Goal: Information Seeking & Learning: Learn about a topic

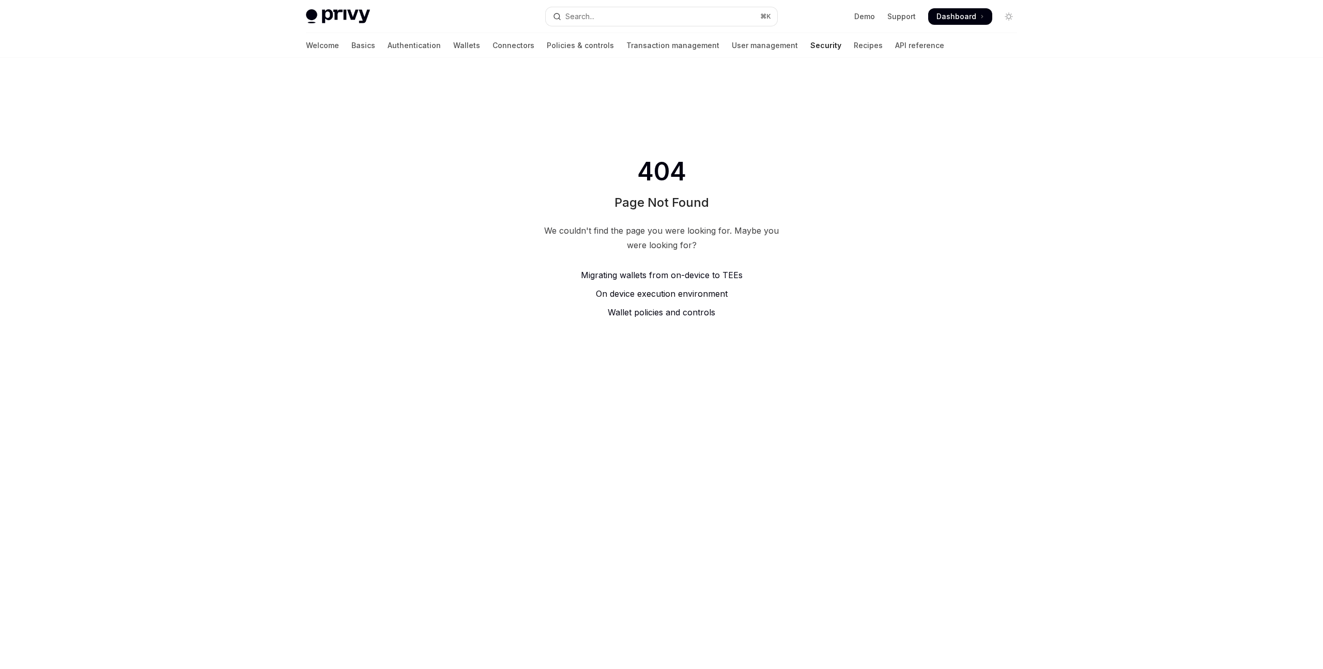
click at [625, 295] on span "On device execution environment" at bounding box center [662, 293] width 132 height 10
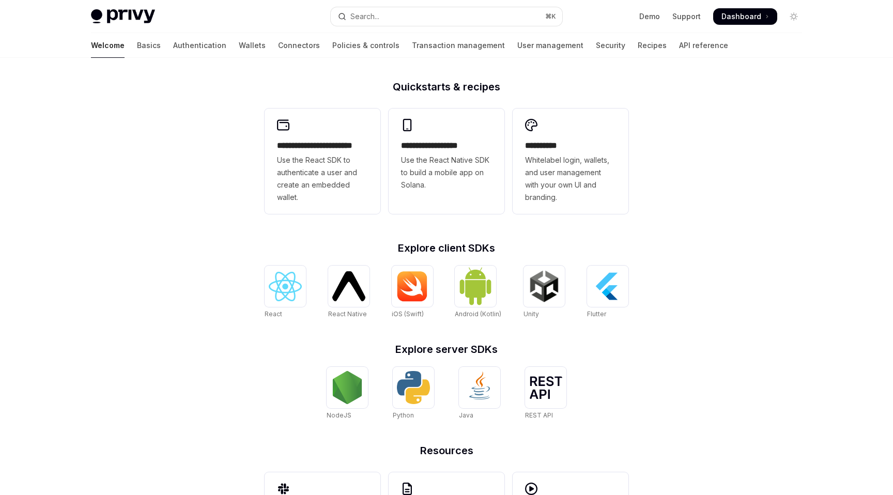
scroll to position [251, 0]
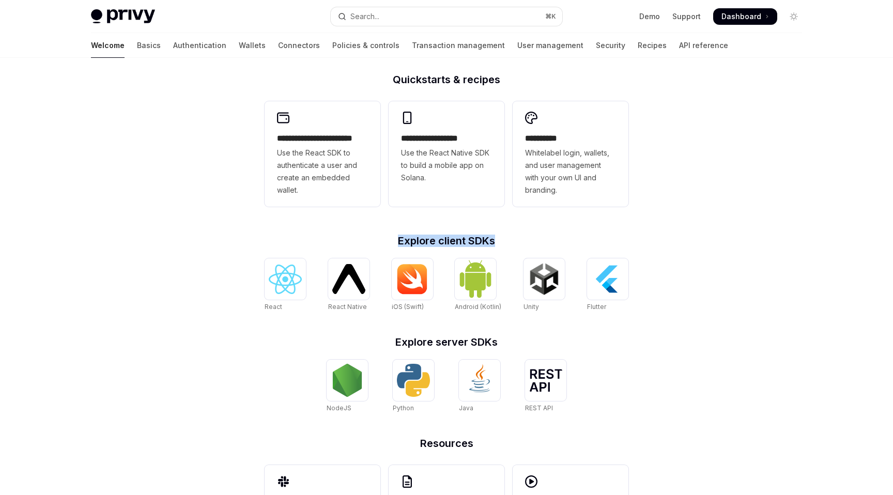
drag, startPoint x: 387, startPoint y: 239, endPoint x: 586, endPoint y: 239, distance: 199.5
click at [586, 239] on h2 "Explore client SDKs" at bounding box center [447, 241] width 364 height 10
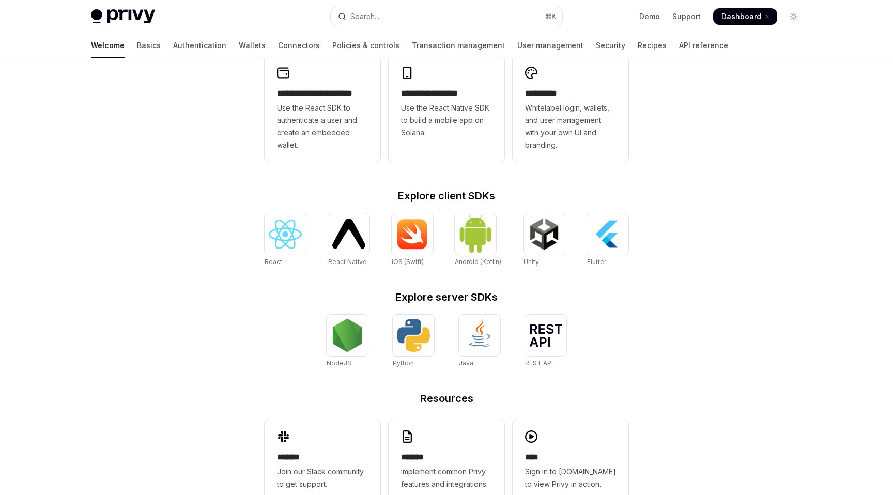
scroll to position [327, 0]
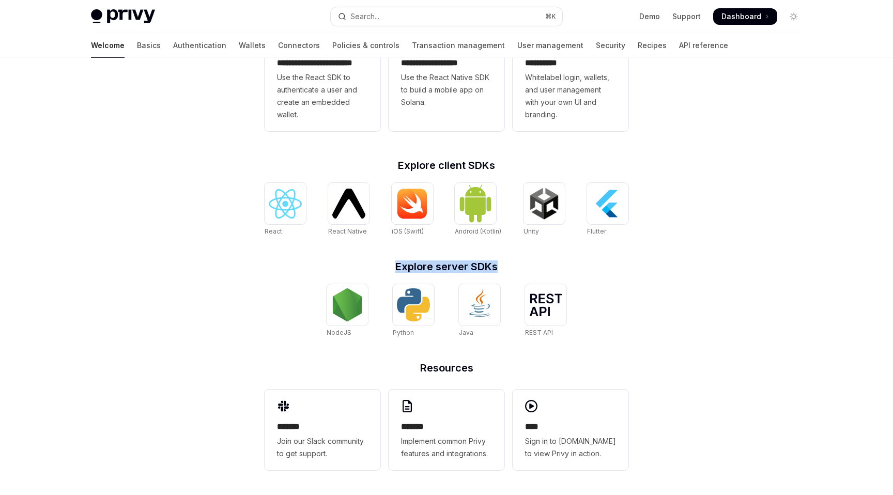
drag, startPoint x: 383, startPoint y: 266, endPoint x: 559, endPoint y: 266, distance: 176.3
click at [559, 266] on h2 "Explore server SDKs" at bounding box center [447, 267] width 364 height 10
click at [564, 266] on h2 "Explore server SDKs" at bounding box center [447, 267] width 364 height 10
click at [393, 315] on div at bounding box center [413, 304] width 41 height 41
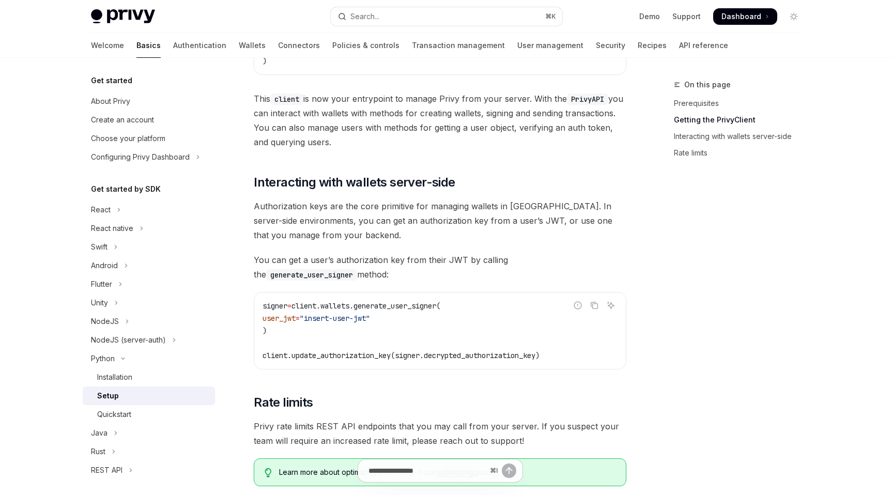
scroll to position [288, 0]
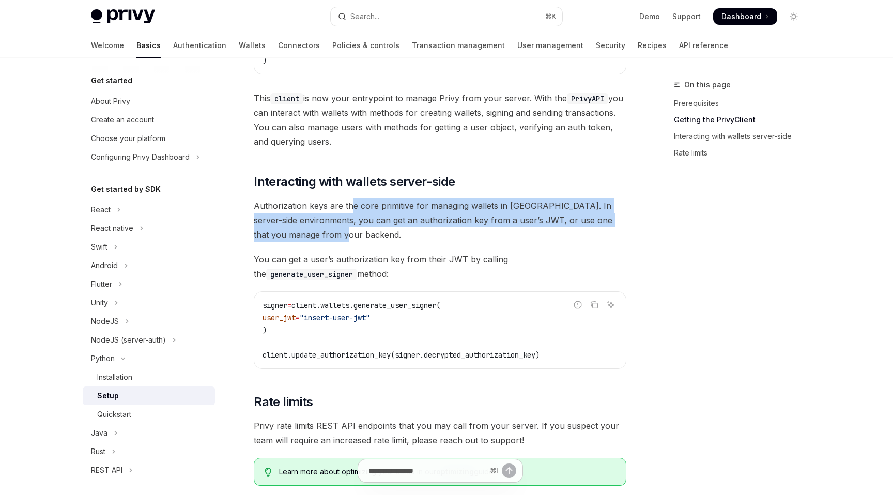
drag, startPoint x: 353, startPoint y: 206, endPoint x: 490, endPoint y: 231, distance: 139.8
click at [490, 231] on span "Authorization keys are the core primitive for managing wallets in Privy. In ser…" at bounding box center [440, 219] width 373 height 43
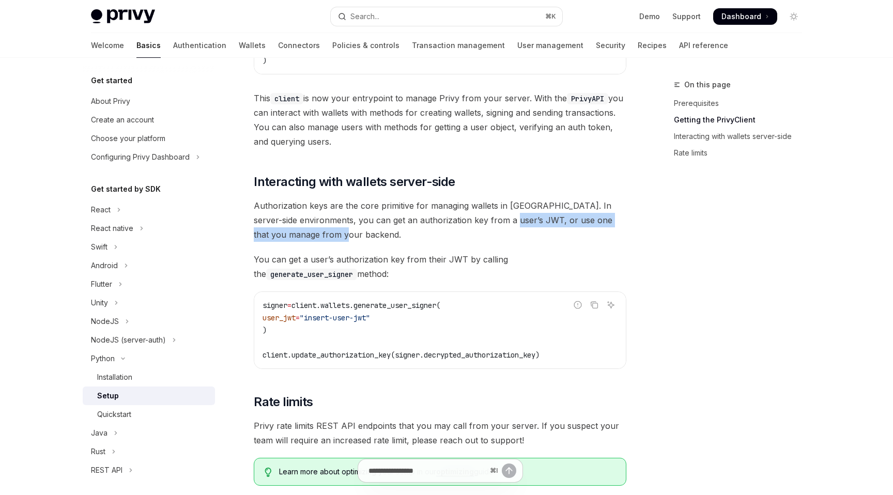
drag, startPoint x: 517, startPoint y: 221, endPoint x: 518, endPoint y: 239, distance: 18.1
click at [518, 239] on span "Authorization keys are the core primitive for managing wallets in Privy. In ser…" at bounding box center [440, 219] width 373 height 43
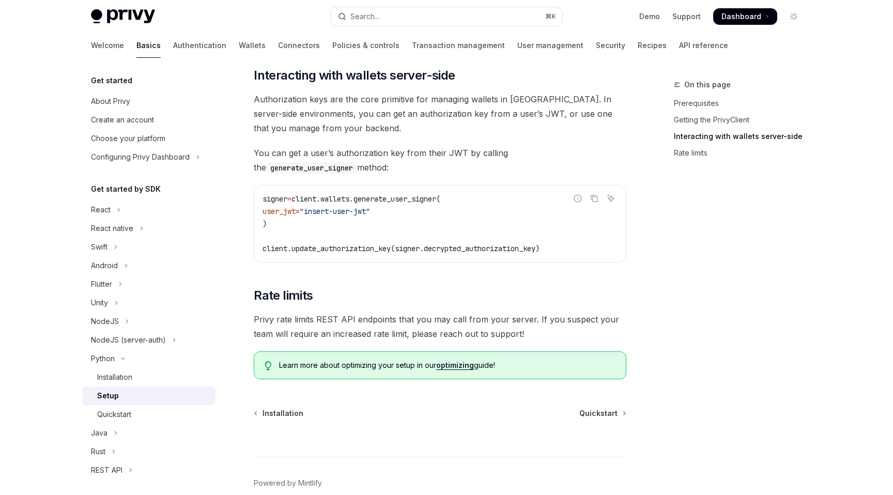
scroll to position [390, 0]
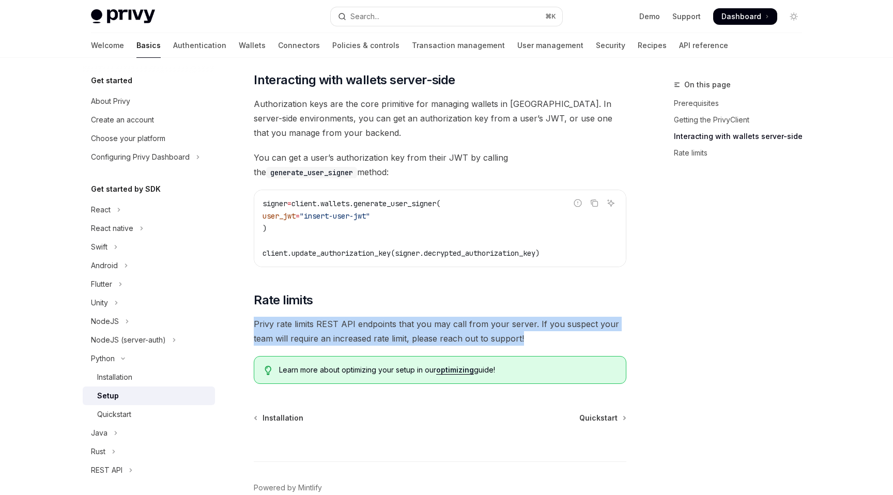
drag, startPoint x: 252, startPoint y: 323, endPoint x: 632, endPoint y: 342, distance: 379.9
click at [632, 342] on div "On this page Prerequisites Getting the PrivyClient Interacting with wallets ser…" at bounding box center [447, 109] width 728 height 883
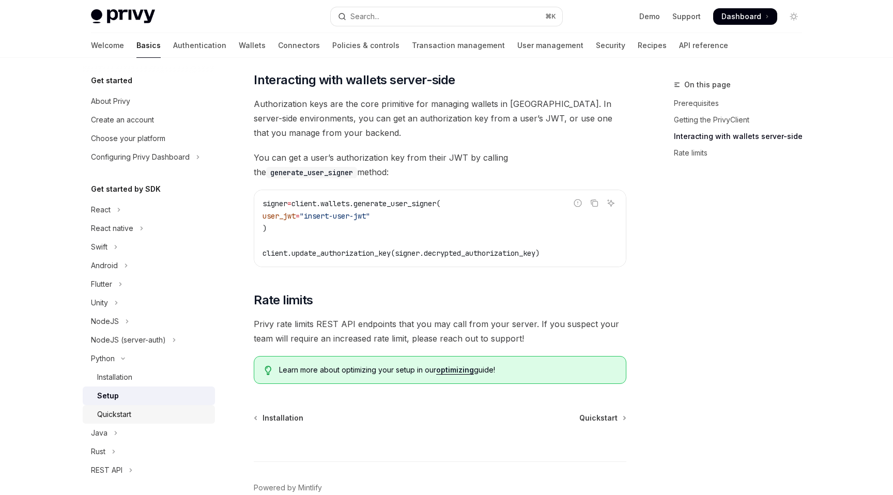
click at [124, 410] on div "Quickstart" at bounding box center [114, 414] width 34 height 12
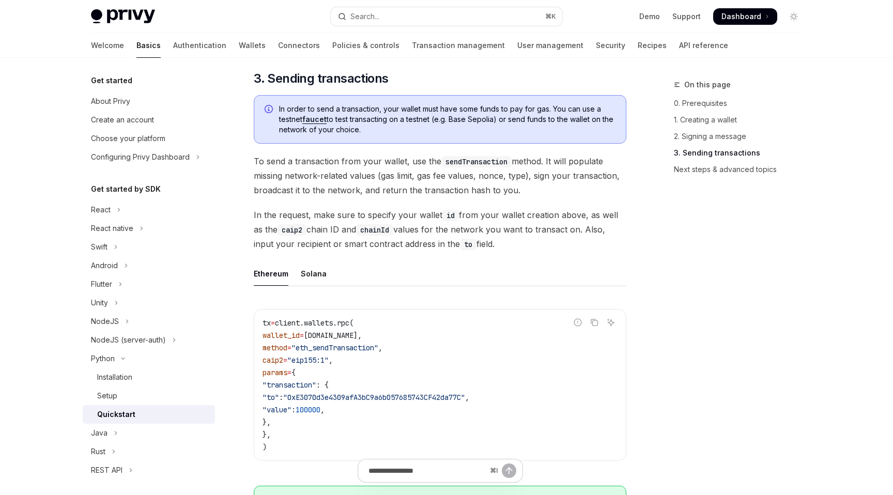
scroll to position [659, 0]
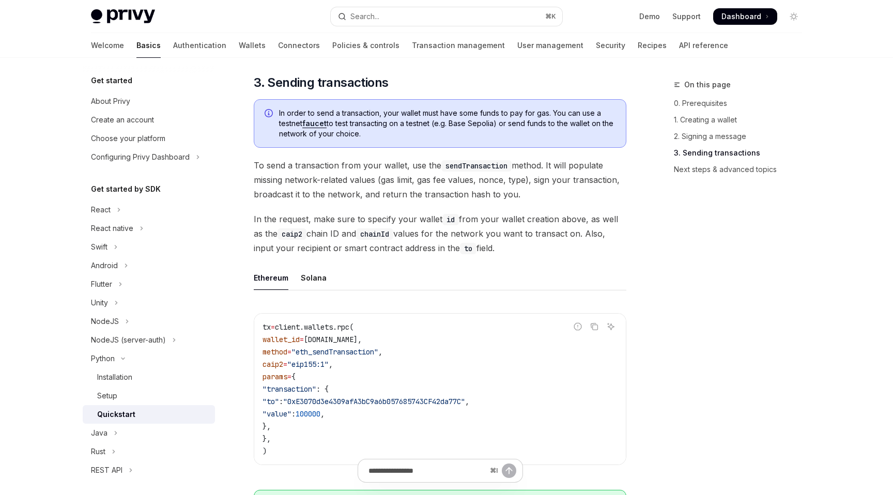
click at [357, 217] on span "In the request, make sure to specify your wallet id from your wallet creation a…" at bounding box center [440, 233] width 373 height 43
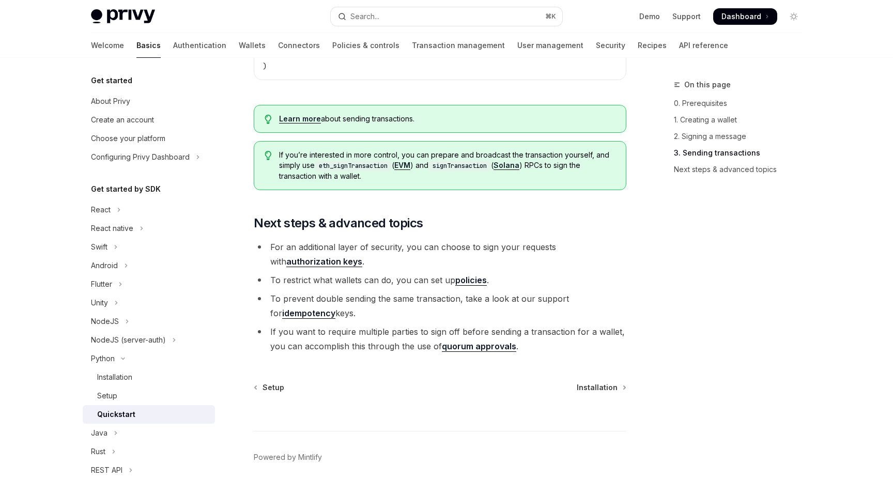
scroll to position [1042, 0]
click at [425, 265] on li "For an additional layer of security, you can choose to sign your requests with …" at bounding box center [440, 255] width 373 height 29
drag, startPoint x: 275, startPoint y: 297, endPoint x: 367, endPoint y: 308, distance: 92.6
click at [367, 308] on li "To prevent double sending the same transaction, take a look at our support for …" at bounding box center [440, 307] width 373 height 29
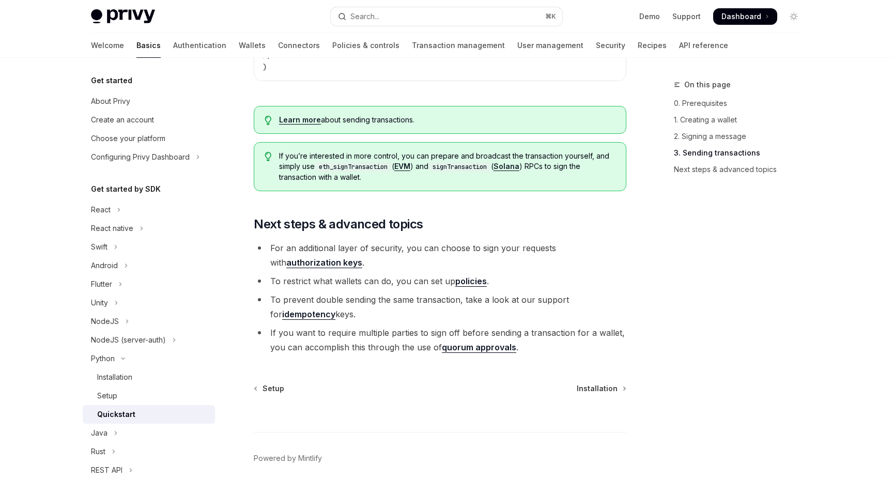
scroll to position [1043, 0]
click at [602, 388] on span "Installation" at bounding box center [597, 388] width 41 height 10
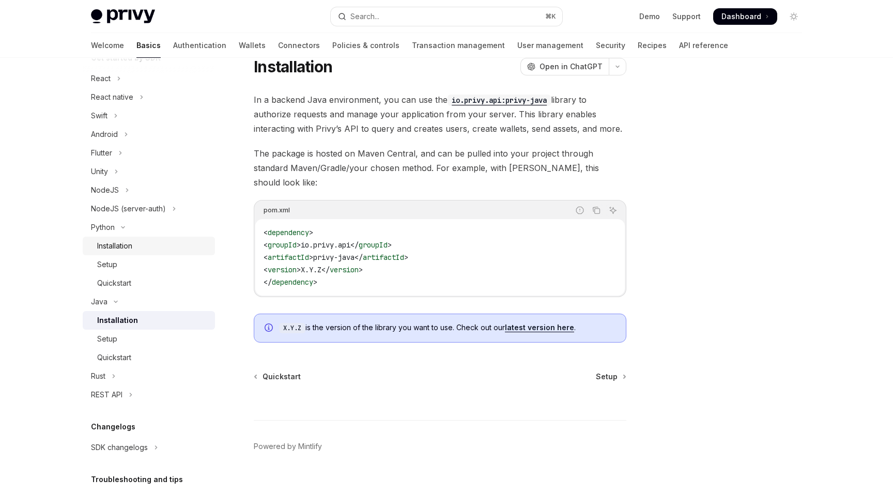
scroll to position [204, 0]
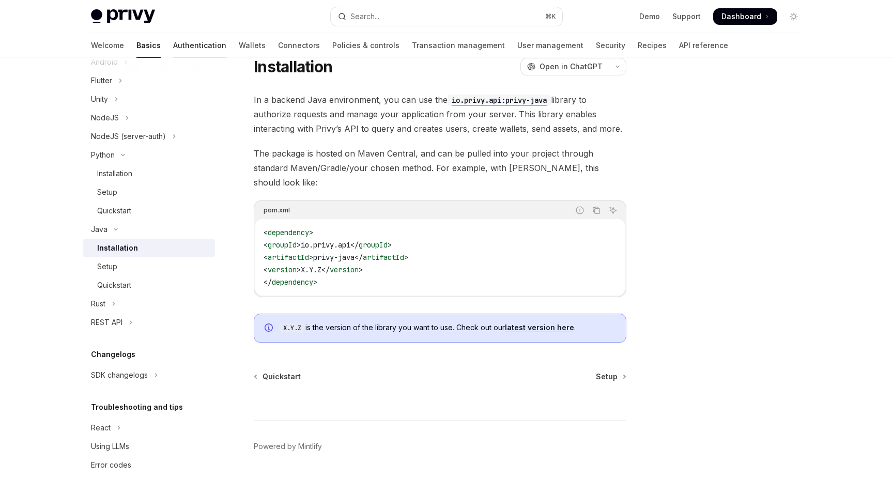
click at [173, 46] on link "Authentication" at bounding box center [199, 45] width 53 height 25
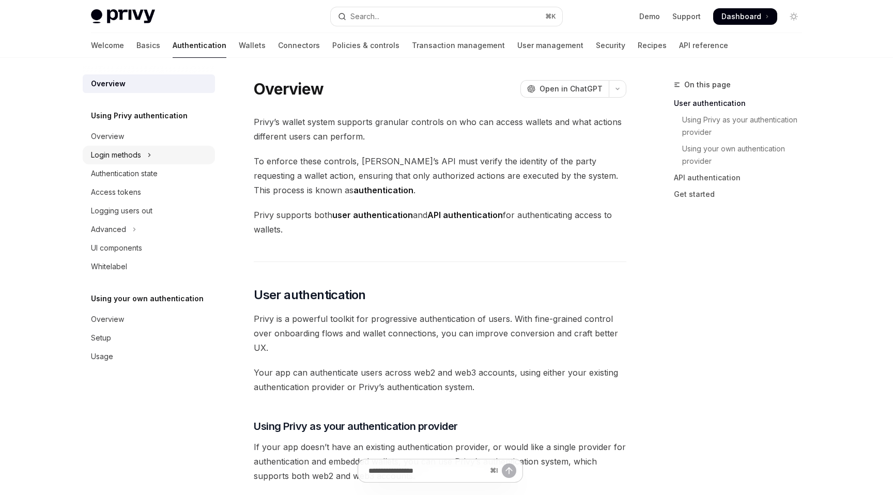
click at [131, 149] on div "Login methods" at bounding box center [116, 155] width 50 height 12
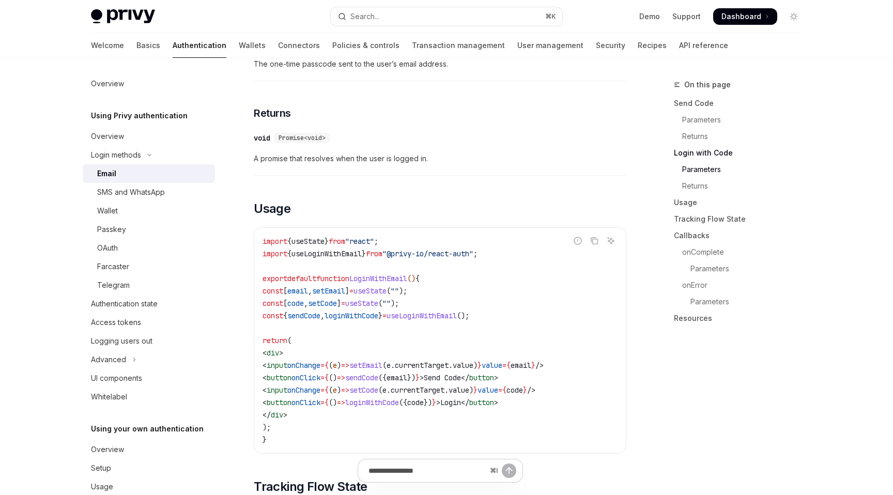
scroll to position [875, 0]
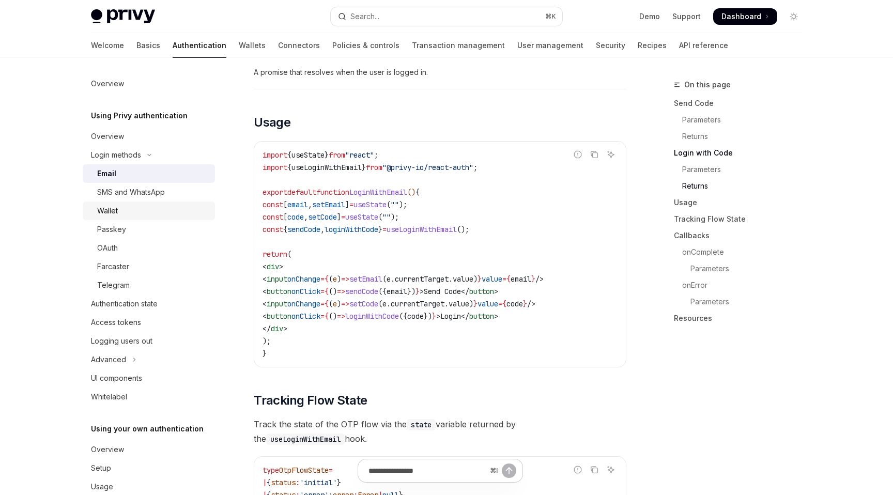
click at [192, 214] on div "Wallet" at bounding box center [153, 211] width 112 height 12
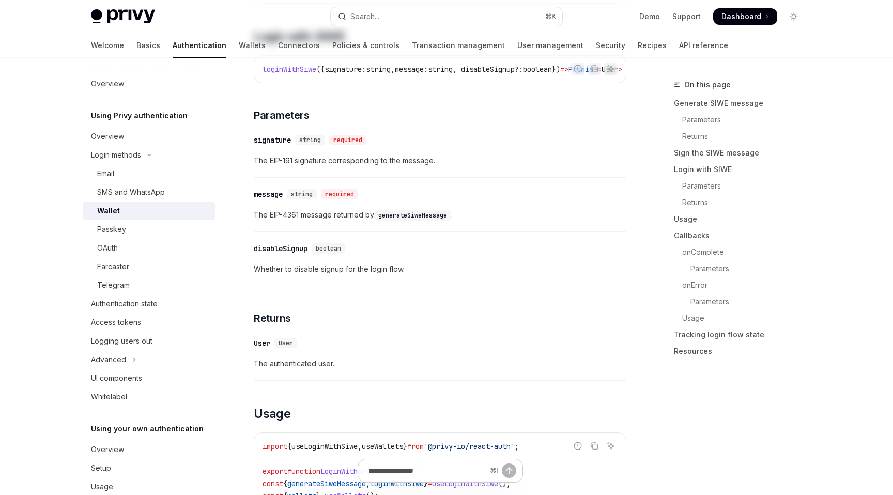
type textarea "*"
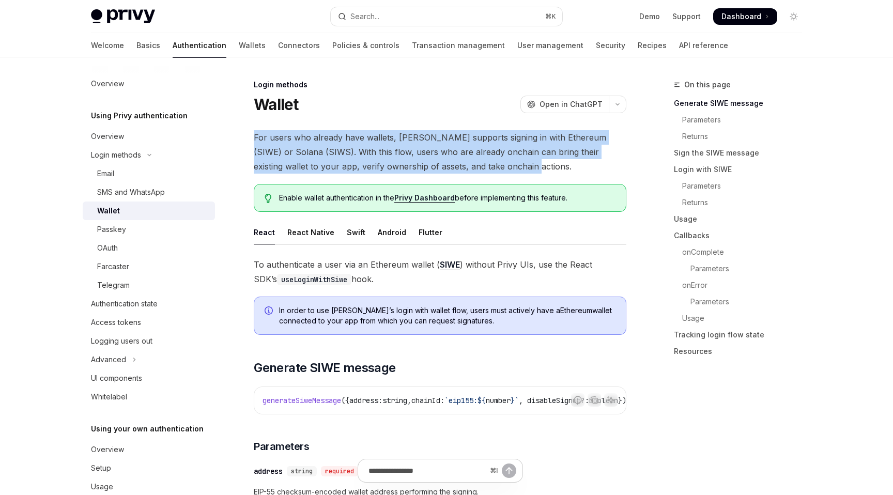
drag, startPoint x: 249, startPoint y: 139, endPoint x: 564, endPoint y: 166, distance: 317.0
click at [564, 166] on span "For users who already have wallets, Privy supports signing in with Ethereum (SI…" at bounding box center [440, 151] width 373 height 43
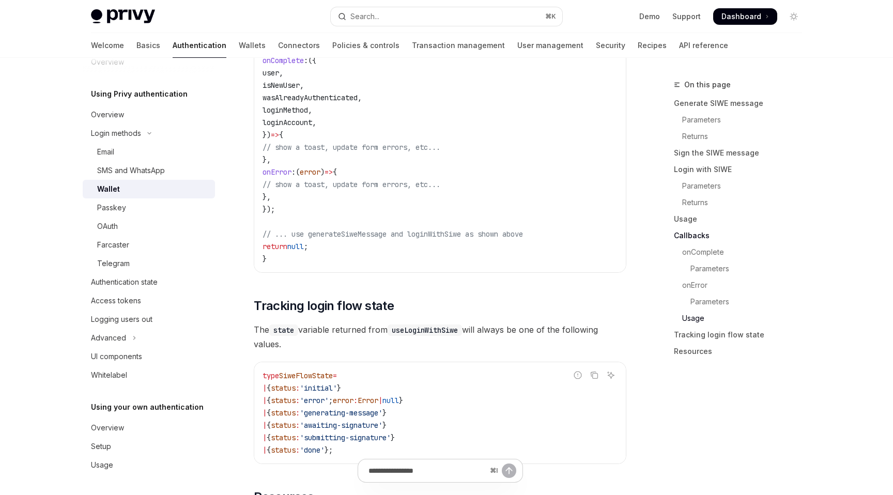
scroll to position [2383, 0]
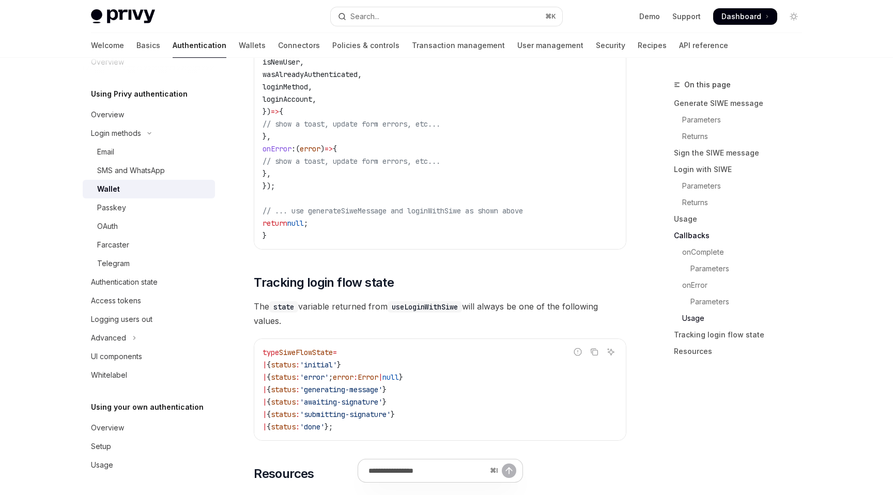
drag, startPoint x: 256, startPoint y: 290, endPoint x: 324, endPoint y: 326, distance: 76.8
click at [324, 327] on span "The state variable returned from useLoginWithSiwe will always be one of the fol…" at bounding box center [440, 313] width 373 height 29
drag, startPoint x: 335, startPoint y: 327, endPoint x: 251, endPoint y: 289, distance: 92.1
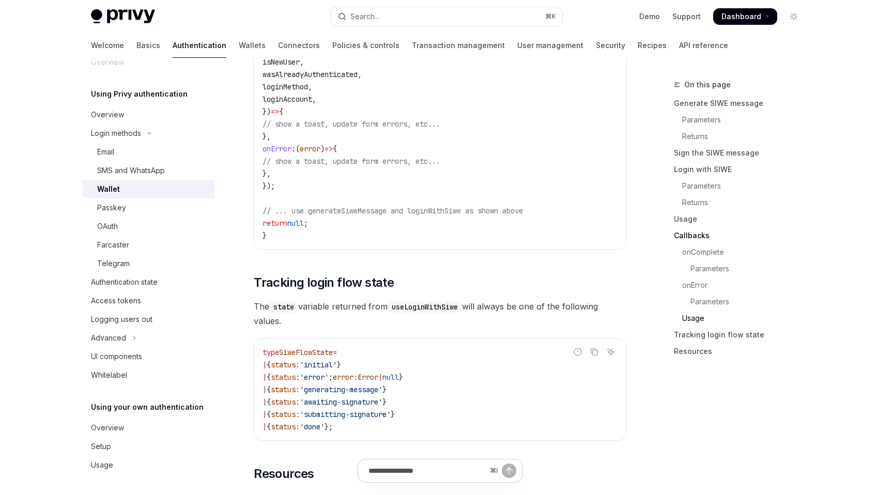
click at [310, 325] on span "The state variable returned from useLoginWithSiwe will always be one of the fol…" at bounding box center [440, 313] width 373 height 29
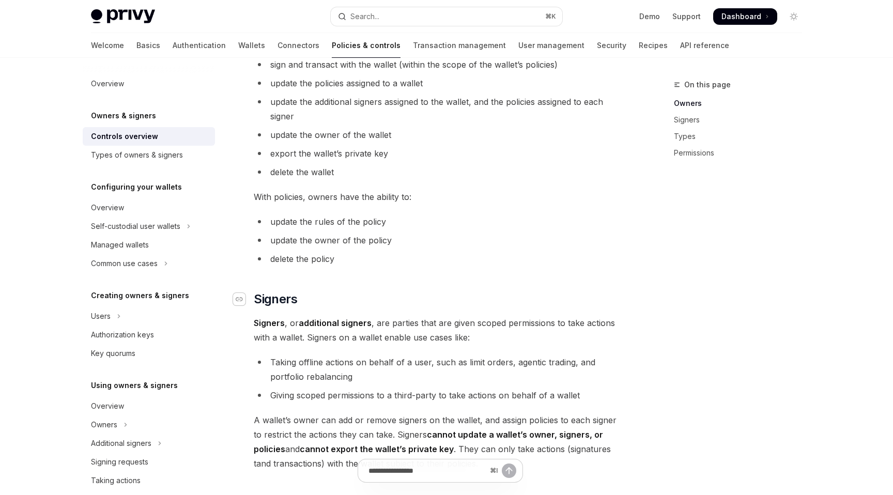
scroll to position [396, 0]
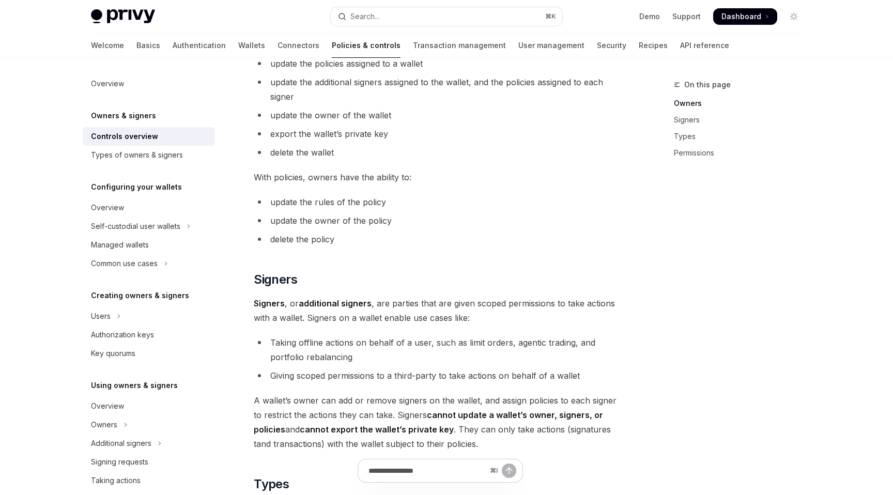
click at [282, 410] on span "A wallet’s owner can add or remove signers on the wallet, and assign policies t…" at bounding box center [440, 422] width 373 height 58
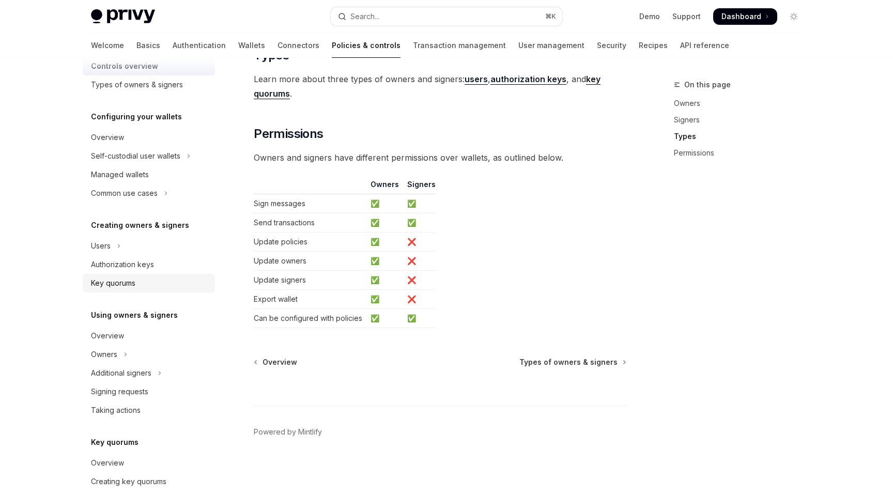
scroll to position [106, 0]
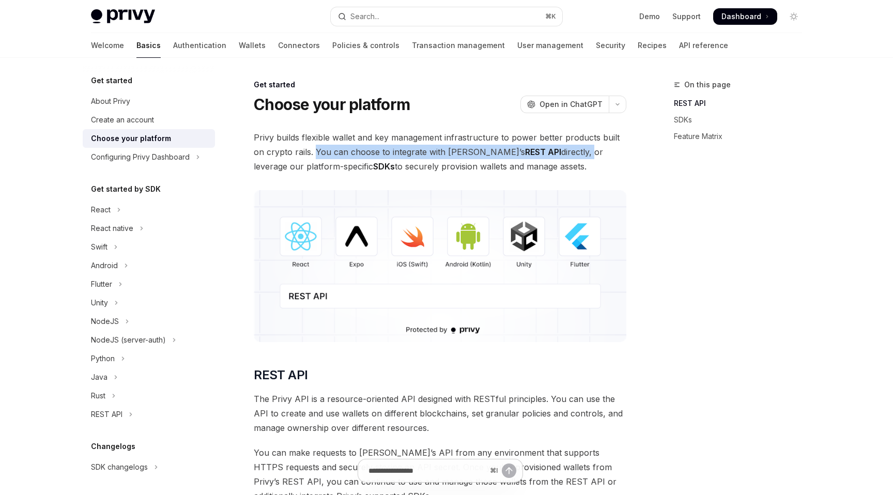
drag, startPoint x: 315, startPoint y: 155, endPoint x: 543, endPoint y: 157, distance: 227.4
click at [543, 157] on span "Privy builds flexible wallet and key management infrastructure to power better …" at bounding box center [440, 151] width 373 height 43
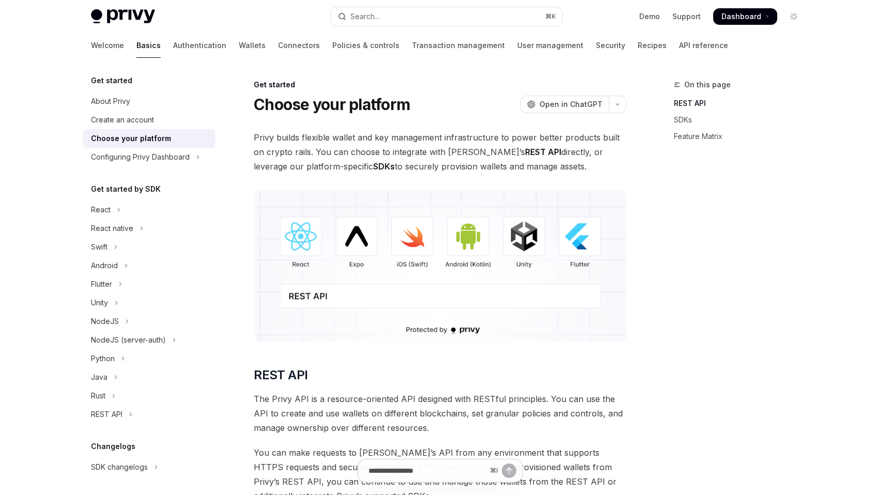
drag, startPoint x: 546, startPoint y: 159, endPoint x: 363, endPoint y: 155, distance: 183.0
click at [363, 155] on span "Privy builds flexible wallet and key management infrastructure to power better …" at bounding box center [440, 151] width 373 height 43
drag, startPoint x: 314, startPoint y: 151, endPoint x: 542, endPoint y: 162, distance: 228.7
click at [542, 162] on span "Privy builds flexible wallet and key management infrastructure to power better …" at bounding box center [440, 151] width 373 height 43
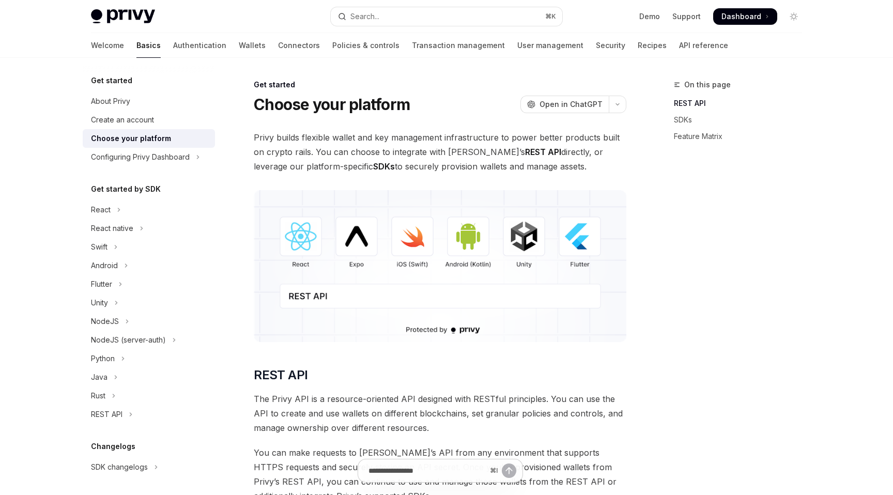
click at [542, 162] on span "Privy builds flexible wallet and key management infrastructure to power better …" at bounding box center [440, 151] width 373 height 43
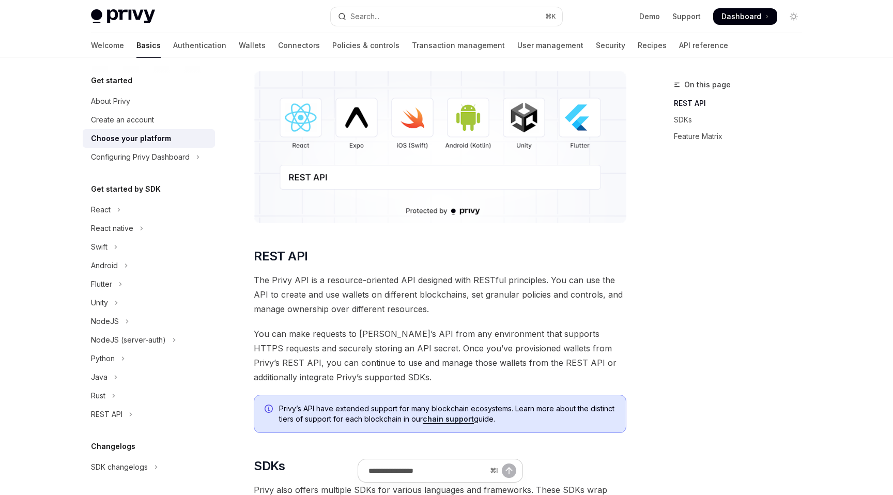
scroll to position [118, 0]
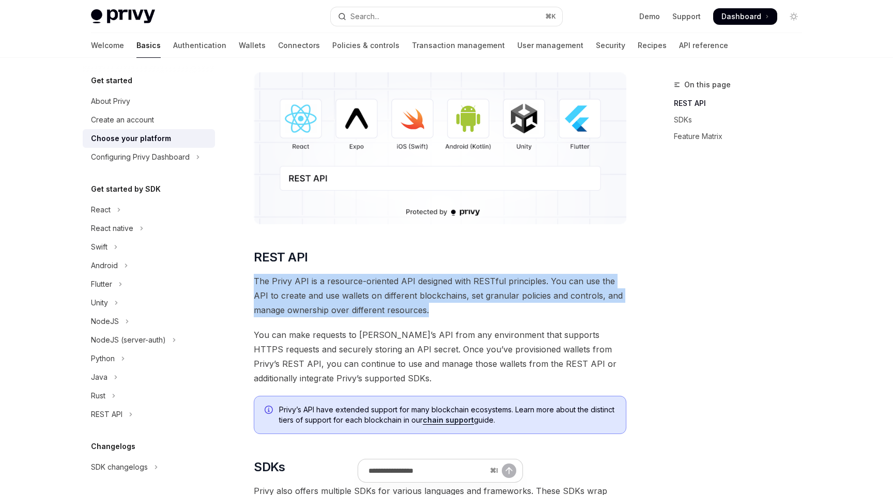
drag, startPoint x: 254, startPoint y: 279, endPoint x: 452, endPoint y: 310, distance: 199.8
click at [452, 310] on span "The Privy API is a resource-oriented API designed with RESTful principles. You …" at bounding box center [440, 295] width 373 height 43
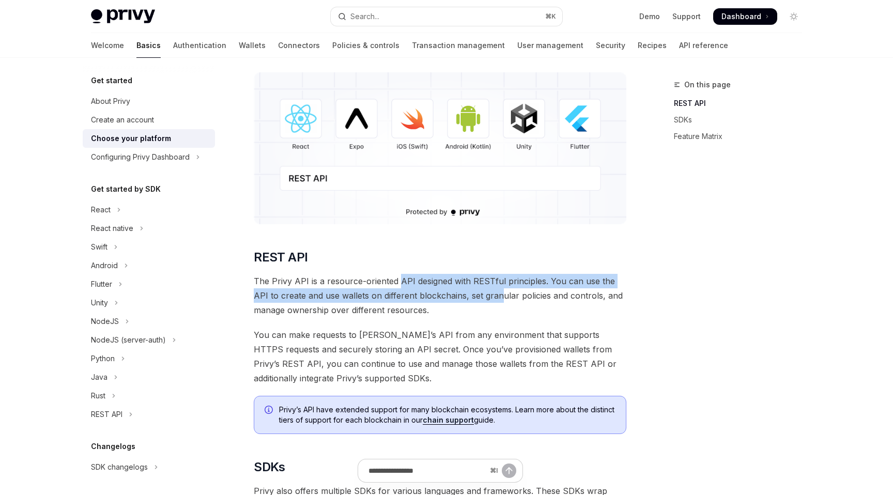
drag, startPoint x: 399, startPoint y: 278, endPoint x: 486, endPoint y: 296, distance: 88.6
click at [486, 296] on span "The Privy API is a resource-oriented API designed with RESTful principles. You …" at bounding box center [440, 295] width 373 height 43
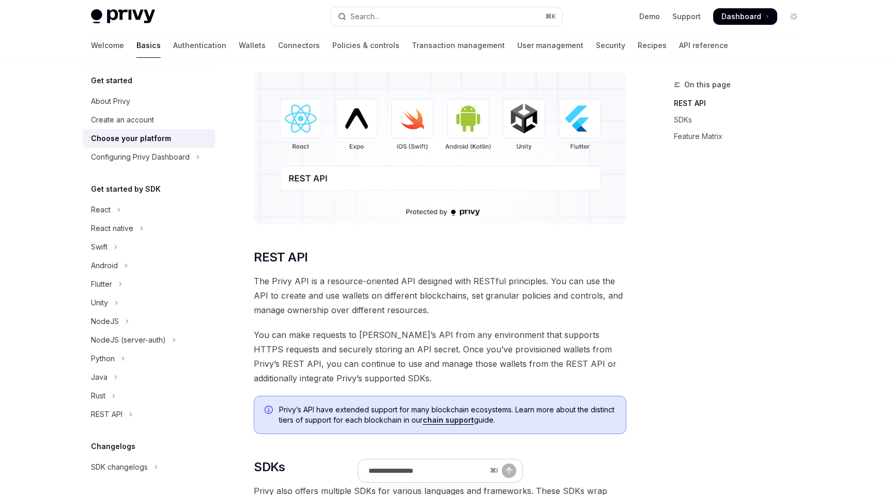
click at [486, 294] on span "The Privy API is a resource-oriented API designed with RESTful principles. You …" at bounding box center [440, 295] width 373 height 43
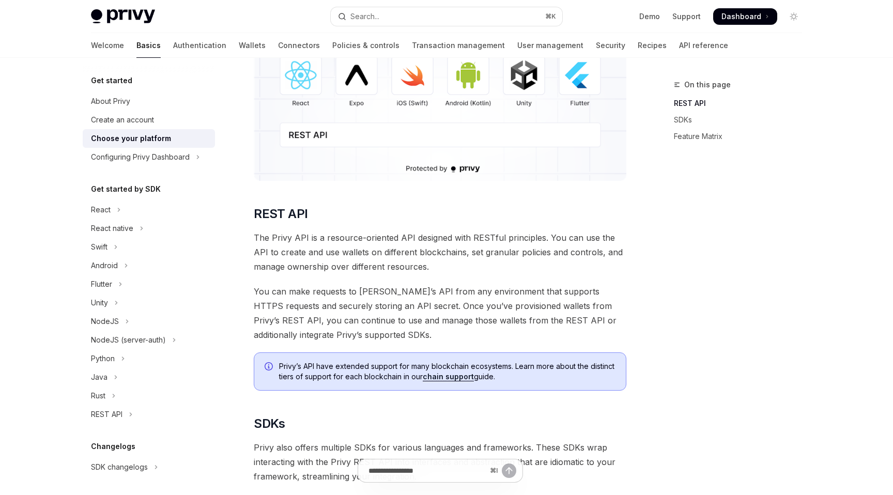
scroll to position [166, 0]
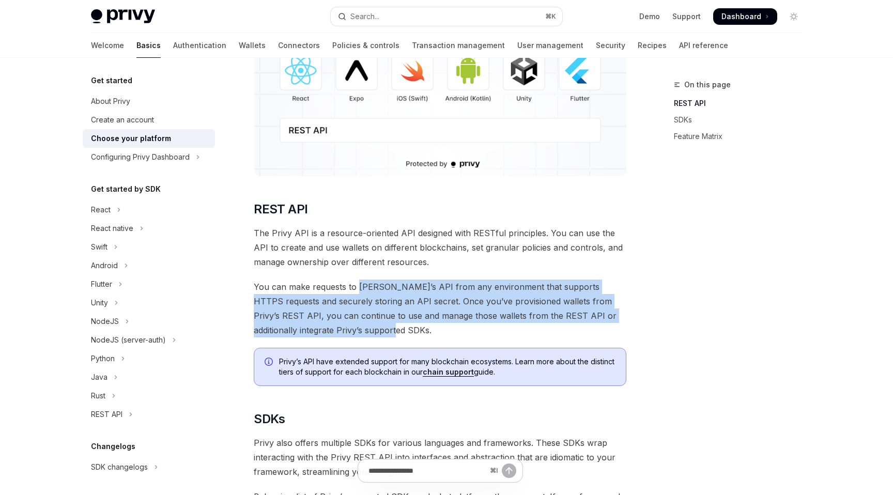
drag, startPoint x: 357, startPoint y: 284, endPoint x: 379, endPoint y: 333, distance: 54.4
click at [379, 333] on span "You can make requests to [PERSON_NAME]’s API from any environment that supports…" at bounding box center [440, 309] width 373 height 58
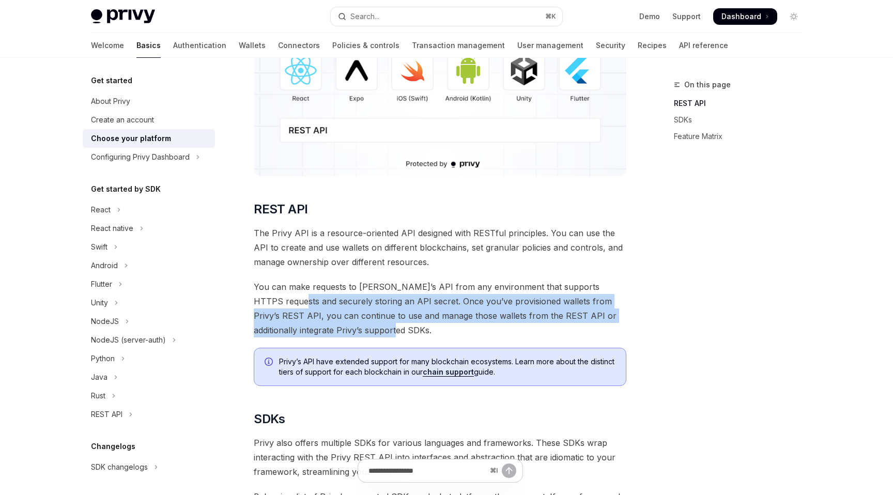
drag, startPoint x: 406, startPoint y: 333, endPoint x: 252, endPoint y: 295, distance: 158.8
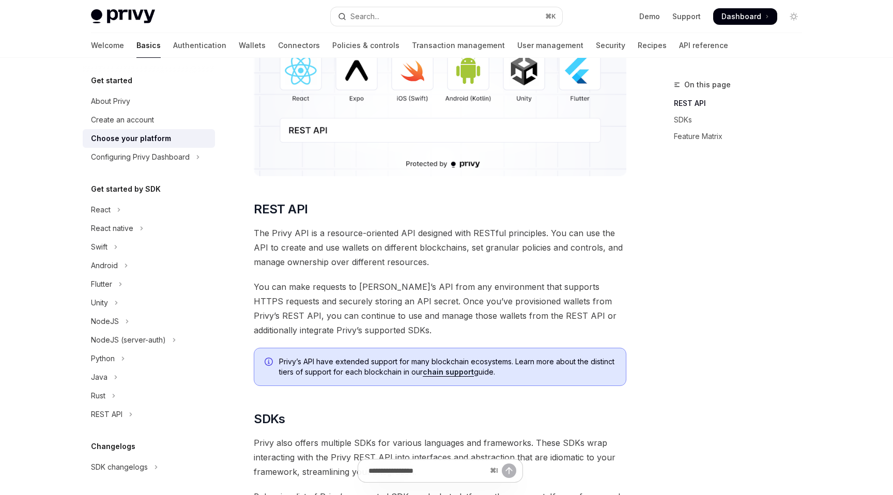
click at [445, 269] on span "The Privy API is a resource-oriented API designed with RESTful principles. You …" at bounding box center [440, 247] width 373 height 43
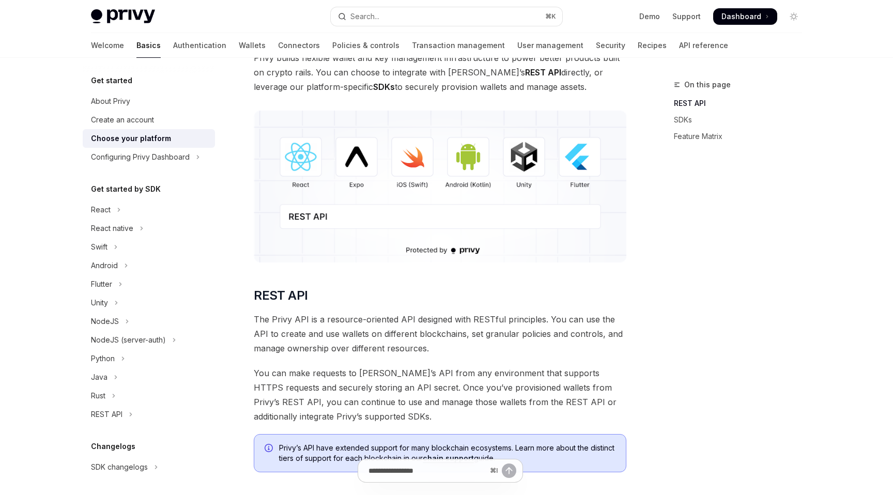
scroll to position [81, 0]
click at [146, 159] on div "Configuring Privy Dashboard" at bounding box center [140, 157] width 99 height 12
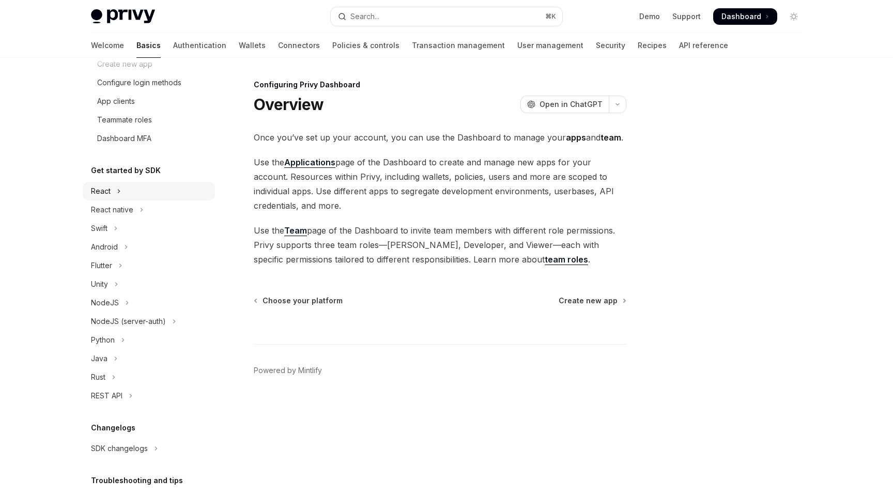
scroll to position [204, 0]
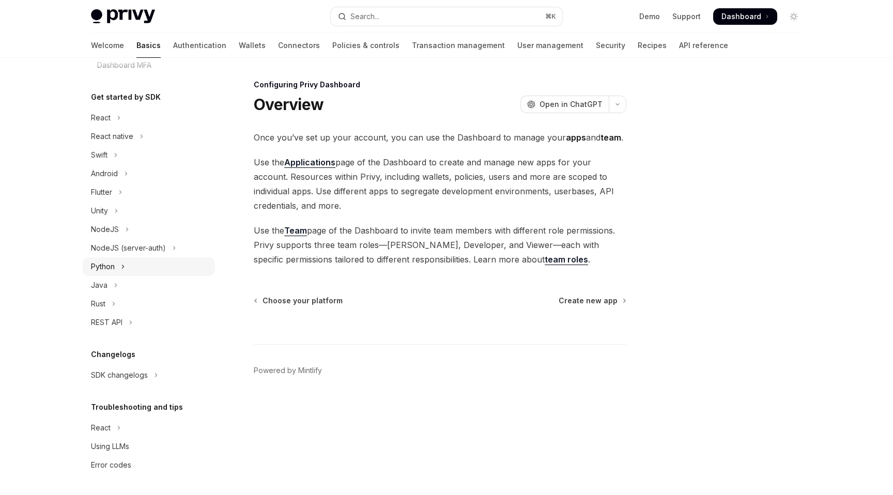
click at [116, 271] on button "Python" at bounding box center [149, 266] width 132 height 19
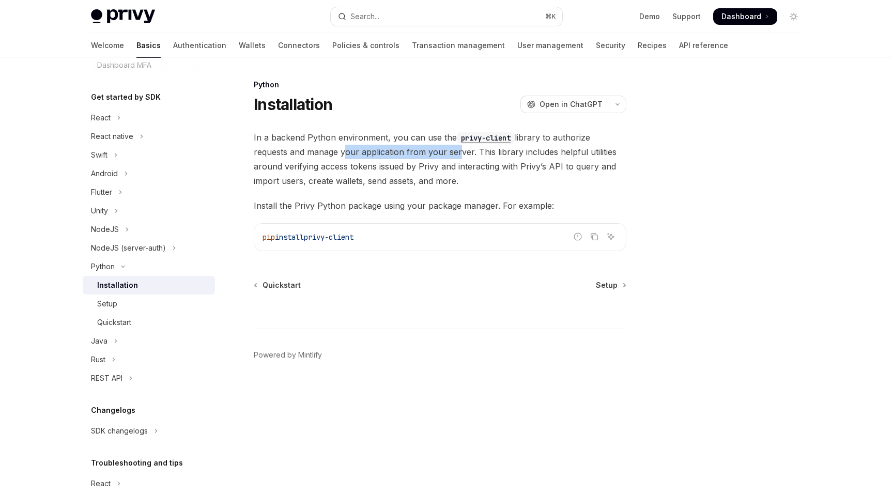
drag, startPoint x: 305, startPoint y: 151, endPoint x: 421, endPoint y: 146, distance: 115.9
click at [421, 146] on span "In a backend Python environment, you can use the privy-client library to author…" at bounding box center [440, 159] width 373 height 58
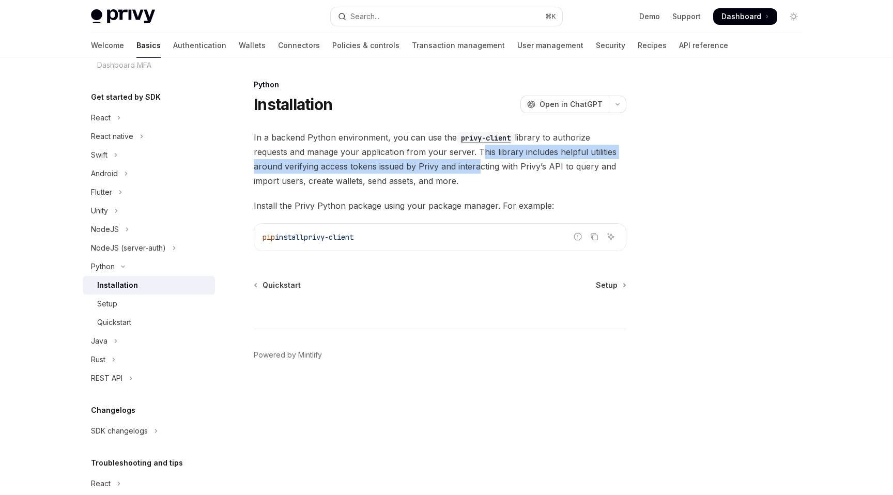
drag, startPoint x: 440, startPoint y: 147, endPoint x: 445, endPoint y: 168, distance: 21.2
click at [445, 168] on span "In a backend Python environment, you can use the privy-client library to author…" at bounding box center [440, 159] width 373 height 58
drag, startPoint x: 253, startPoint y: 165, endPoint x: 484, endPoint y: 175, distance: 231.3
click at [484, 175] on div "Python Installation OpenAI Open in ChatGPT OpenAI Open in ChatGPT In a backend …" at bounding box center [343, 287] width 571 height 417
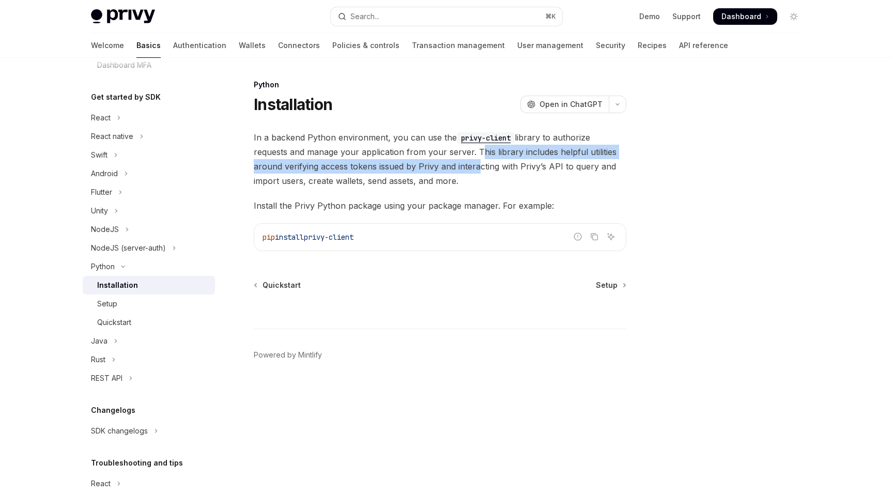
click at [484, 175] on span "In a backend Python environment, you can use the privy-client library to author…" at bounding box center [440, 159] width 373 height 58
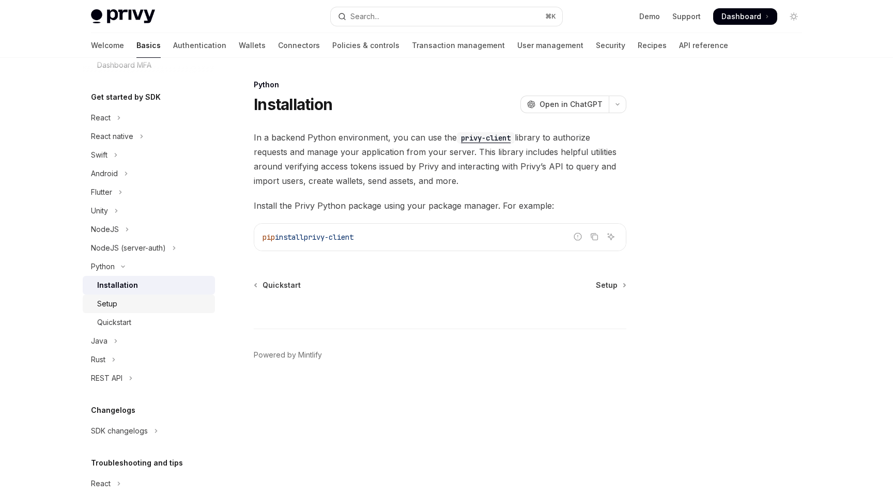
scroll to position [259, 0]
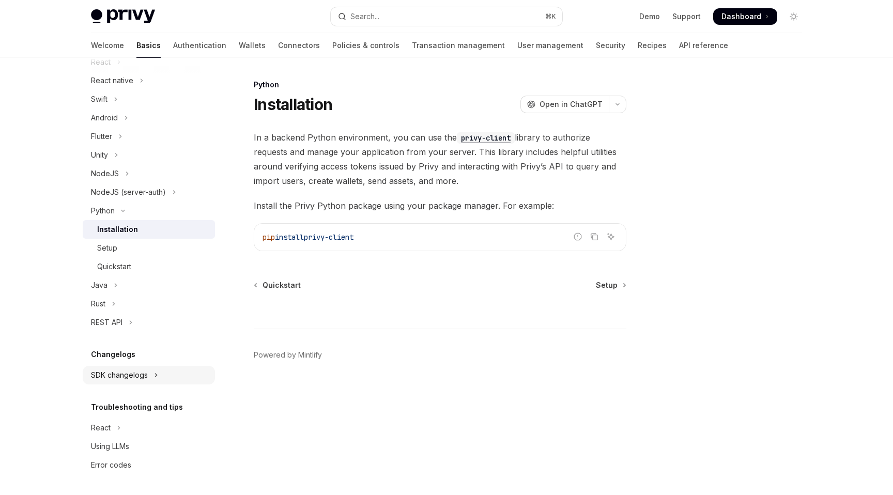
click at [148, 375] on button "SDK changelogs" at bounding box center [149, 375] width 132 height 19
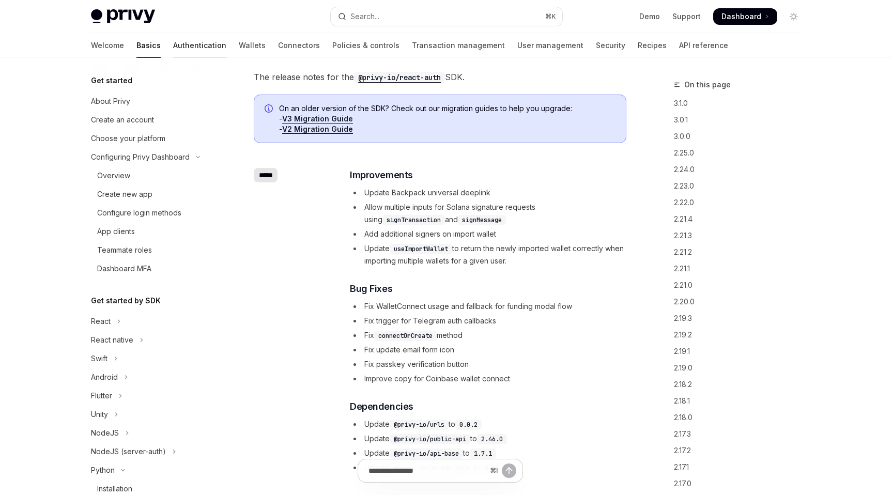
click at [173, 41] on link "Authentication" at bounding box center [199, 45] width 53 height 25
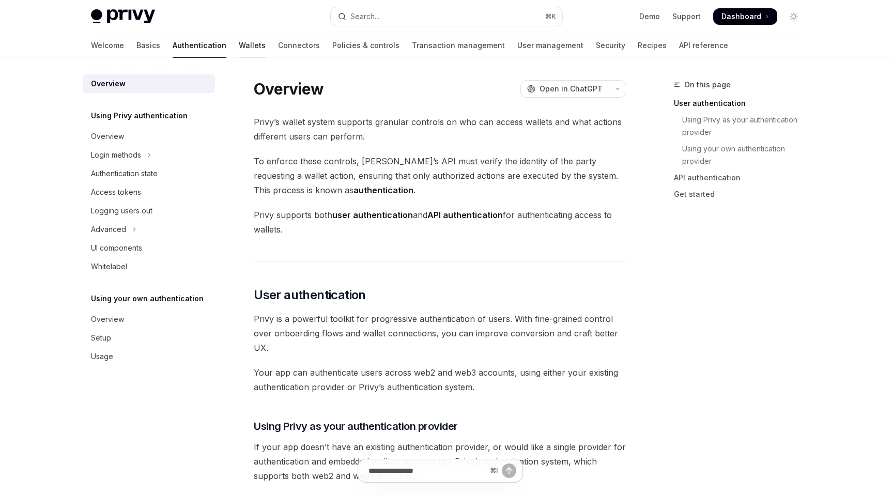
click at [239, 43] on link "Wallets" at bounding box center [252, 45] width 27 height 25
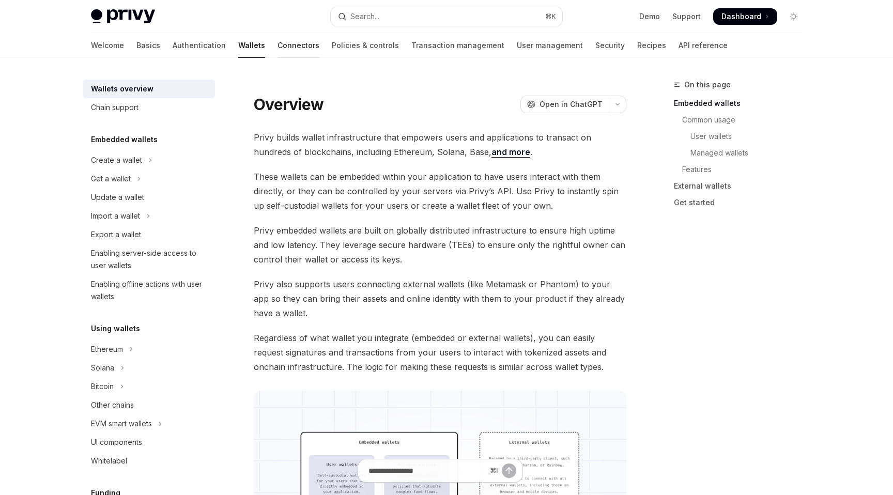
click at [278, 55] on link "Connectors" at bounding box center [299, 45] width 42 height 25
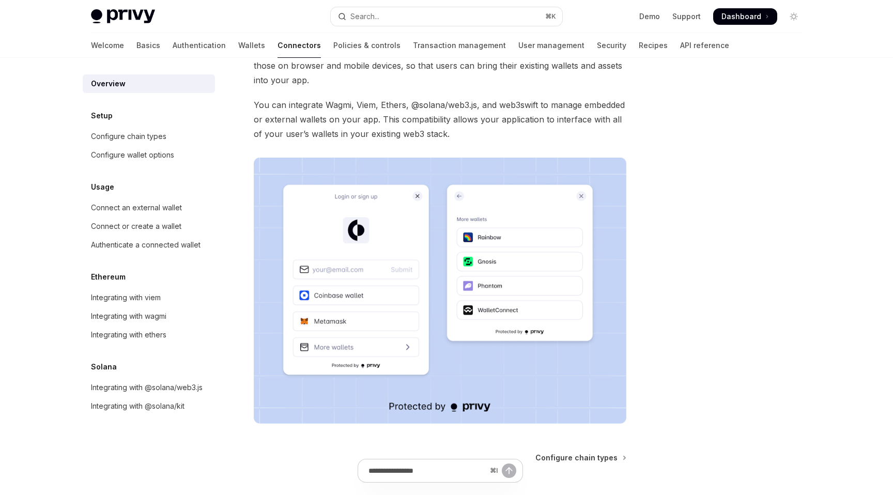
scroll to position [181, 0]
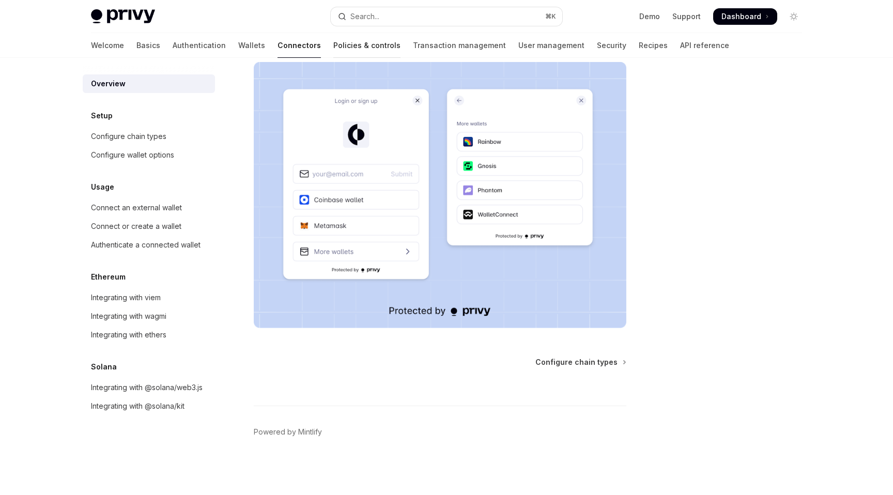
click at [333, 43] on link "Policies & controls" at bounding box center [366, 45] width 67 height 25
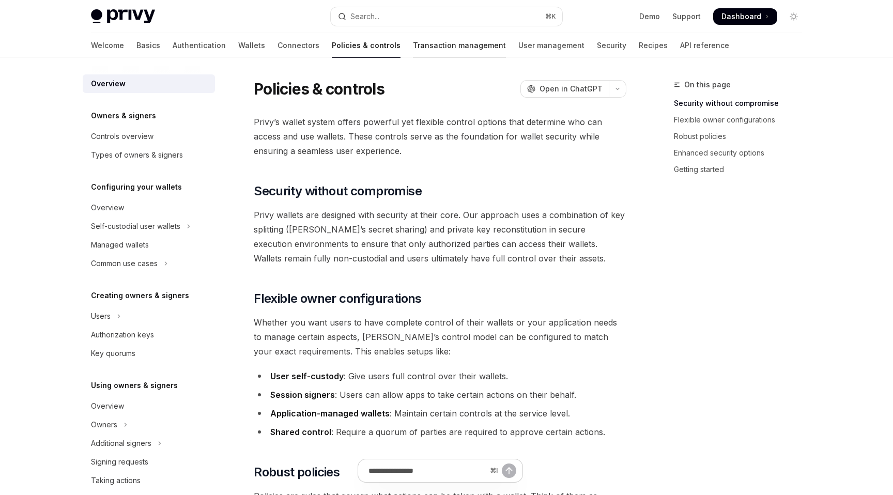
click at [413, 47] on link "Transaction management" at bounding box center [459, 45] width 93 height 25
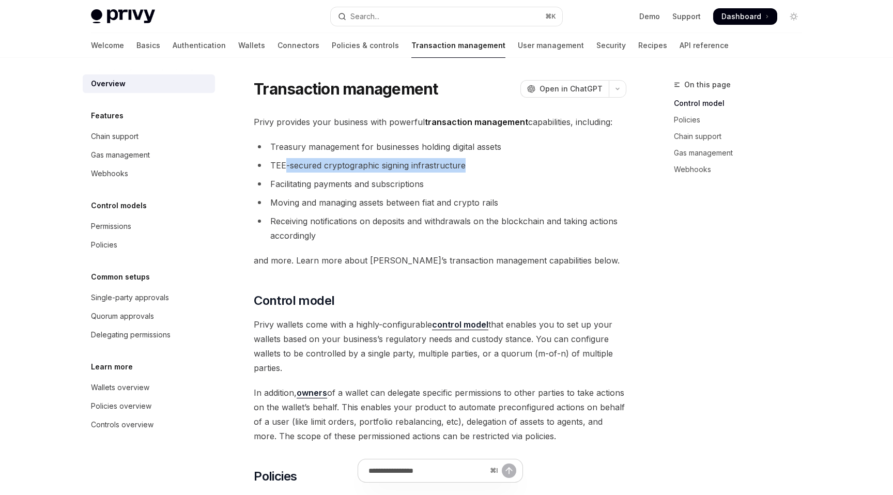
drag, startPoint x: 290, startPoint y: 160, endPoint x: 481, endPoint y: 160, distance: 190.2
click at [481, 160] on li "TEE-secured cryptographic signing infrastructure" at bounding box center [440, 165] width 373 height 14
click at [595, 233] on li "Receiving notifications on deposits and withdrawals on the blockchain and takin…" at bounding box center [440, 228] width 373 height 29
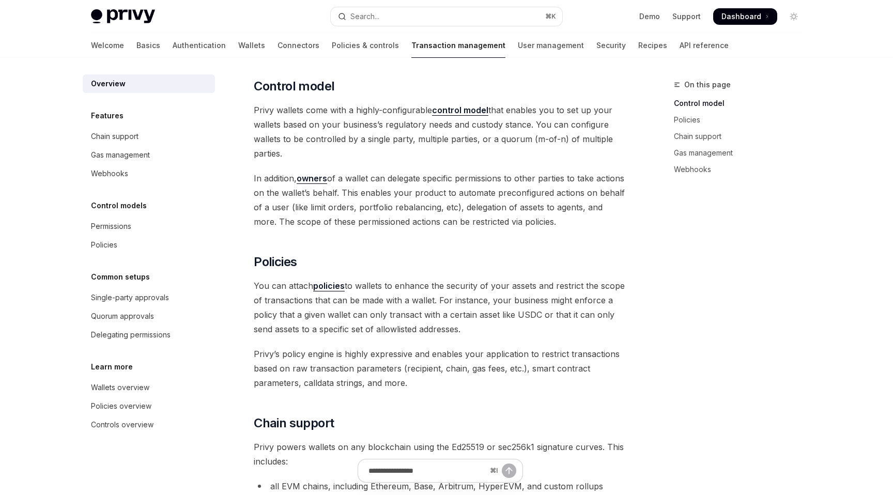
scroll to position [225, 0]
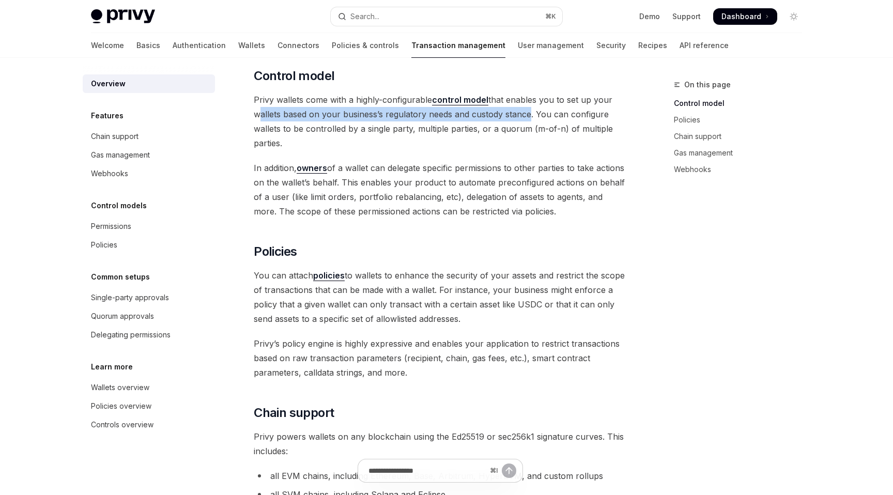
drag, startPoint x: 255, startPoint y: 115, endPoint x: 527, endPoint y: 114, distance: 271.4
click at [527, 114] on span "Privy wallets come with a highly-configurable control model that enables you to…" at bounding box center [440, 122] width 373 height 58
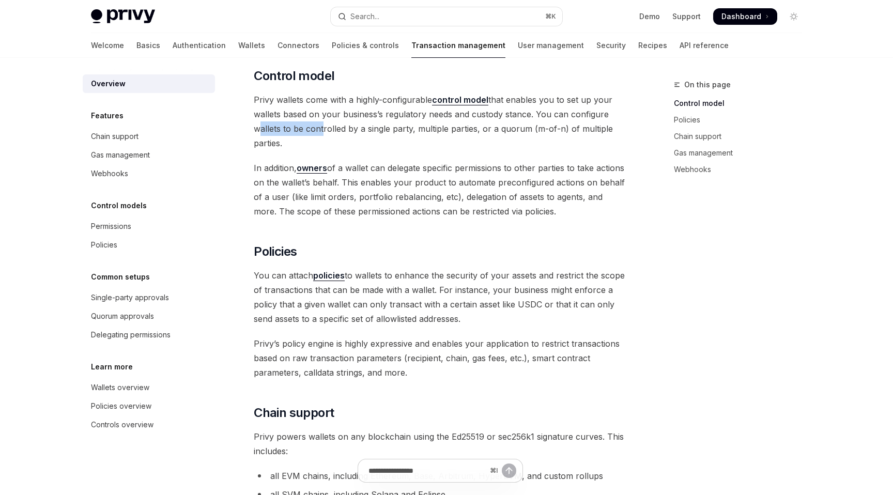
drag, startPoint x: 254, startPoint y: 132, endPoint x: 318, endPoint y: 133, distance: 64.1
click at [318, 133] on span "Privy wallets come with a highly-configurable control model that enables you to…" at bounding box center [440, 122] width 373 height 58
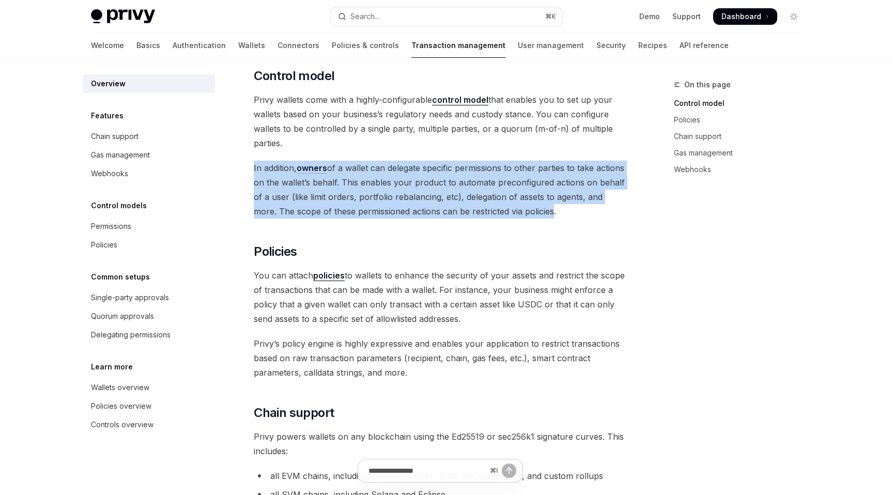
drag, startPoint x: 234, startPoint y: 166, endPoint x: 548, endPoint y: 209, distance: 316.7
click at [548, 209] on span "In addition, owners of a wallet can delegate specific permissions to other part…" at bounding box center [440, 190] width 373 height 58
drag, startPoint x: 430, startPoint y: 163, endPoint x: 579, endPoint y: 239, distance: 167.6
click at [579, 239] on div "Privy provides your business with powerful transaction management capabilities,…" at bounding box center [440, 453] width 373 height 1127
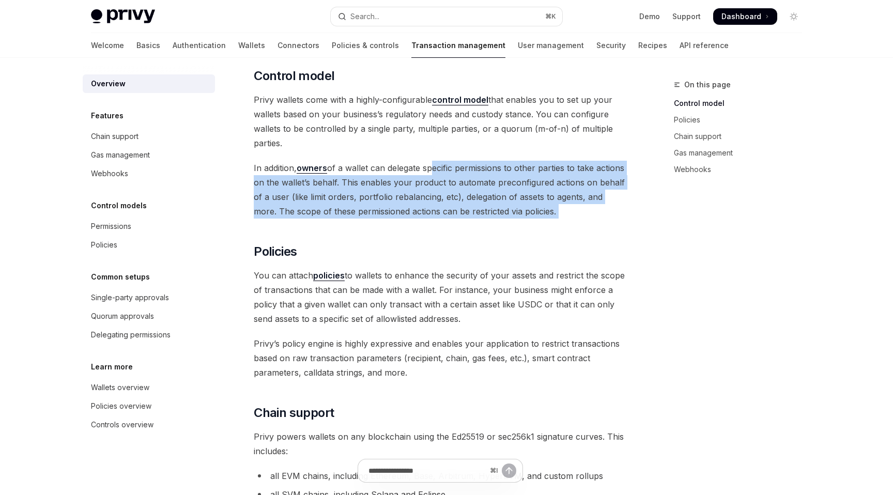
click at [579, 239] on div "Privy provides your business with powerful transaction management capabilities,…" at bounding box center [440, 453] width 373 height 1127
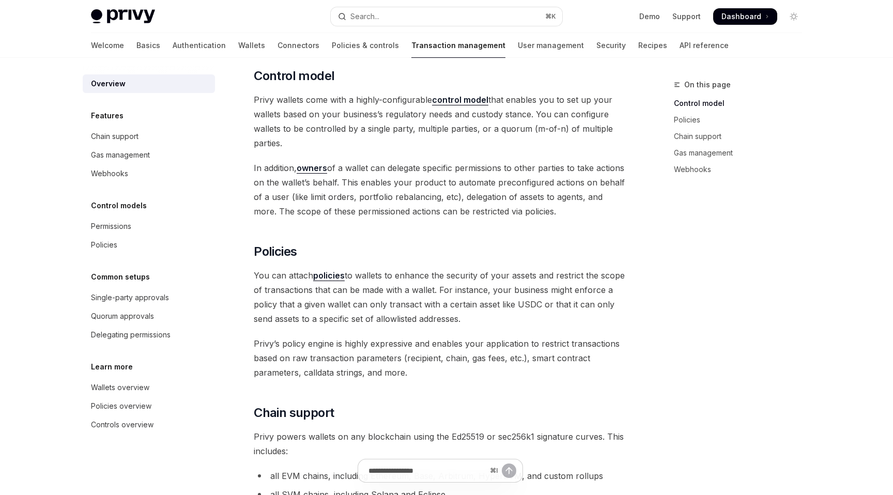
drag, startPoint x: 374, startPoint y: 182, endPoint x: 602, endPoint y: 261, distance: 241.8
click at [602, 261] on div "Privy provides your business with powerful transaction management capabilities,…" at bounding box center [440, 453] width 373 height 1127
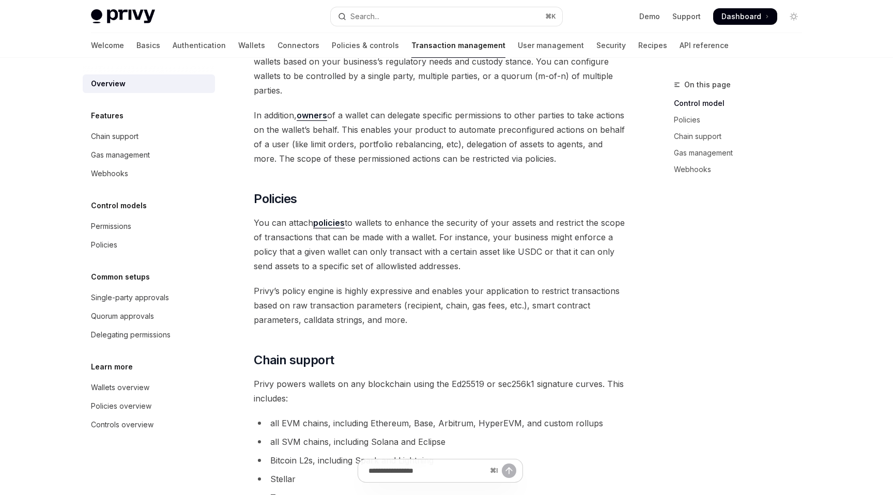
scroll to position [284, 0]
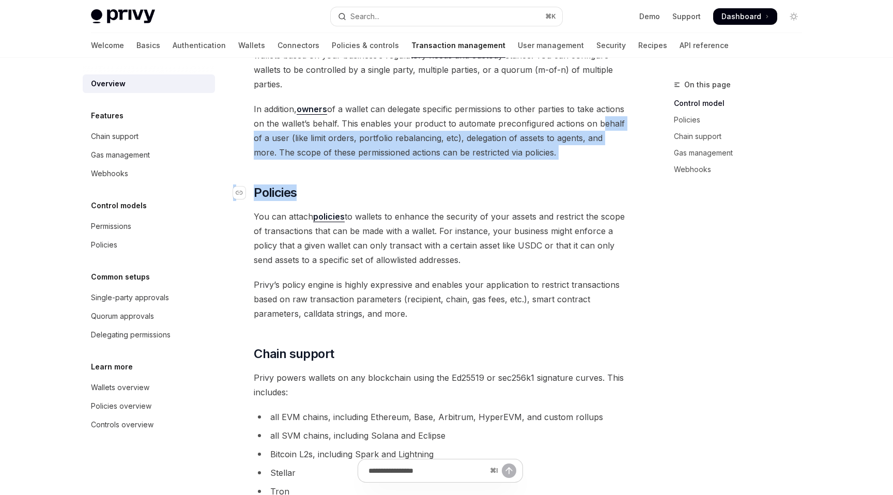
drag, startPoint x: 252, startPoint y: 134, endPoint x: 567, endPoint y: 200, distance: 321.0
click at [565, 199] on div "Transaction management OpenAI Open in ChatGPT OpenAI Open in ChatGPT Privy prov…" at bounding box center [343, 460] width 571 height 1330
click at [567, 200] on h2 "​ Policies" at bounding box center [440, 193] width 373 height 17
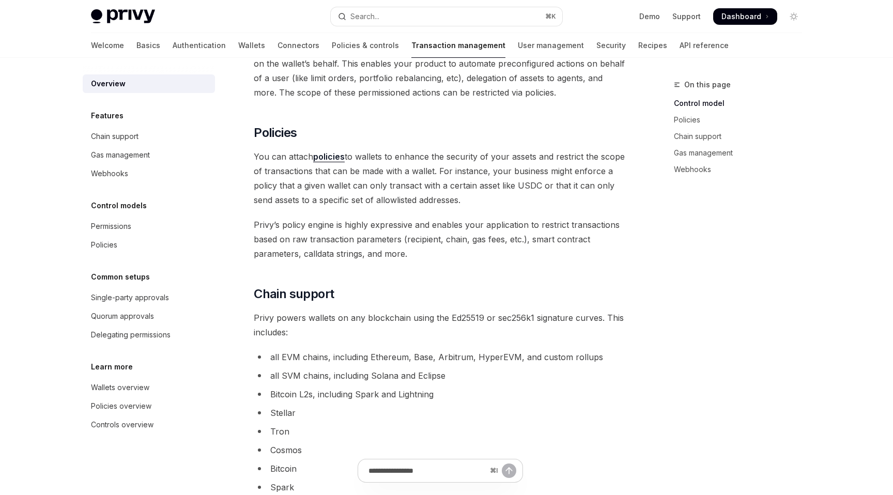
scroll to position [360, 0]
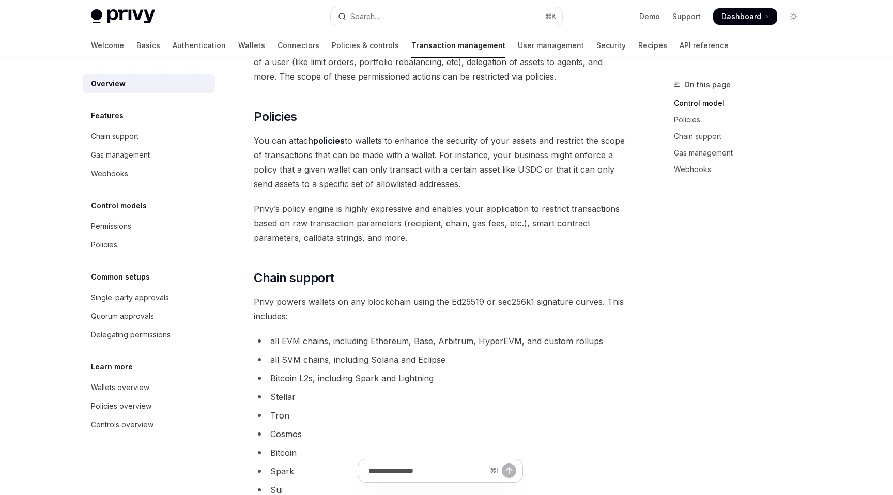
drag, startPoint x: 442, startPoint y: 126, endPoint x: 474, endPoint y: 183, distance: 65.9
click at [474, 183] on div "Privy provides your business with powerful transaction management capabilities,…" at bounding box center [440, 318] width 373 height 1127
click at [474, 183] on span "You can attach policies to wallets to enhance the security of your assets and r…" at bounding box center [440, 162] width 373 height 58
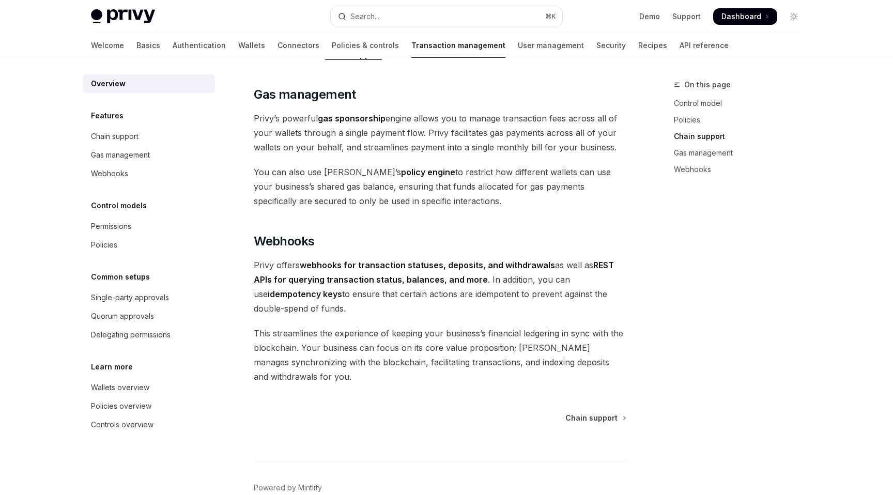
scroll to position [865, 0]
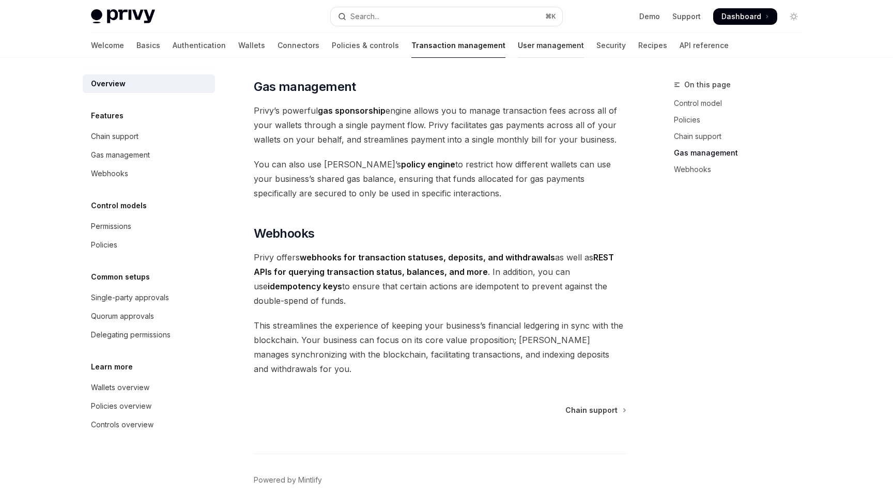
click at [518, 50] on link "User management" at bounding box center [551, 45] width 66 height 25
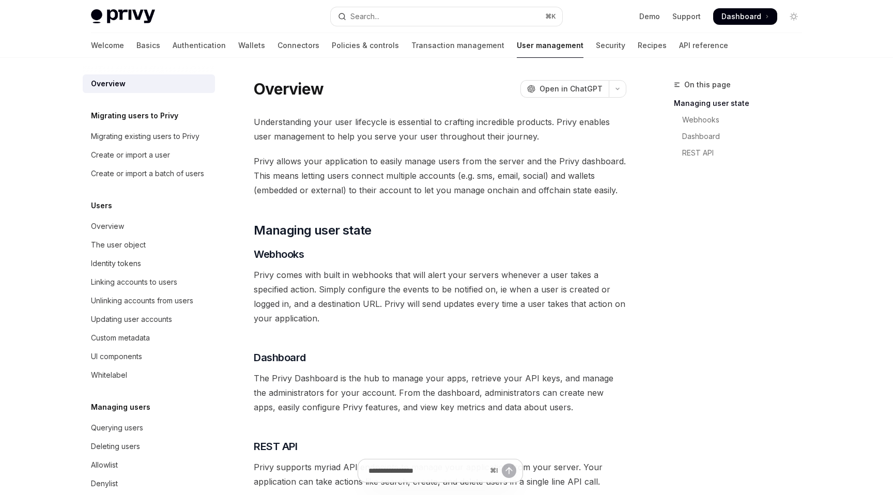
click at [546, 30] on div "Privy Docs home page Search... ⌘ K Demo Support Dashboard Dashboard Search..." at bounding box center [446, 16] width 711 height 33
click at [596, 42] on link "Security" at bounding box center [610, 45] width 29 height 25
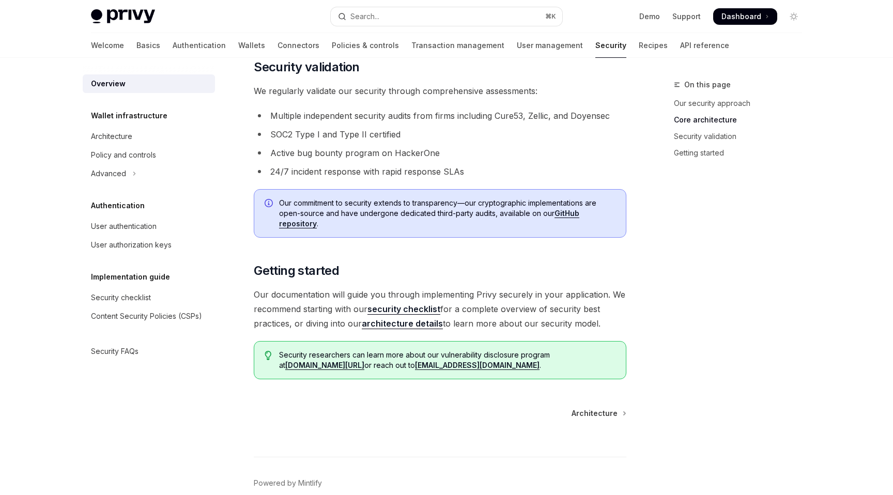
scroll to position [714, 0]
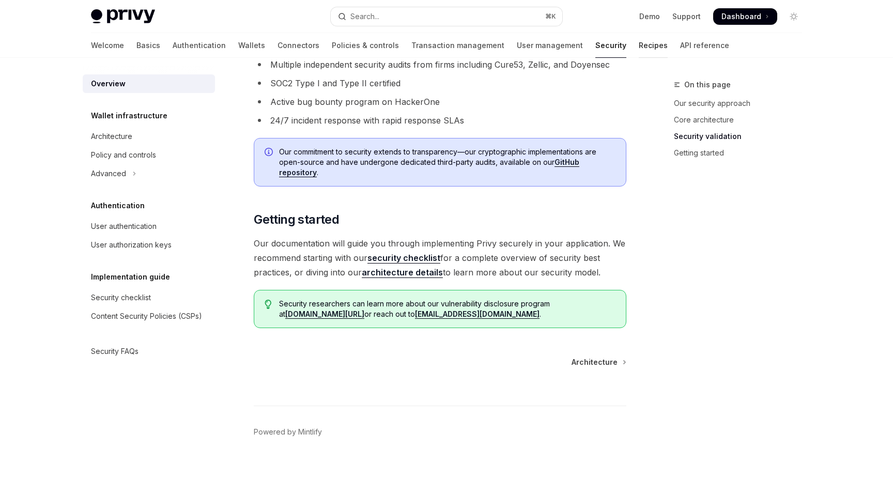
click at [639, 43] on link "Recipes" at bounding box center [653, 45] width 29 height 25
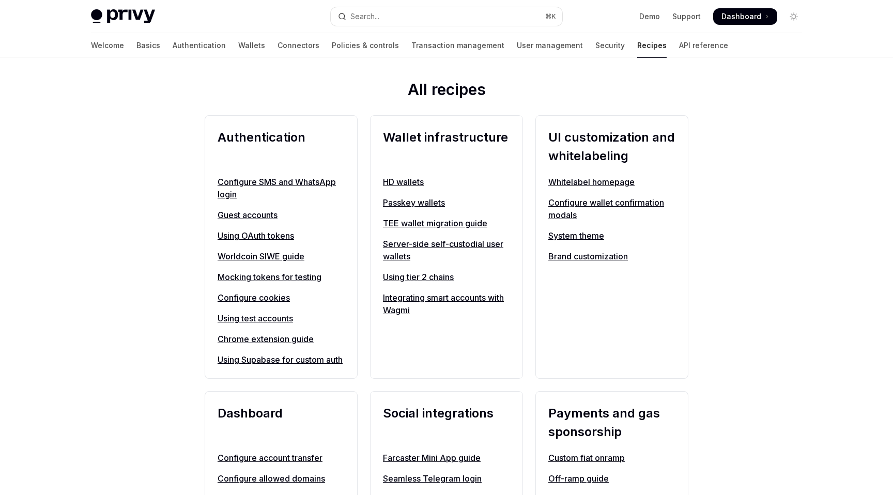
scroll to position [365, 0]
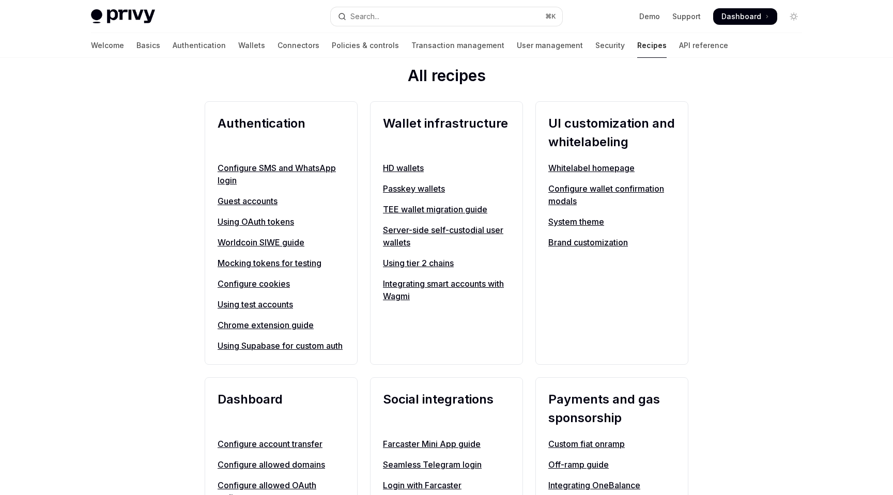
click at [724, 299] on div "**********" at bounding box center [446, 504] width 893 height 1623
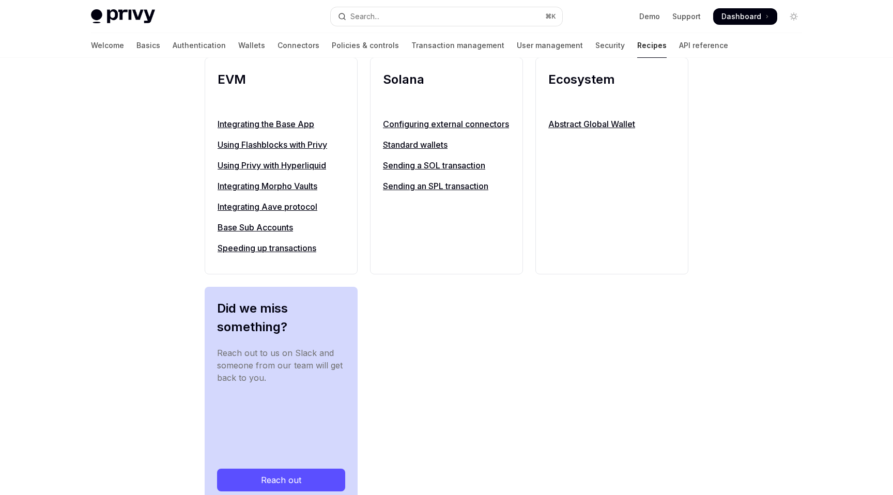
scroll to position [1123, 0]
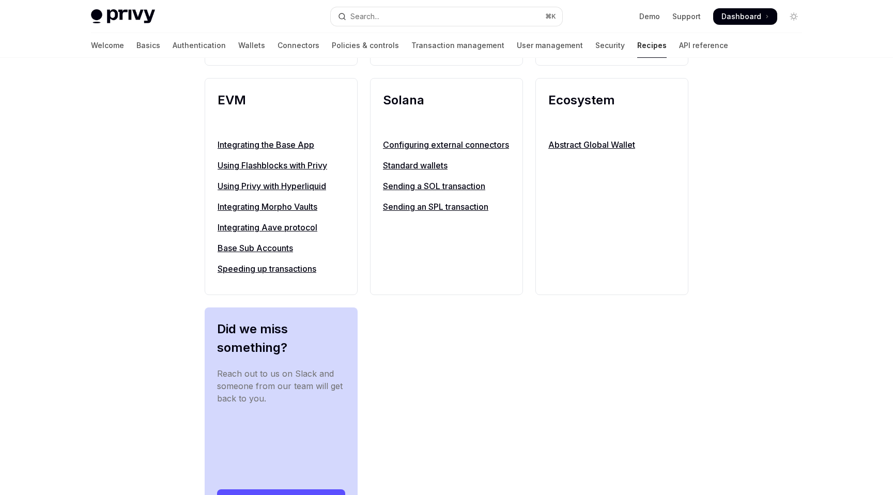
click at [258, 254] on link "Base Sub Accounts" at bounding box center [281, 248] width 127 height 12
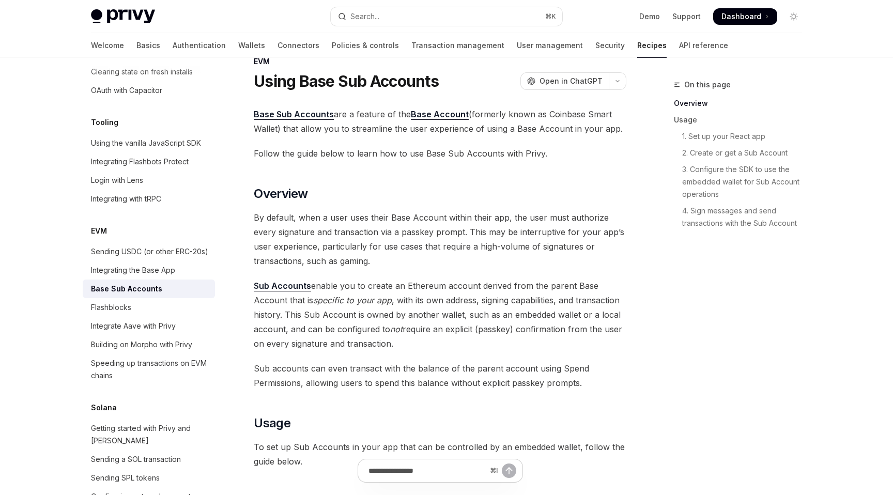
scroll to position [24, 0]
drag, startPoint x: 367, startPoint y: 127, endPoint x: 443, endPoint y: 127, distance: 76.0
click at [443, 127] on span "Base Sub Accounts are a feature of the Base Account (formerly known as Coinbase…" at bounding box center [440, 120] width 373 height 29
drag, startPoint x: 443, startPoint y: 127, endPoint x: 362, endPoint y: 127, distance: 80.6
click at [443, 127] on span "Base Sub Accounts are a feature of the Base Account (formerly known as Coinbase…" at bounding box center [440, 120] width 373 height 29
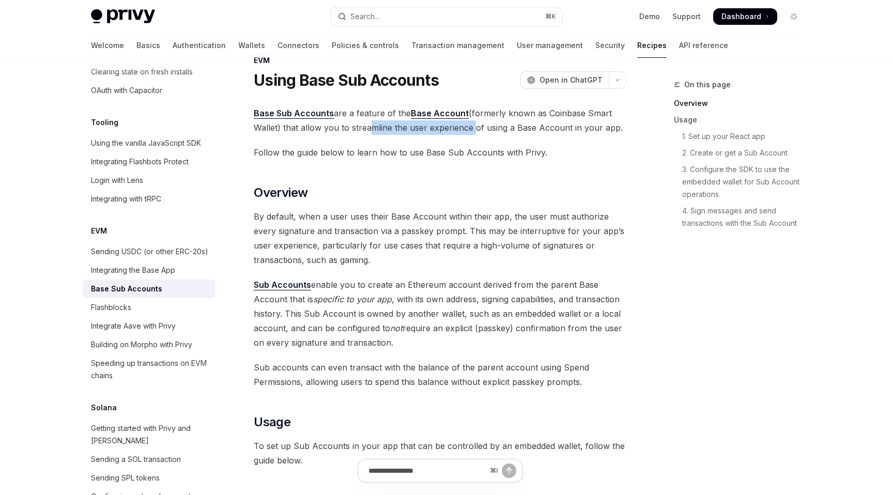
drag, startPoint x: 362, startPoint y: 127, endPoint x: 474, endPoint y: 132, distance: 111.8
click at [474, 132] on span "Base Sub Accounts are a feature of the Base Account (formerly known as Coinbase…" at bounding box center [440, 120] width 373 height 29
drag, startPoint x: 463, startPoint y: 125, endPoint x: 535, endPoint y: 125, distance: 72.9
click at [535, 125] on span "Base Sub Accounts are a feature of the Base Account (formerly known as Coinbase…" at bounding box center [440, 120] width 373 height 29
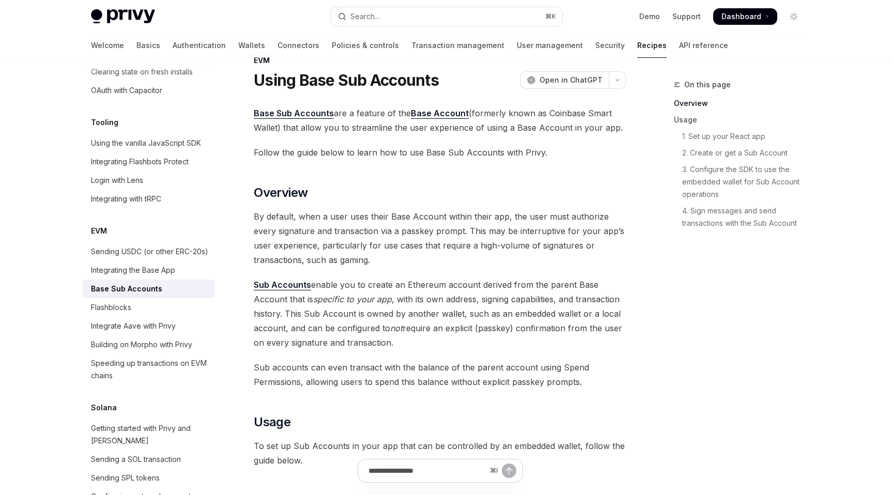
click at [660, 254] on div "On this page Overview Usage 1. Set up your React app 2. Create or get a Sub Acc…" at bounding box center [731, 287] width 157 height 417
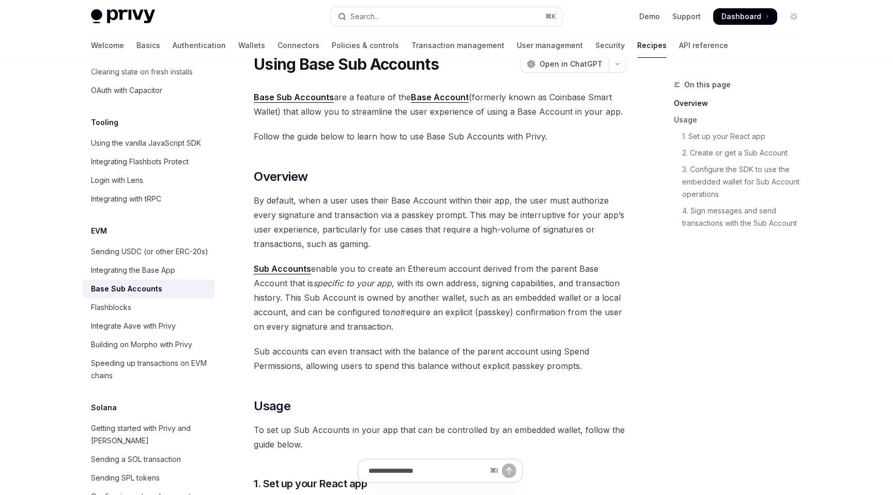
scroll to position [0, 0]
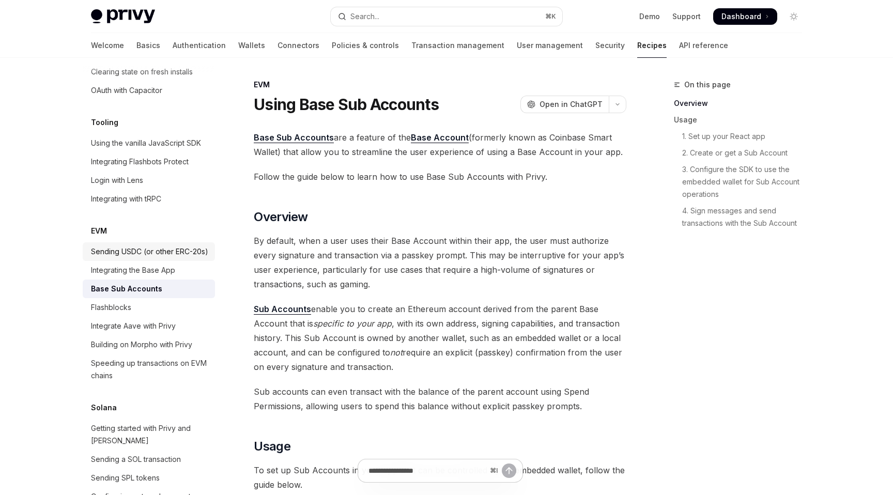
click at [154, 246] on div "Sending USDC (or other ERC-20s)" at bounding box center [149, 252] width 117 height 12
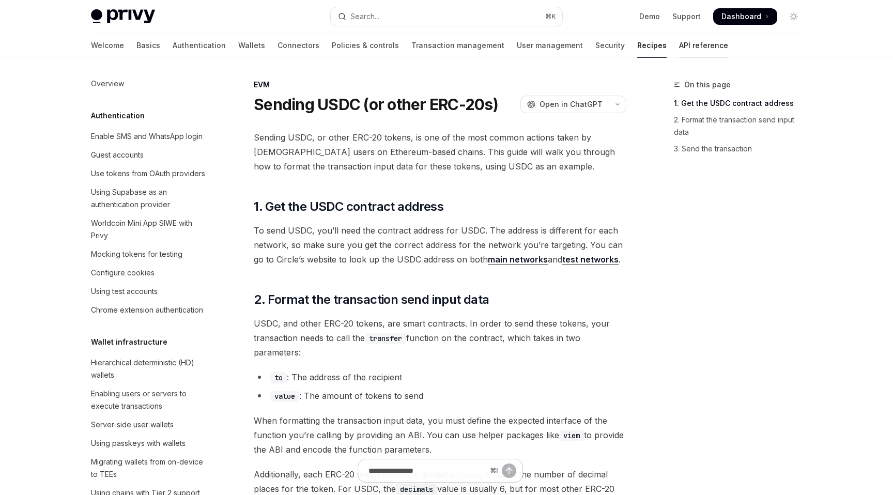
click at [679, 51] on link "API reference" at bounding box center [703, 45] width 49 height 25
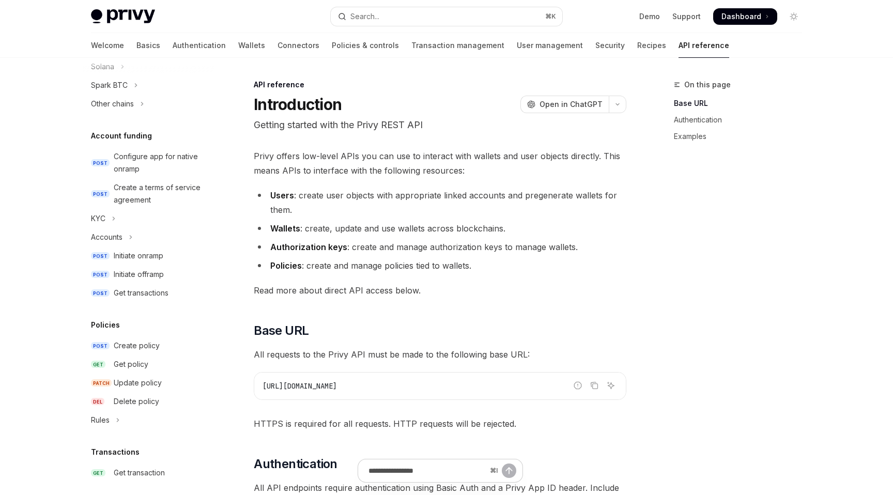
scroll to position [332, 0]
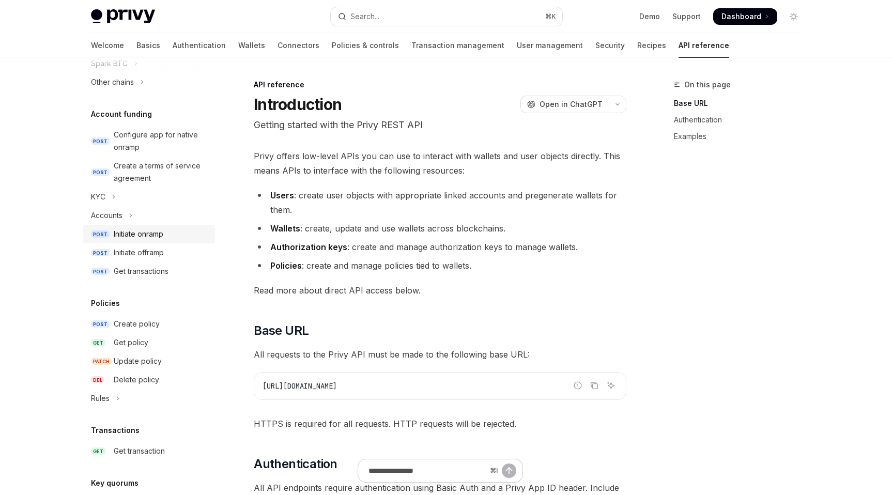
click at [185, 242] on link "POST Initiate onramp" at bounding box center [149, 234] width 132 height 19
click at [121, 239] on div "Initiate onramp" at bounding box center [139, 234] width 50 height 12
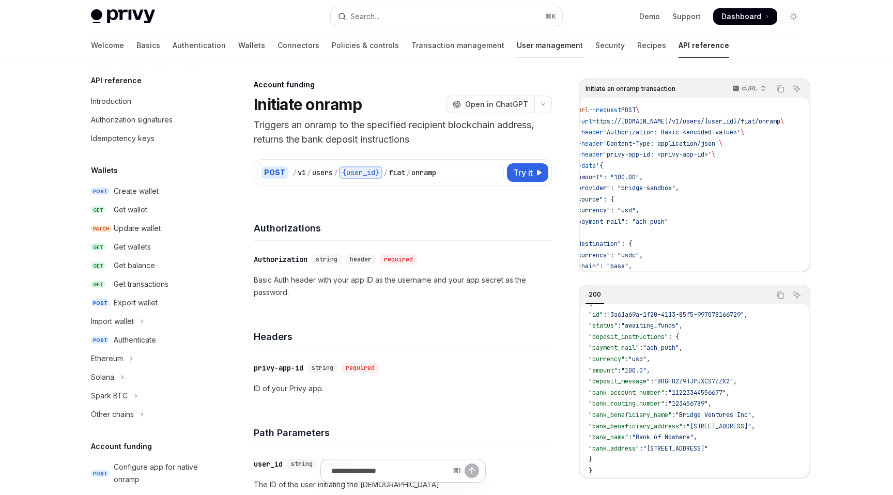
click at [517, 53] on link "User management" at bounding box center [550, 45] width 66 height 25
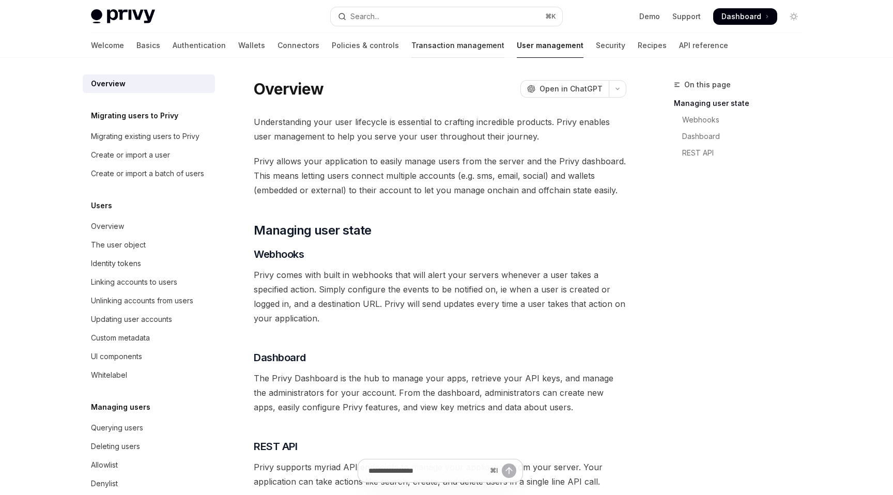
click at [423, 52] on link "Transaction management" at bounding box center [457, 45] width 93 height 25
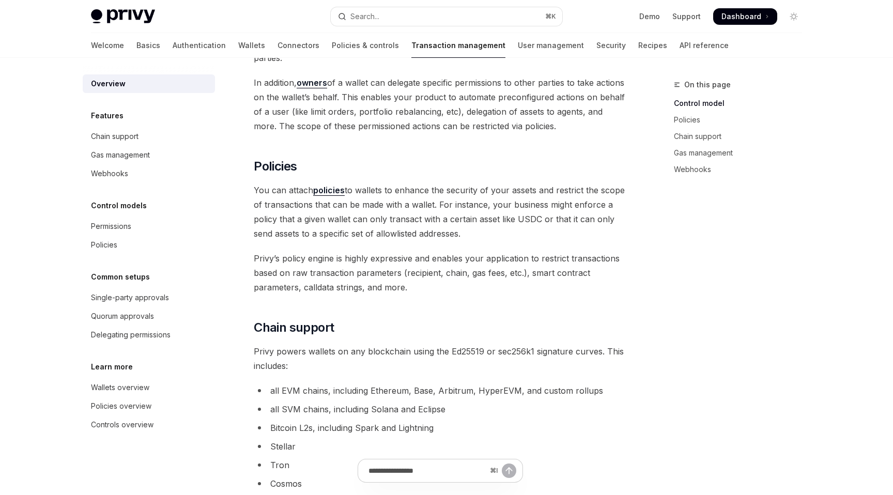
scroll to position [295, 0]
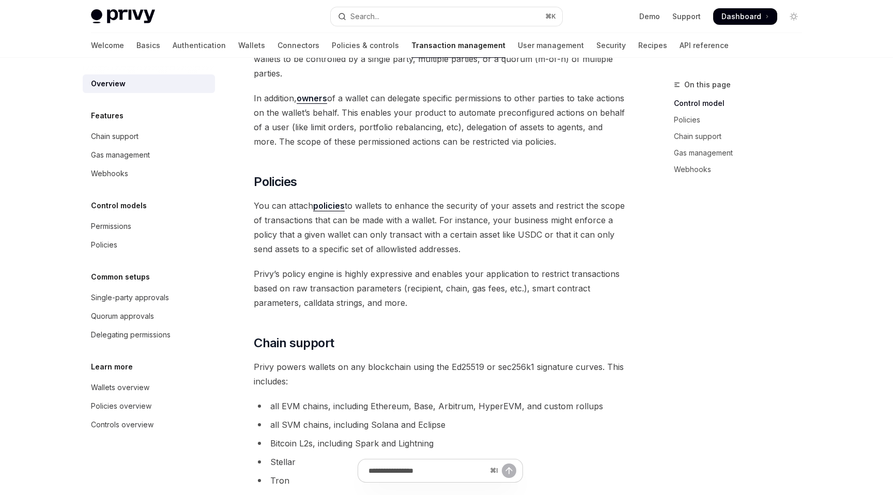
click at [325, 202] on link "policies" at bounding box center [329, 206] width 32 height 11
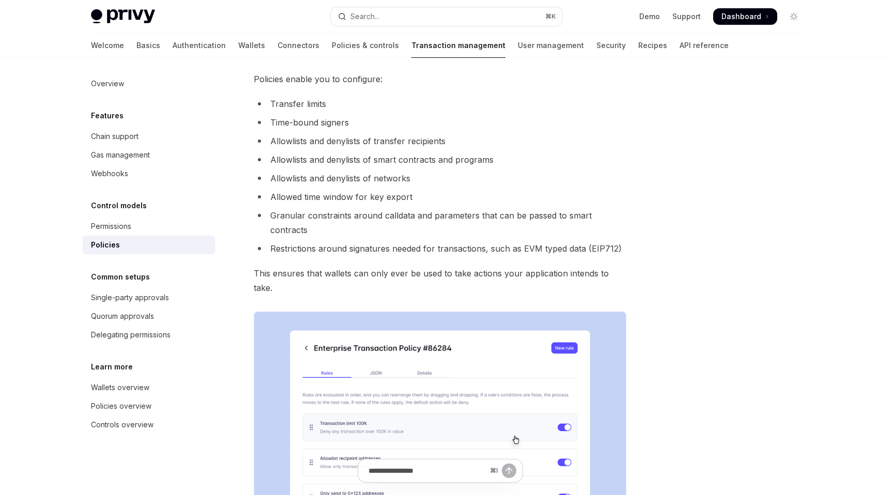
scroll to position [59, 0]
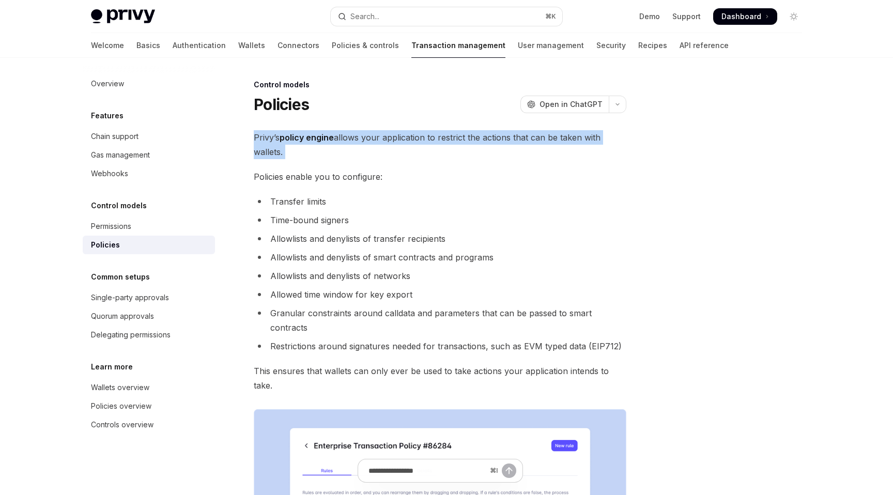
drag, startPoint x: 381, startPoint y: 122, endPoint x: 472, endPoint y: 165, distance: 100.6
click at [472, 165] on div "Privy’s policy engine allows your application to restrict the actions that can …" at bounding box center [440, 468] width 373 height 676
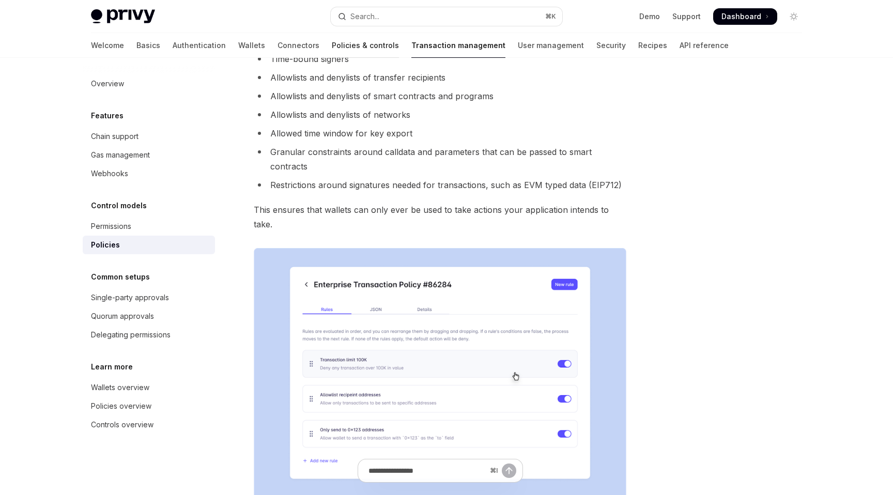
click at [332, 47] on link "Policies & controls" at bounding box center [365, 45] width 67 height 25
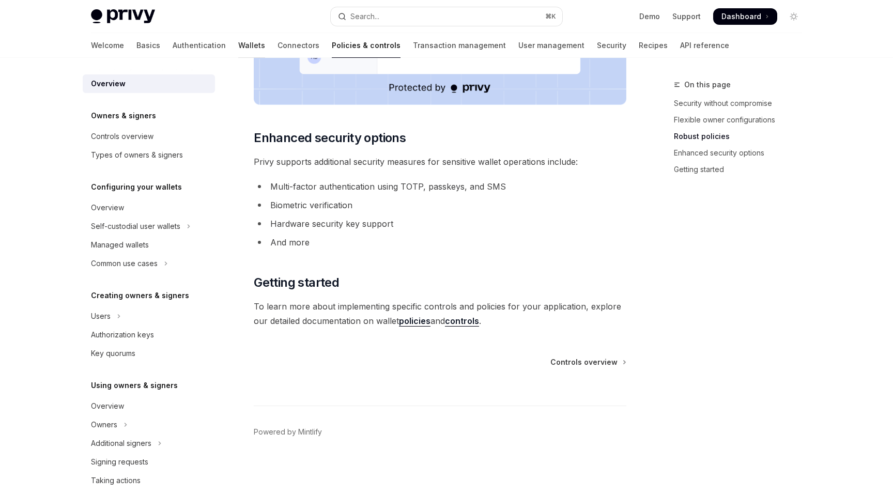
click at [238, 53] on link "Wallets" at bounding box center [251, 45] width 27 height 25
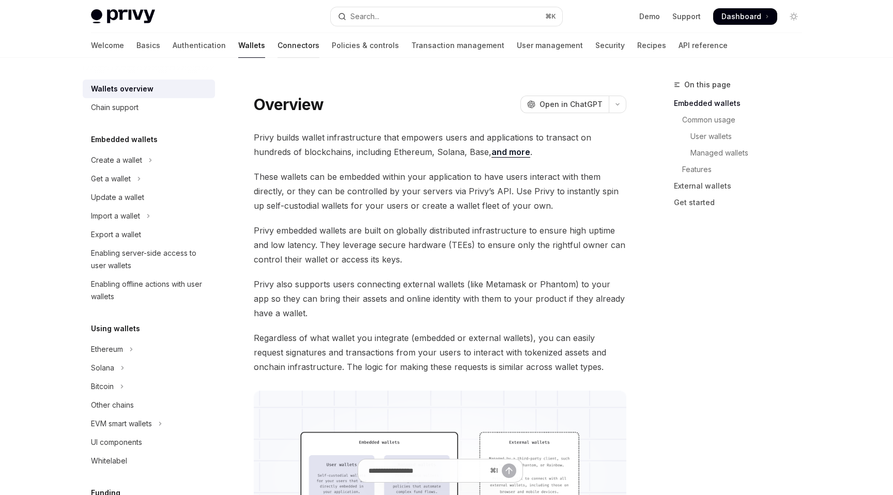
click at [278, 49] on link "Connectors" at bounding box center [299, 45] width 42 height 25
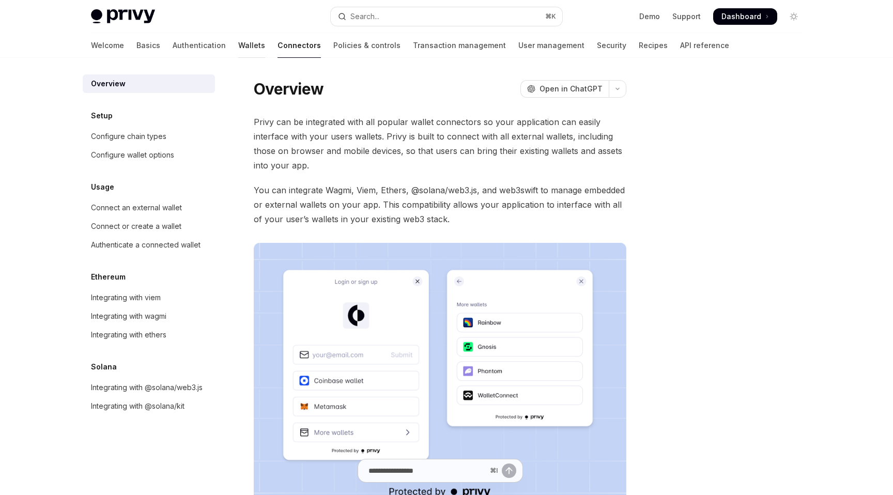
click at [238, 51] on link "Wallets" at bounding box center [251, 45] width 27 height 25
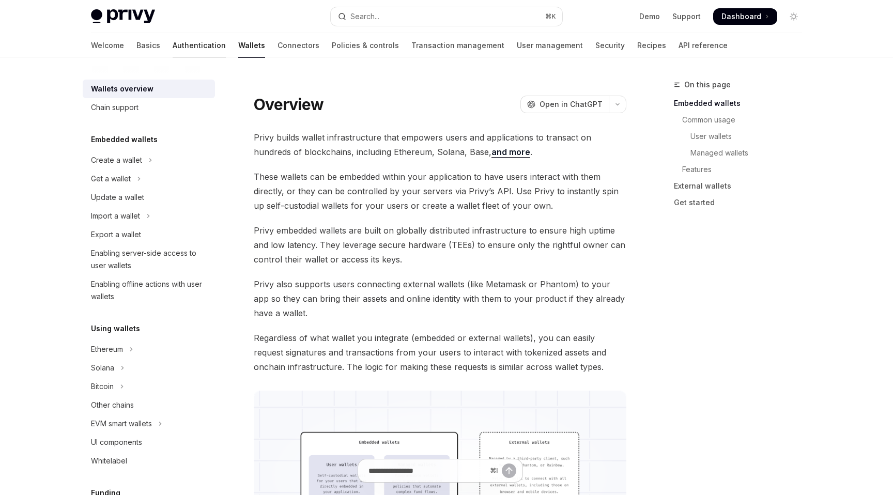
click at [173, 52] on link "Authentication" at bounding box center [199, 45] width 53 height 25
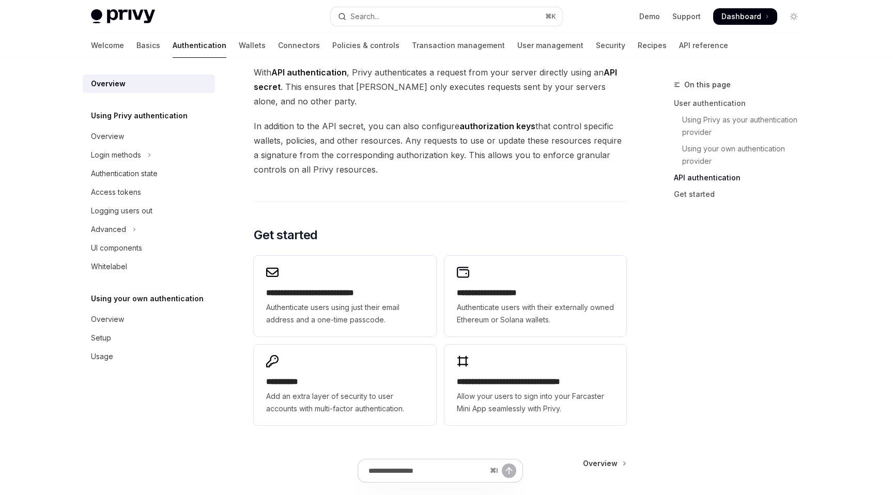
scroll to position [716, 0]
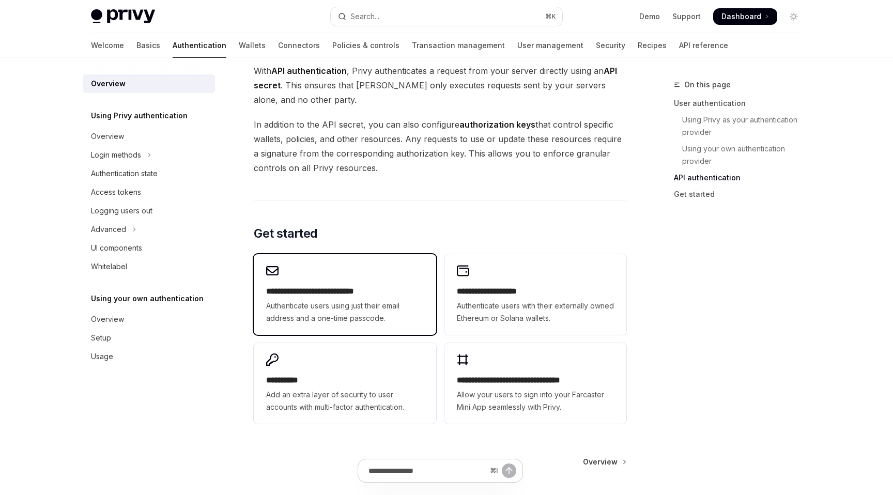
click at [394, 310] on span "Authenticate users using just their email address and a one-time passcode." at bounding box center [344, 312] width 157 height 25
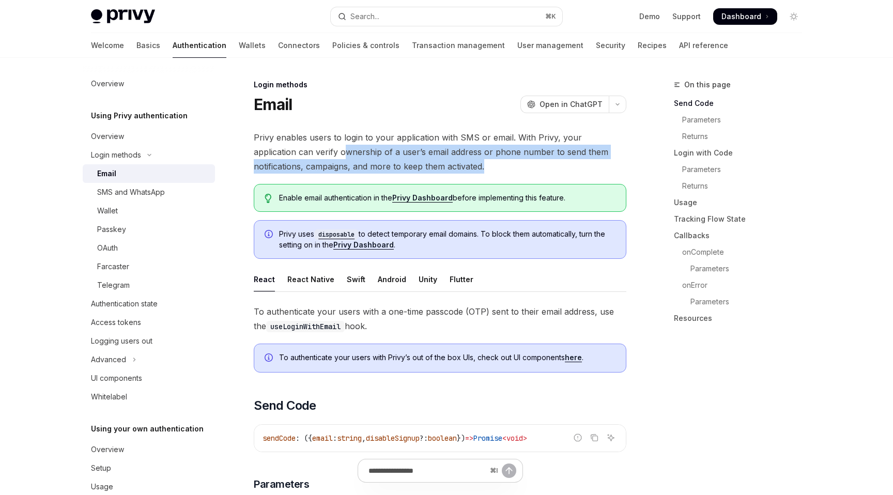
drag, startPoint x: 299, startPoint y: 145, endPoint x: 463, endPoint y: 170, distance: 165.7
click at [463, 170] on span "Privy enables users to login to your application with SMS or email. With Privy,…" at bounding box center [440, 151] width 373 height 43
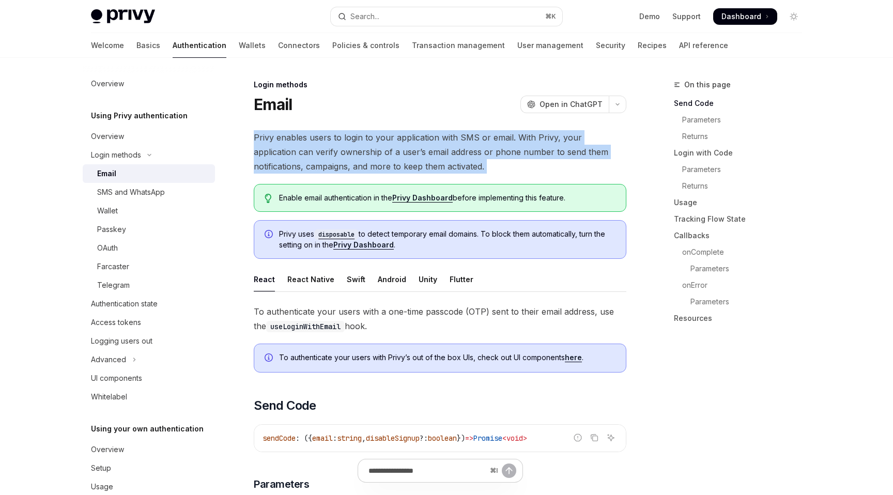
drag, startPoint x: 469, startPoint y: 174, endPoint x: 254, endPoint y: 135, distance: 218.0
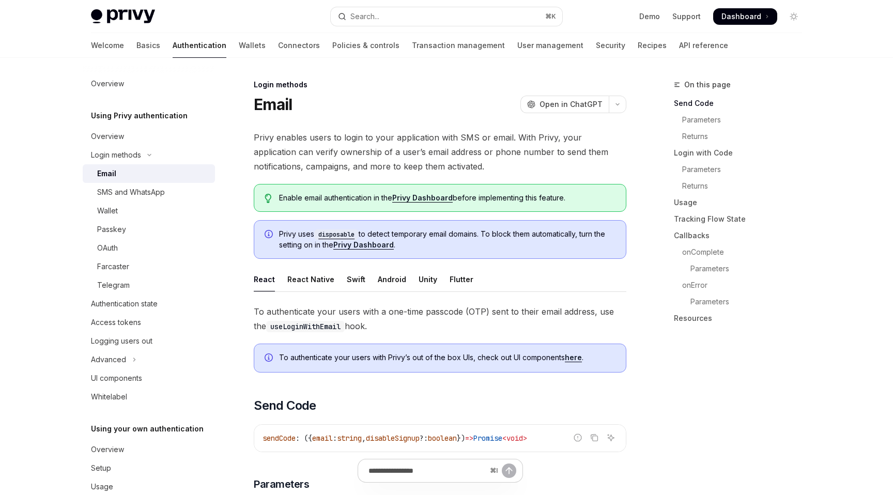
click at [376, 223] on div "Privy uses disposable to detect temporary email domains. To block them automati…" at bounding box center [440, 239] width 373 height 39
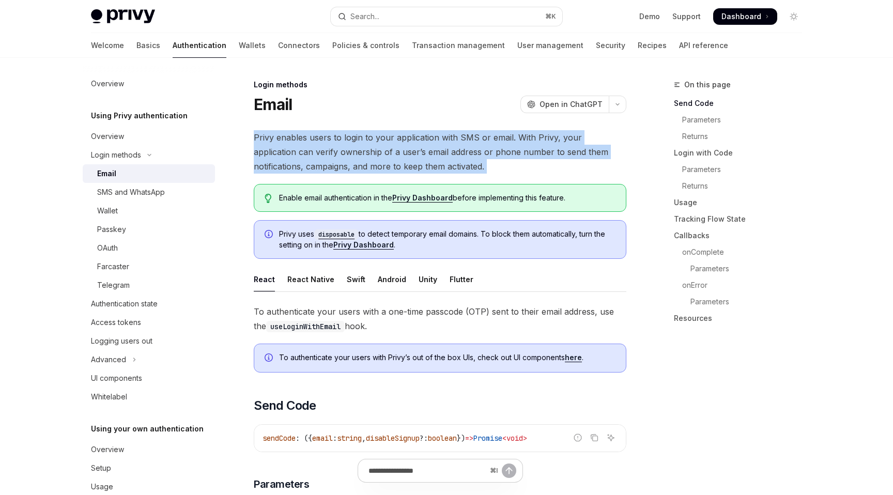
drag, startPoint x: 400, startPoint y: 120, endPoint x: 456, endPoint y: 175, distance: 78.2
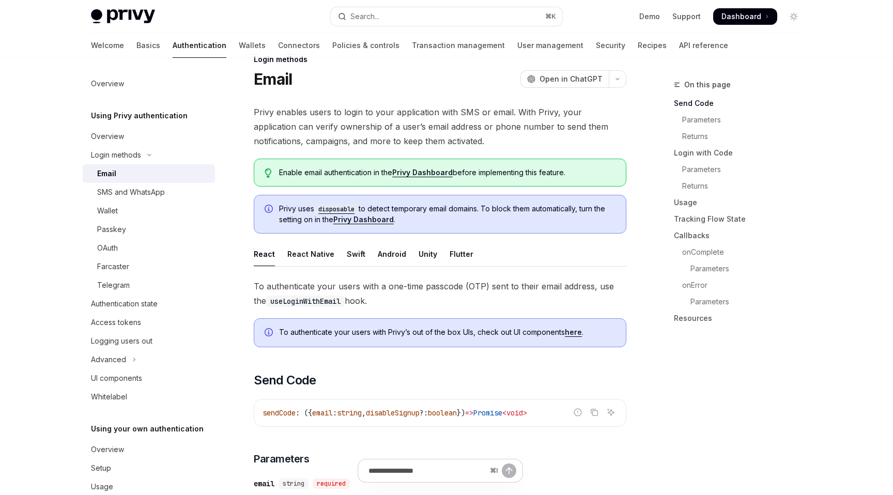
scroll to position [27, 0]
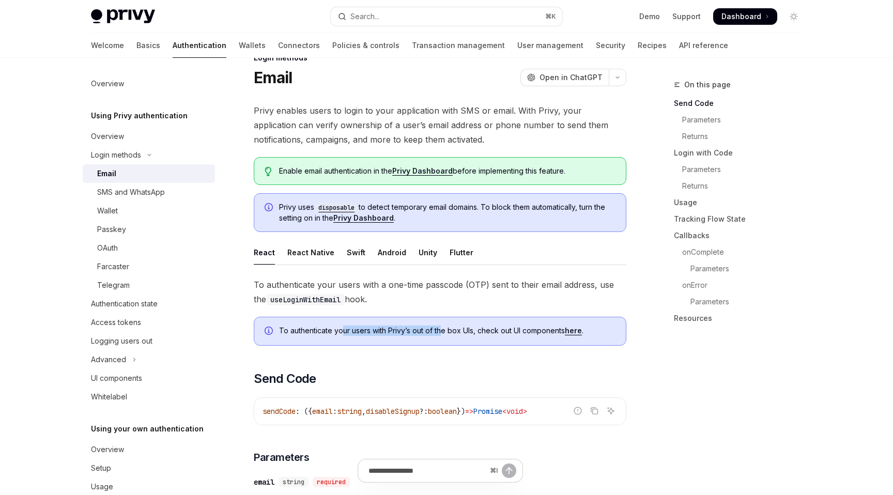
drag, startPoint x: 342, startPoint y: 331, endPoint x: 441, endPoint y: 331, distance: 99.8
click at [441, 331] on span "To authenticate your users with Privy’s out of the box UIs, check out UI compon…" at bounding box center [447, 331] width 336 height 10
click at [576, 330] on link "here" at bounding box center [573, 330] width 17 height 9
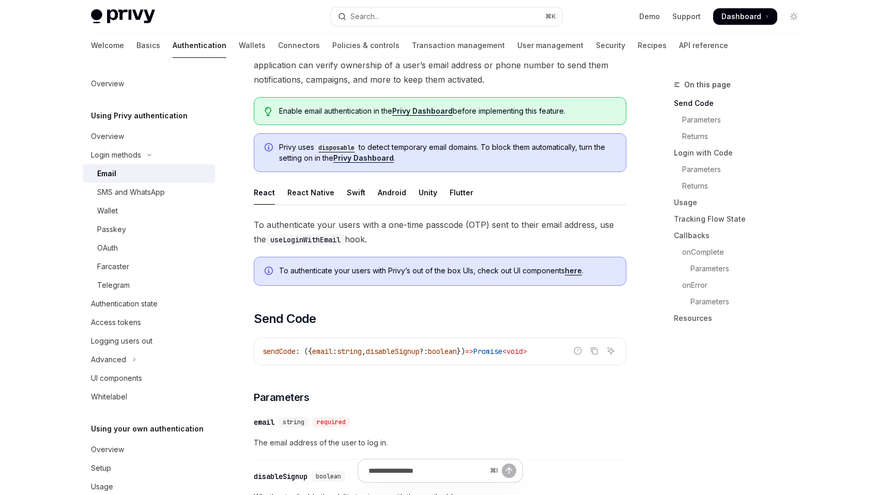
scroll to position [111, 0]
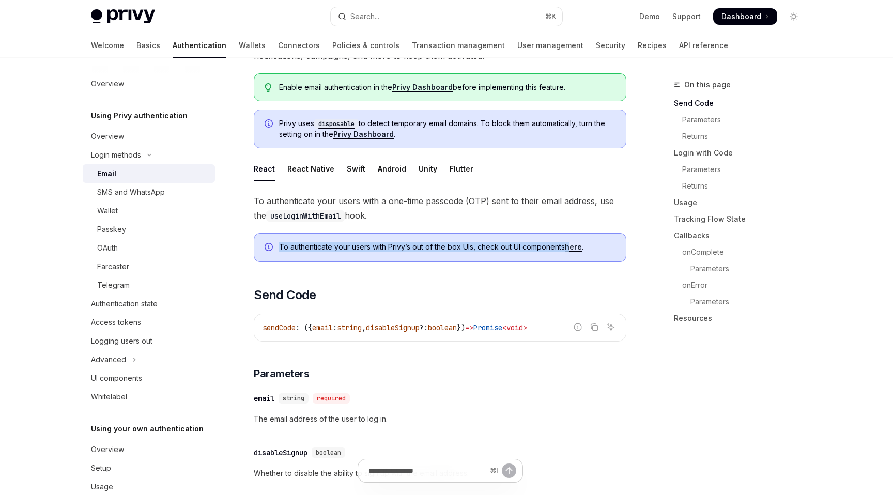
click at [572, 242] on span "To authenticate your users with Privy’s out of the box UIs, check out UI compon…" at bounding box center [447, 247] width 336 height 10
click at [573, 244] on link "here" at bounding box center [573, 246] width 17 height 9
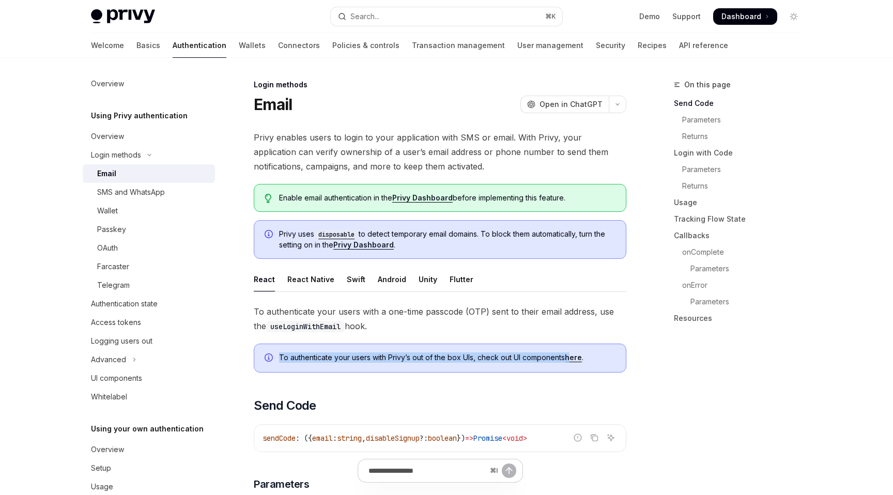
type textarea "*"
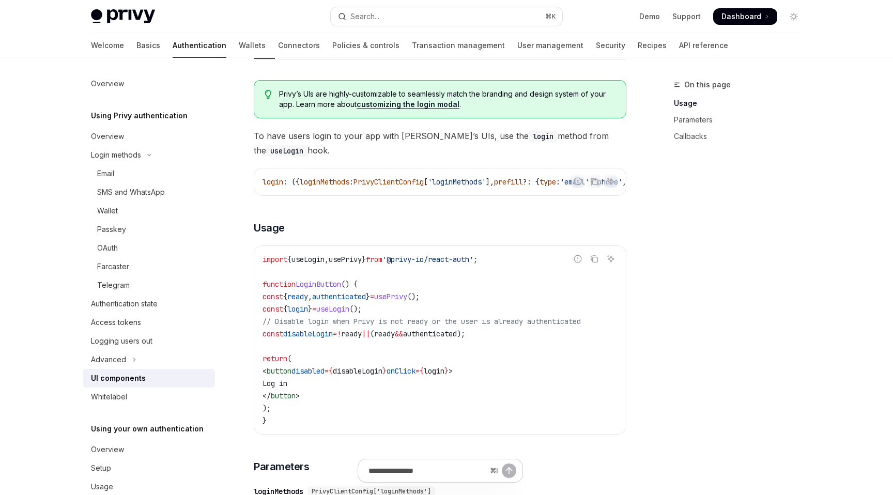
scroll to position [544, 0]
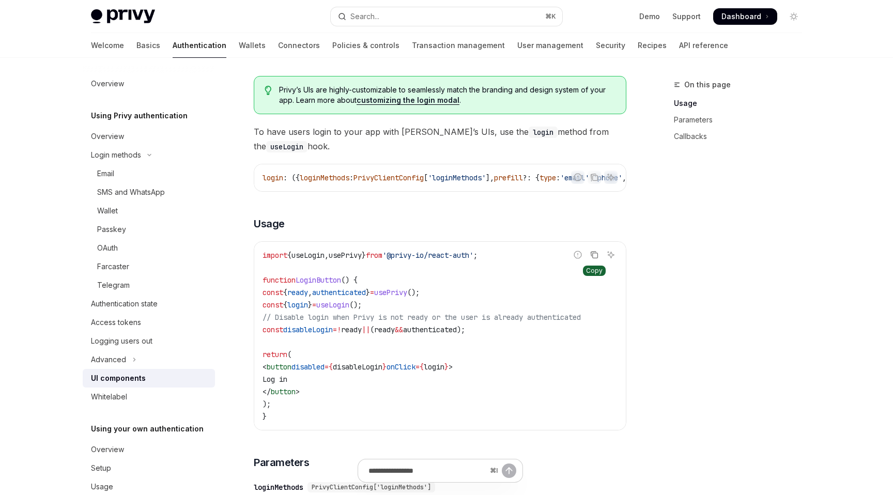
click at [595, 259] on icon "Copy the contents from the code block" at bounding box center [594, 255] width 8 height 8
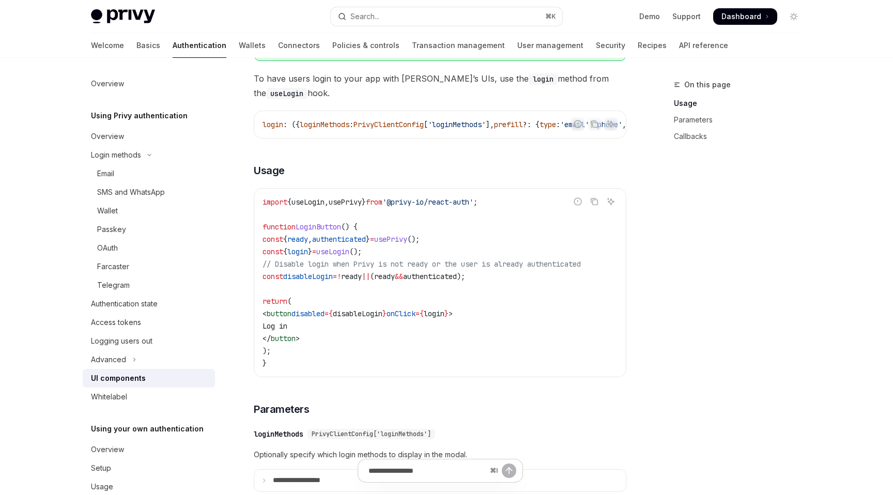
scroll to position [596, 0]
click at [593, 206] on icon "Copy the contents from the code block" at bounding box center [595, 203] width 5 height 5
drag, startPoint x: 507, startPoint y: 211, endPoint x: 262, endPoint y: 208, distance: 244.5
click at [262, 208] on div "import { useLogin , usePrivy } from '@privy-io/react-auth' ; function LoginButt…" at bounding box center [440, 283] width 372 height 188
copy span "import { useLogin , usePrivy } from '@privy-io/react-auth' ;"
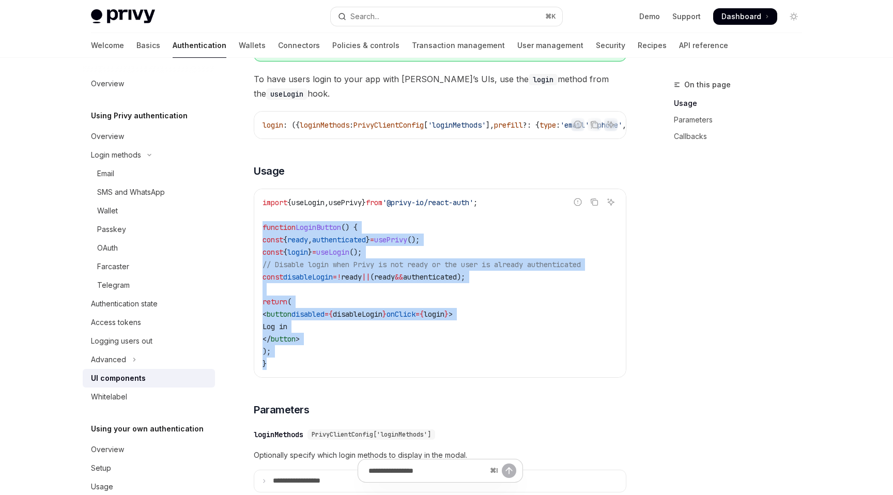
drag, startPoint x: 274, startPoint y: 367, endPoint x: 263, endPoint y: 229, distance: 138.0
click at [263, 229] on code "import { useLogin , usePrivy } from '@privy-io/react-auth' ; function LoginButt…" at bounding box center [440, 283] width 355 height 174
copy code "function LoginButton () { const { ready , authenticated } = usePrivy (); const …"
click at [317, 269] on span "// Disable login when Privy is not ready or the user is already authenticated" at bounding box center [422, 264] width 318 height 9
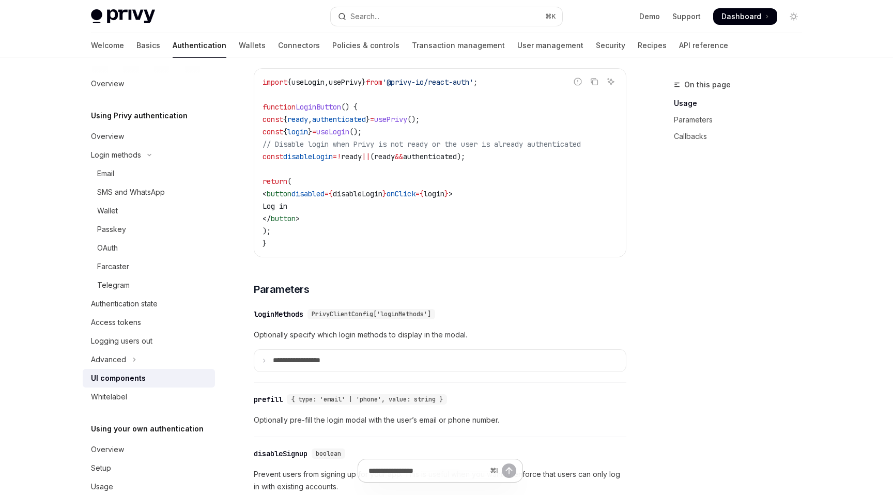
scroll to position [727, 0]
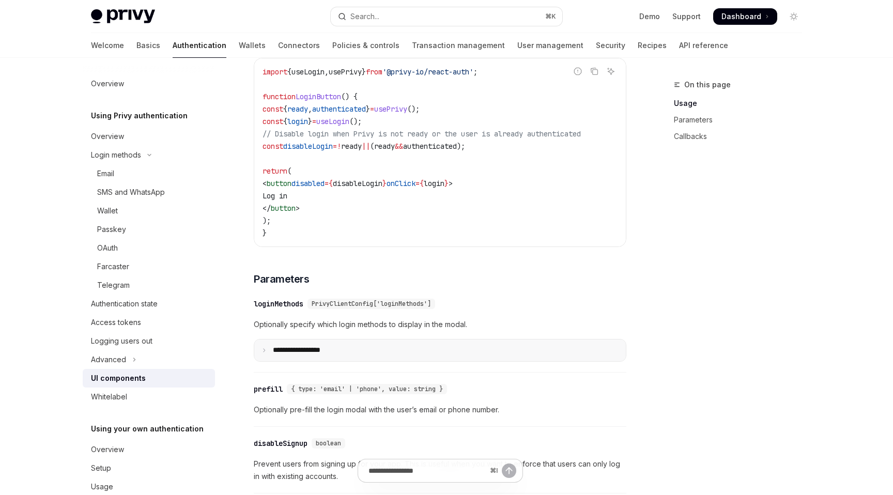
click at [413, 361] on summary "**********" at bounding box center [440, 351] width 372 height 22
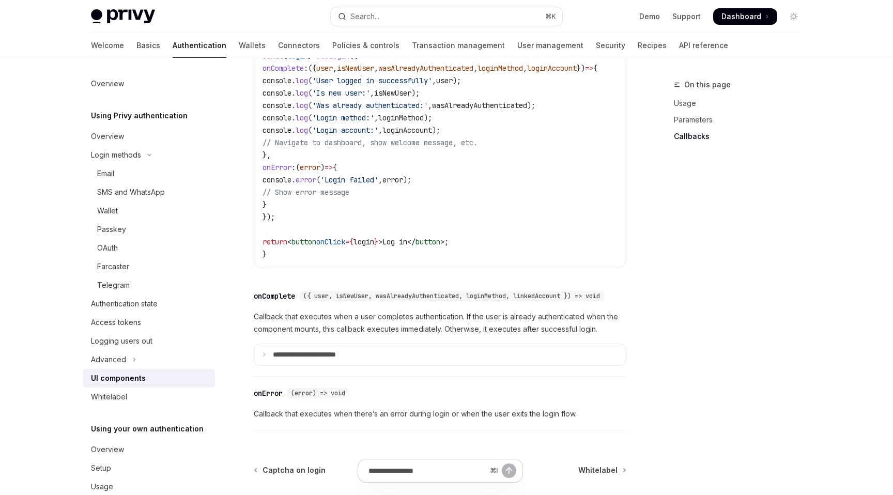
scroll to position [2052, 0]
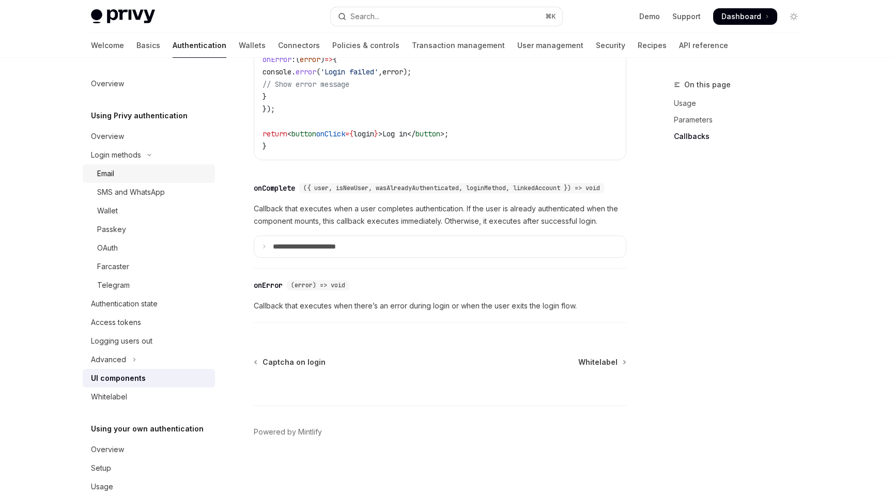
click at [138, 171] on div "Email" at bounding box center [153, 173] width 112 height 12
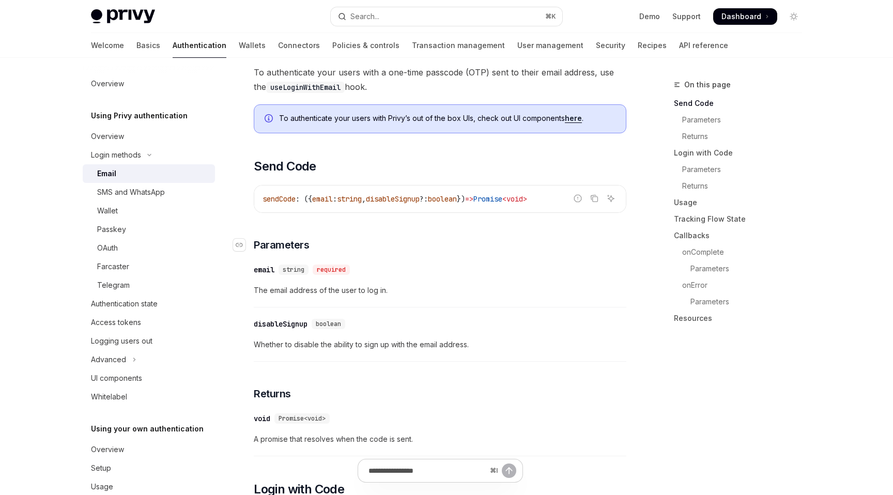
scroll to position [238, 0]
click at [580, 119] on link "here" at bounding box center [573, 119] width 17 height 9
type textarea "*"
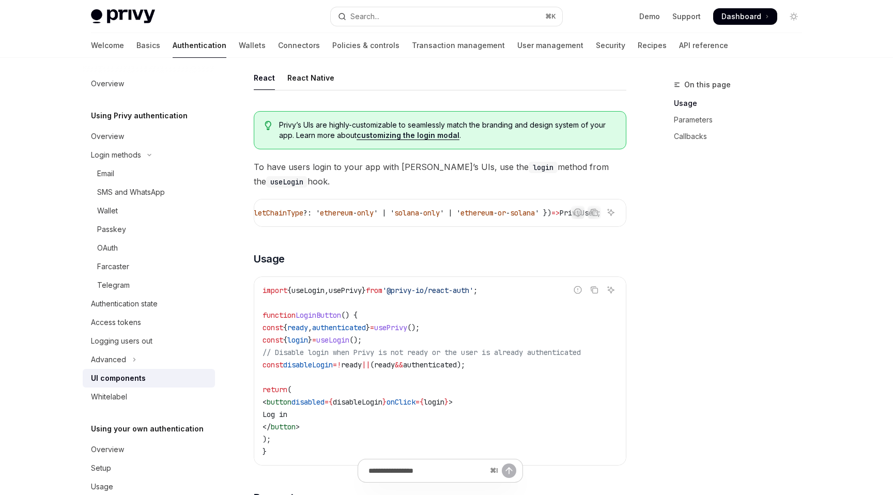
scroll to position [513, 0]
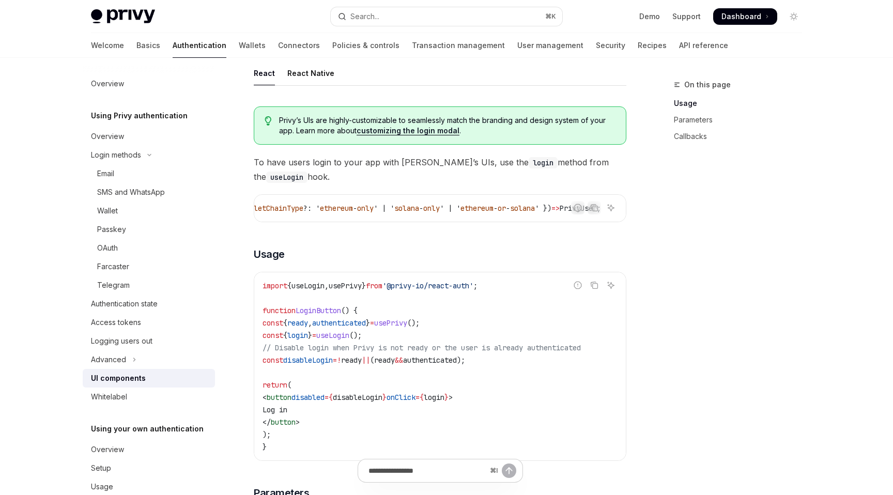
drag, startPoint x: 255, startPoint y: 159, endPoint x: 340, endPoint y: 177, distance: 86.7
click at [340, 177] on span "To have users login to your app with Privy’s UIs, use the login method from the…" at bounding box center [440, 169] width 373 height 29
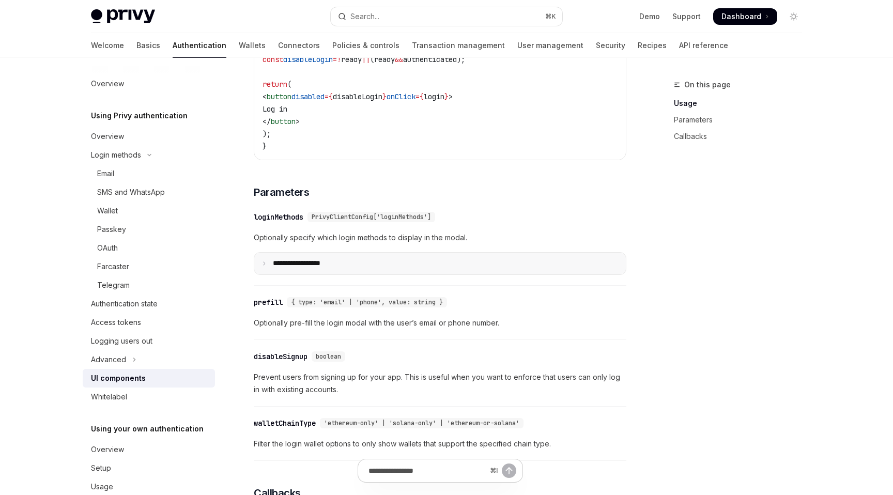
click at [350, 262] on summary "**********" at bounding box center [440, 264] width 372 height 22
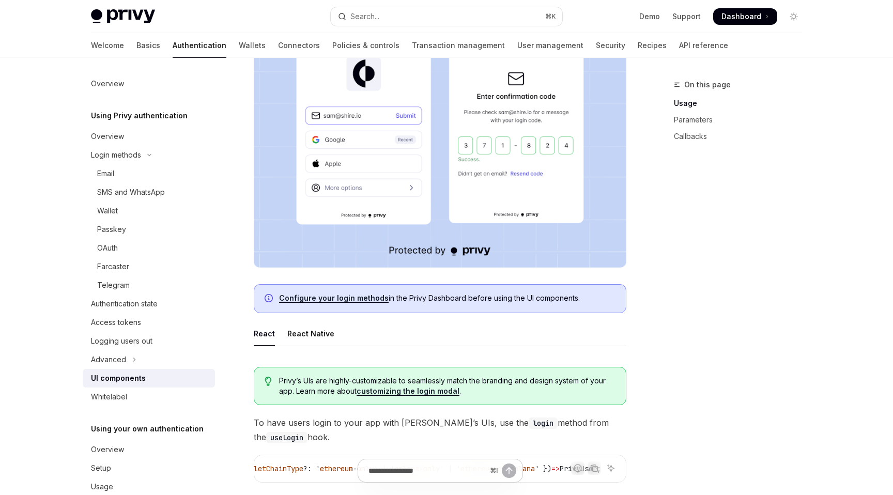
scroll to position [0, 0]
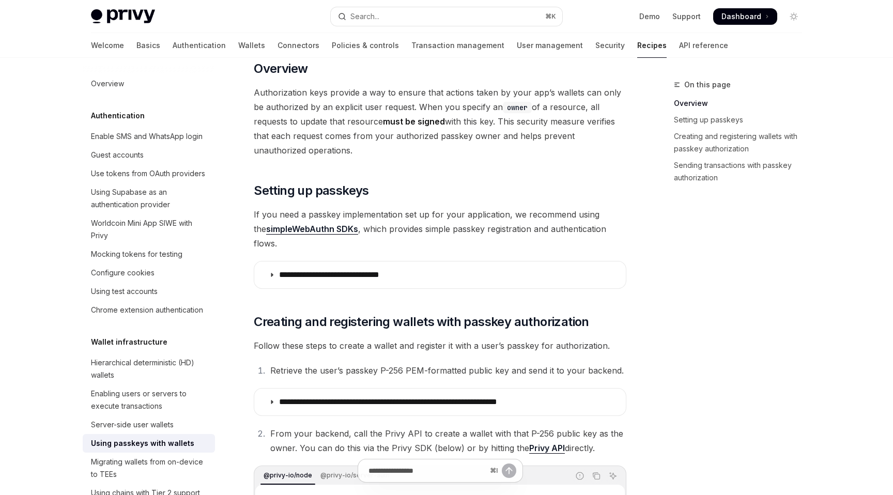
scroll to position [139, 0]
click at [406, 108] on span "Authorization keys provide a way to ensure that actions taken by your app’s wal…" at bounding box center [440, 121] width 373 height 72
drag, startPoint x: 249, startPoint y: 124, endPoint x: 458, endPoint y: 124, distance: 209.3
click at [458, 124] on span "Authorization keys provide a way to ensure that actions taken by your app’s wal…" at bounding box center [440, 121] width 373 height 72
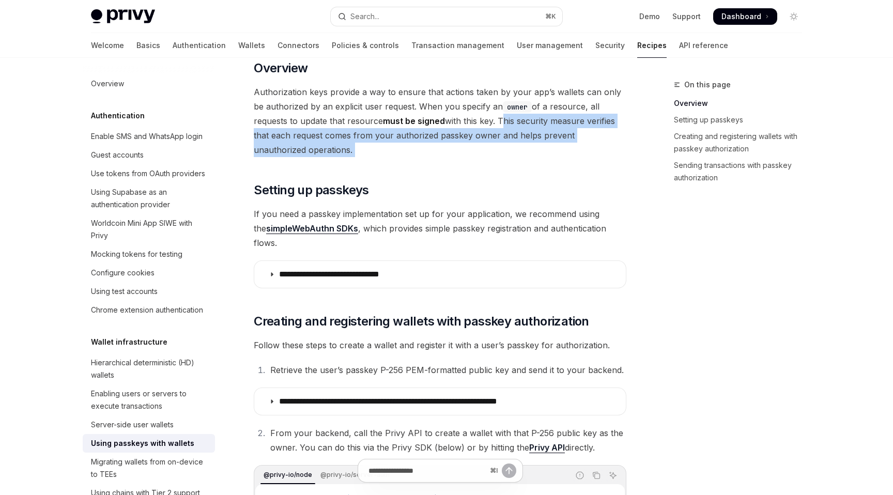
drag, startPoint x: 463, startPoint y: 119, endPoint x: 478, endPoint y: 161, distance: 44.0
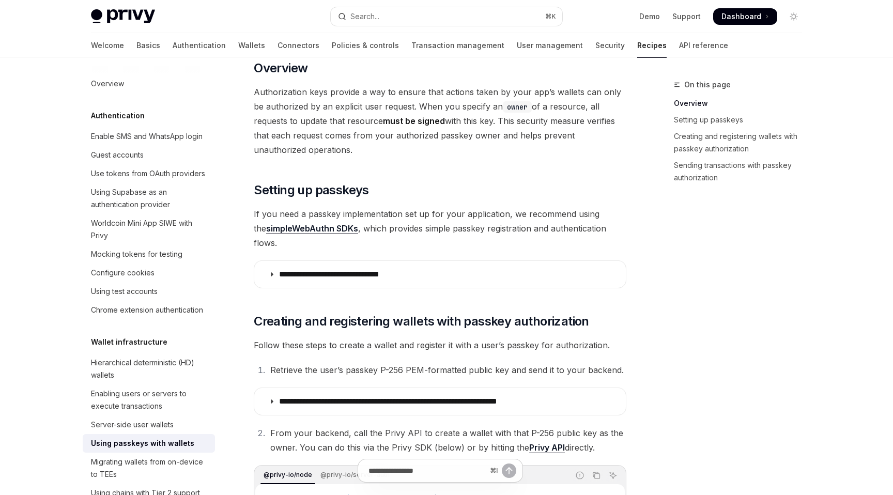
click at [674, 232] on div "On this page Overview Setting up passkeys Creating and registering wallets with…" at bounding box center [731, 287] width 157 height 417
drag, startPoint x: 274, startPoint y: 215, endPoint x: 485, endPoint y: 215, distance: 210.4
click at [485, 215] on span "If you need a passkey implementation set up for your application, we recommend …" at bounding box center [440, 228] width 373 height 43
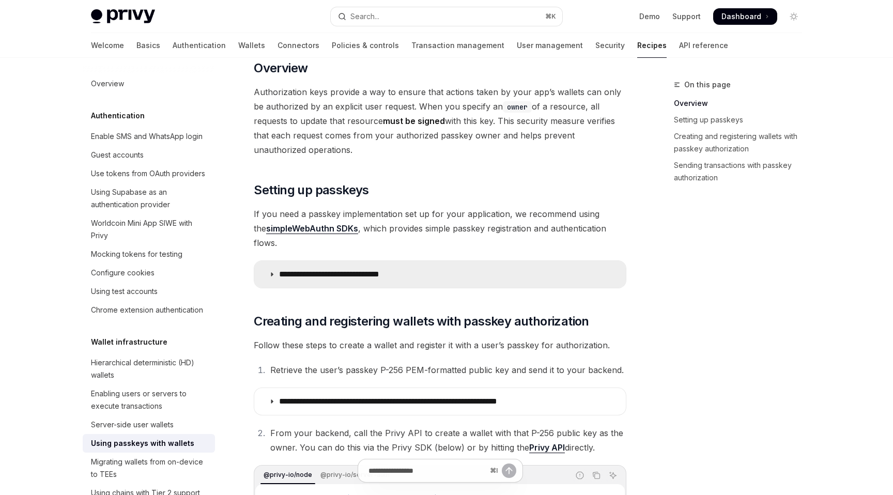
click at [442, 261] on summary "**********" at bounding box center [440, 274] width 372 height 27
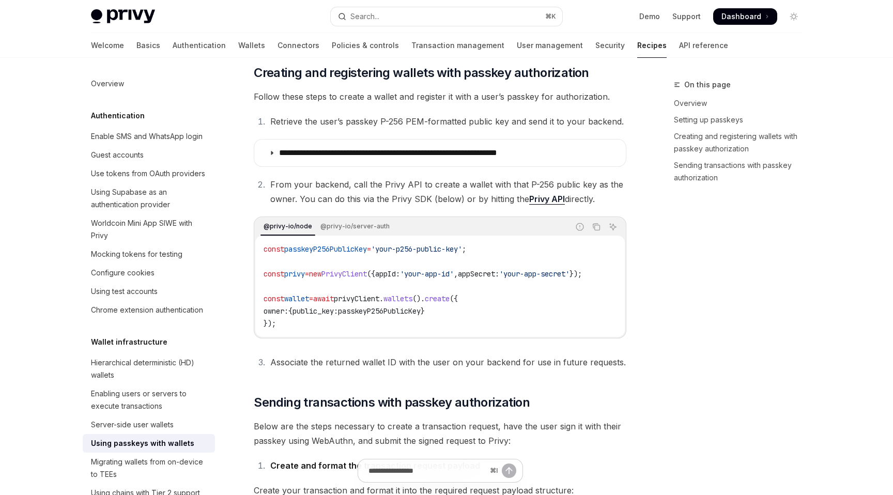
scroll to position [2467, 0]
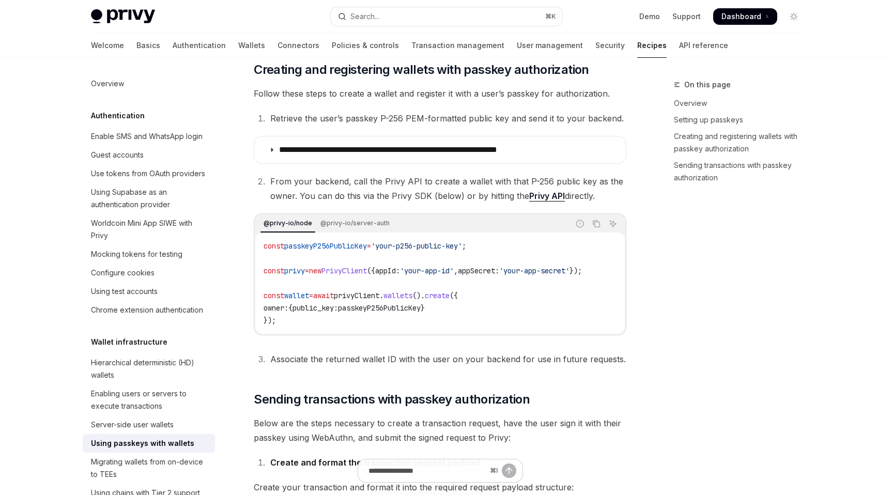
click at [358, 101] on span "Follow these steps to create a wallet and register it with a user’s passkey for…" at bounding box center [440, 93] width 373 height 14
drag, startPoint x: 250, startPoint y: 111, endPoint x: 579, endPoint y: 106, distance: 328.8
click at [579, 101] on span "Follow these steps to create a wallet and register it with a user’s passkey for…" at bounding box center [440, 93] width 373 height 14
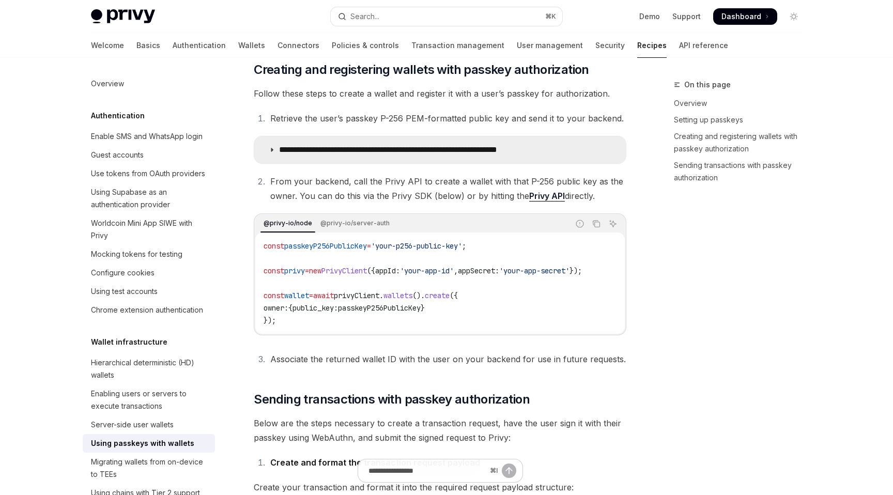
click at [365, 155] on p "**********" at bounding box center [426, 150] width 294 height 10
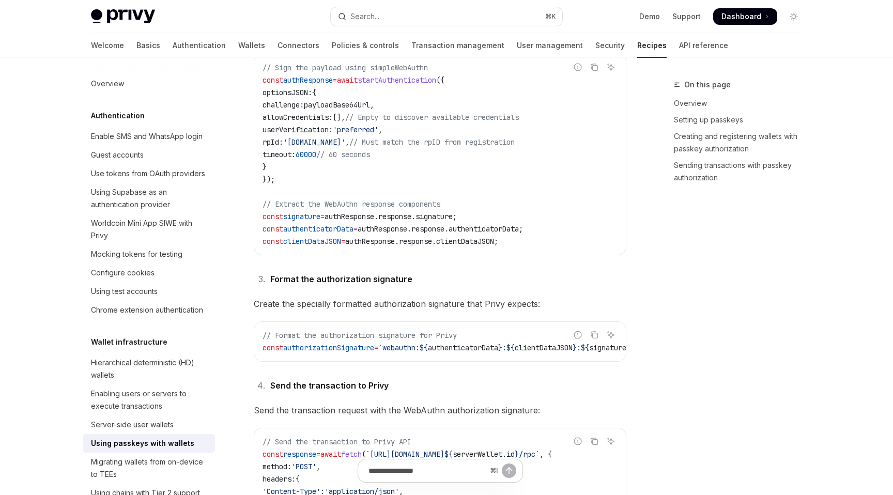
scroll to position [4131, 0]
drag, startPoint x: 359, startPoint y: 325, endPoint x: 624, endPoint y: 325, distance: 265.2
click at [624, 310] on span "Create the specially formatted authorization signature that Privy expects:" at bounding box center [440, 303] width 373 height 14
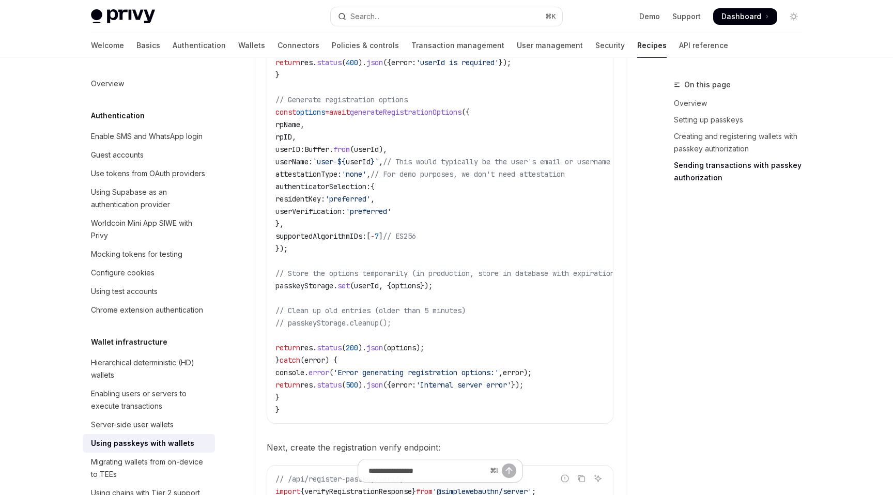
scroll to position [0, 0]
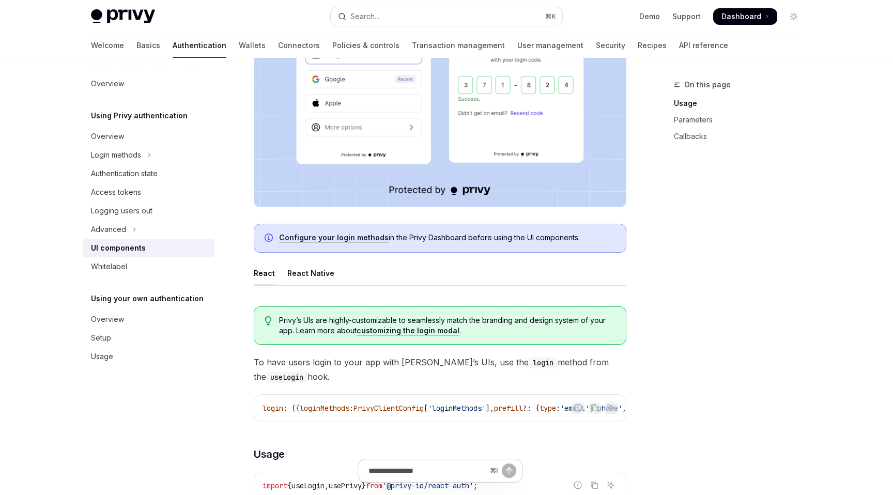
scroll to position [310, 0]
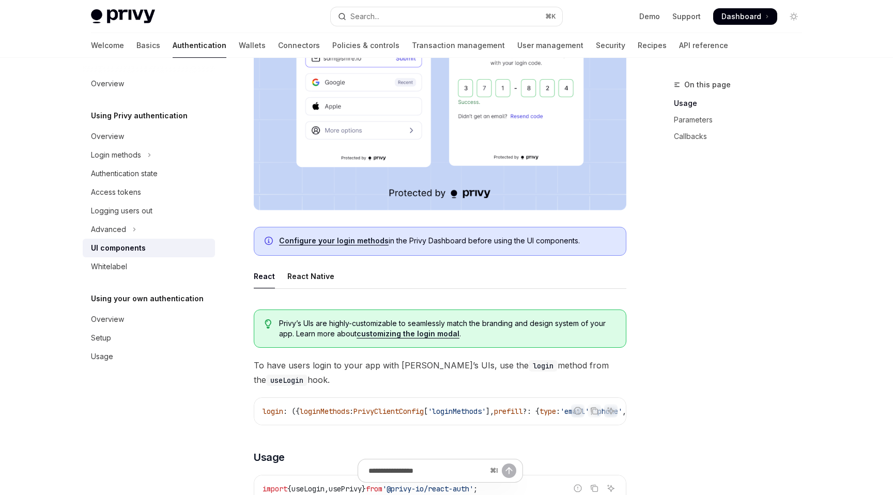
click at [377, 241] on link "Configure your login methods" at bounding box center [334, 240] width 110 height 9
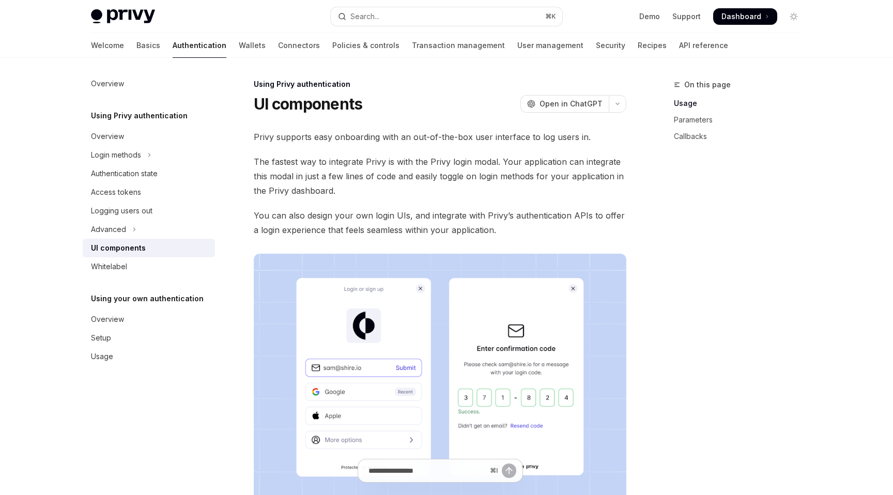
scroll to position [0, 0]
click at [570, 97] on button "OpenAI Open in ChatGPT" at bounding box center [565, 105] width 88 height 18
click at [422, 15] on button "Search... ⌘ K" at bounding box center [447, 16] width 232 height 19
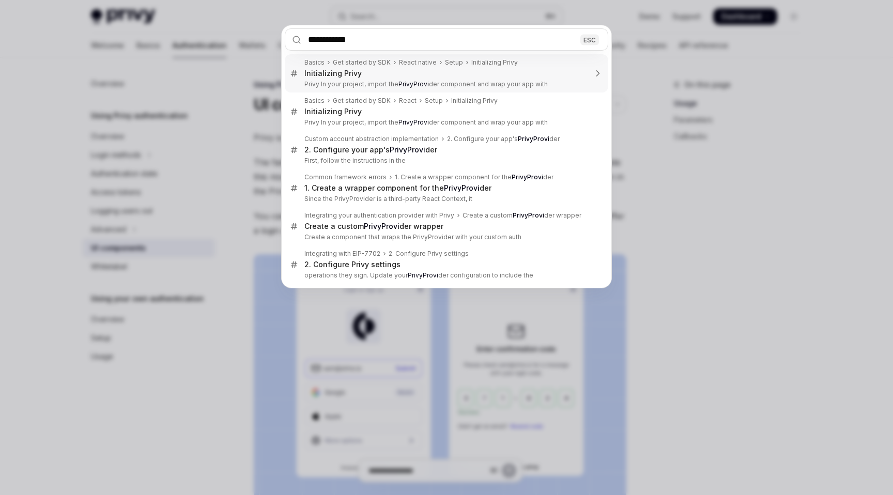
type input "**********"
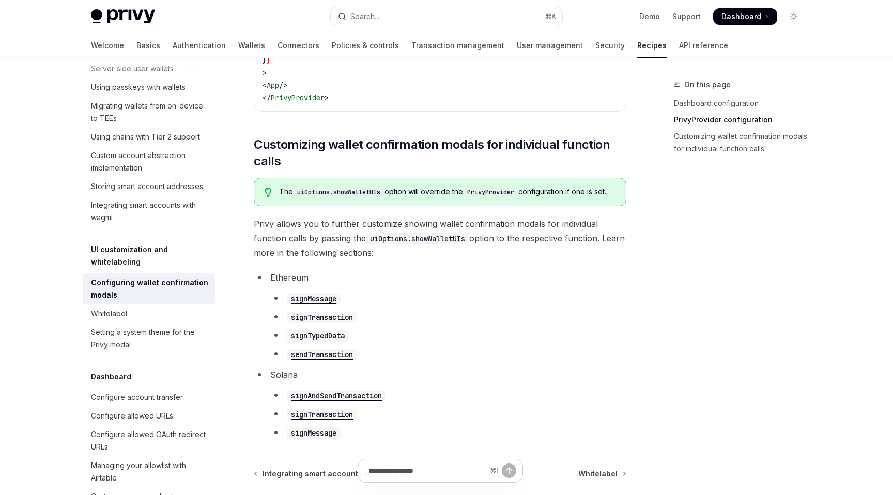
scroll to position [526, 0]
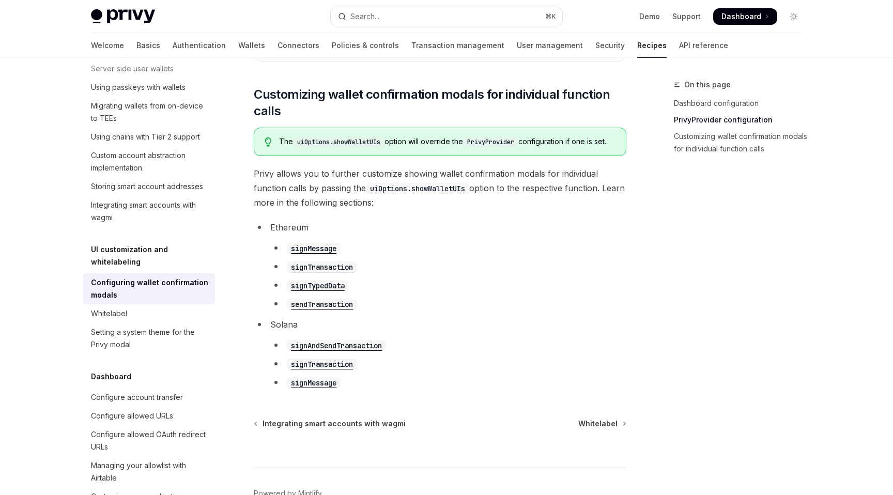
click at [637, 40] on link "Recipes" at bounding box center [651, 45] width 29 height 25
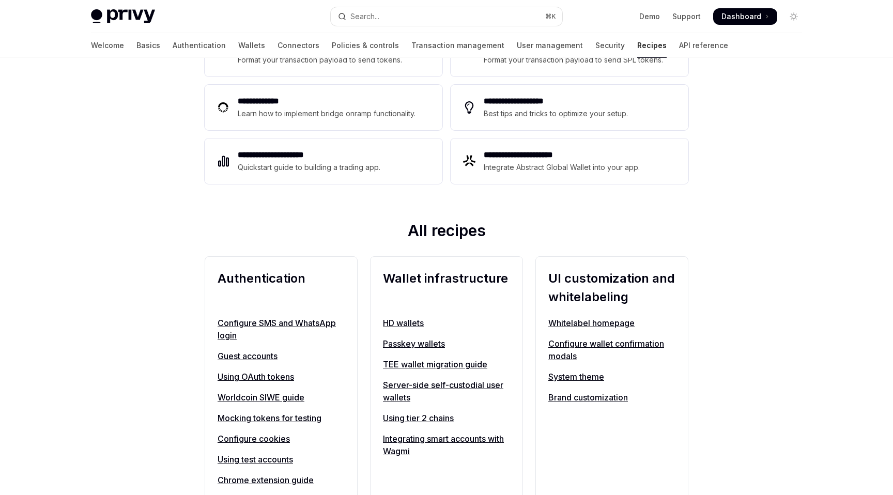
scroll to position [227, 0]
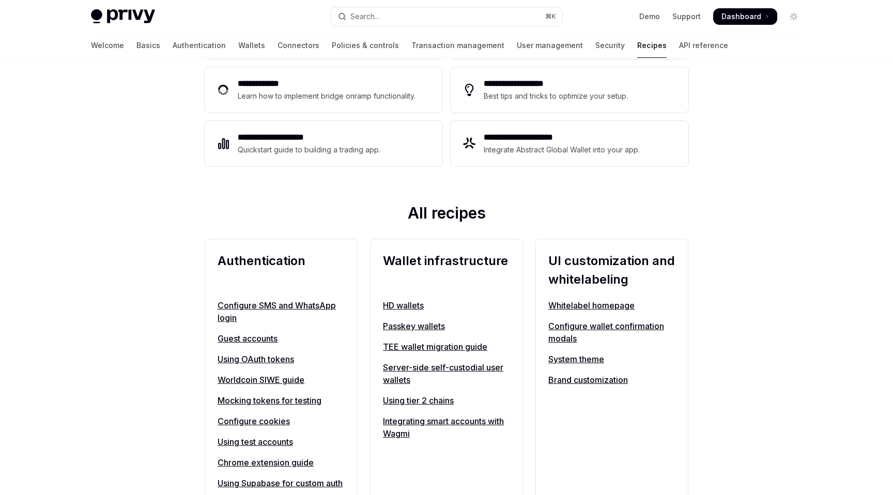
click at [281, 308] on link "Configure SMS and WhatsApp login" at bounding box center [281, 311] width 127 height 25
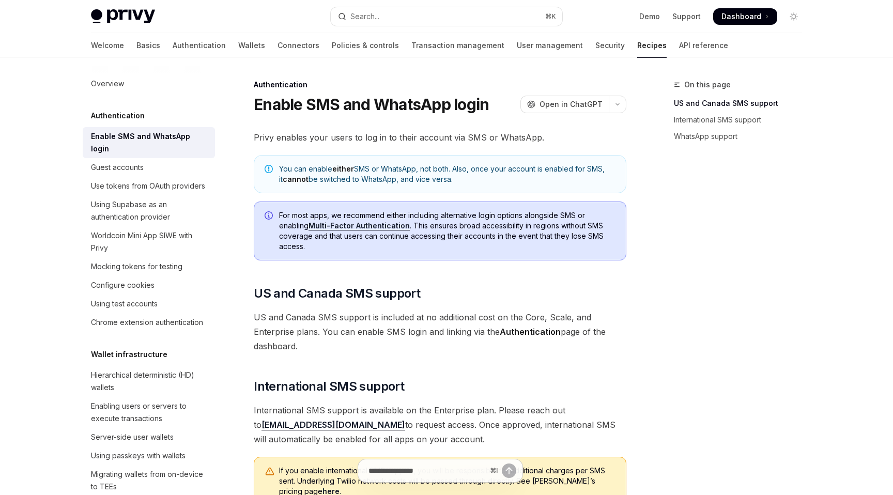
type textarea "*"
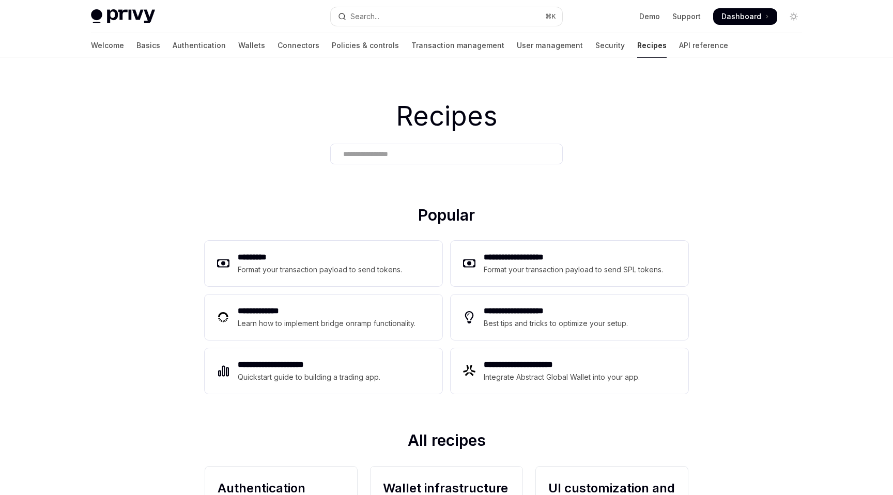
click at [379, 156] on input "text" at bounding box center [446, 154] width 207 height 11
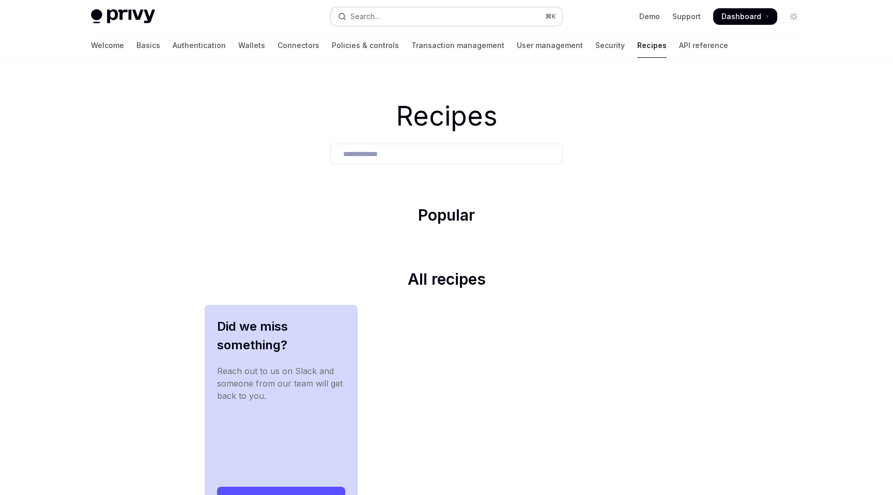
type input "**********"
click at [420, 16] on button "Search... ⌘ K" at bounding box center [447, 16] width 232 height 19
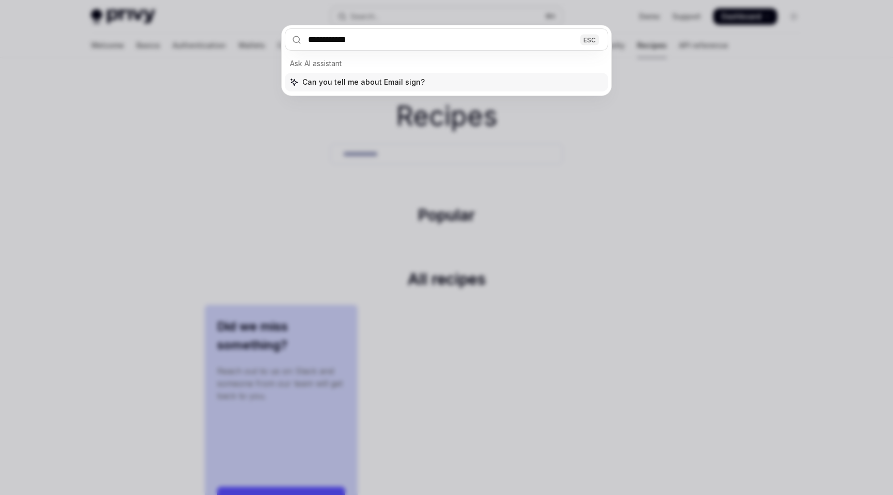
type input "**********"
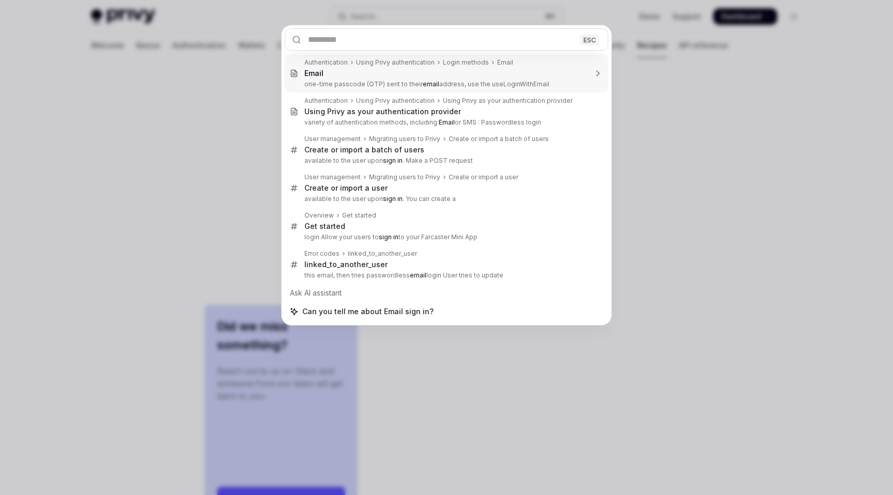
type textarea "*"
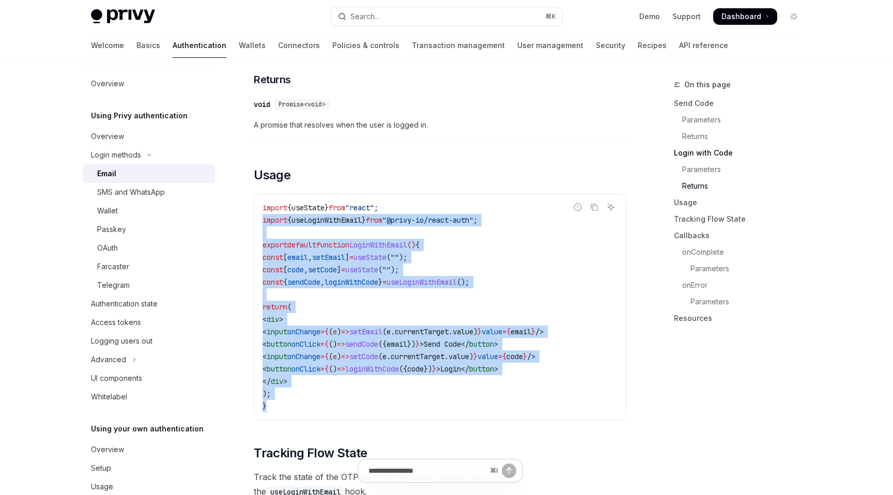
drag, startPoint x: 363, startPoint y: 405, endPoint x: 253, endPoint y: 220, distance: 215.8
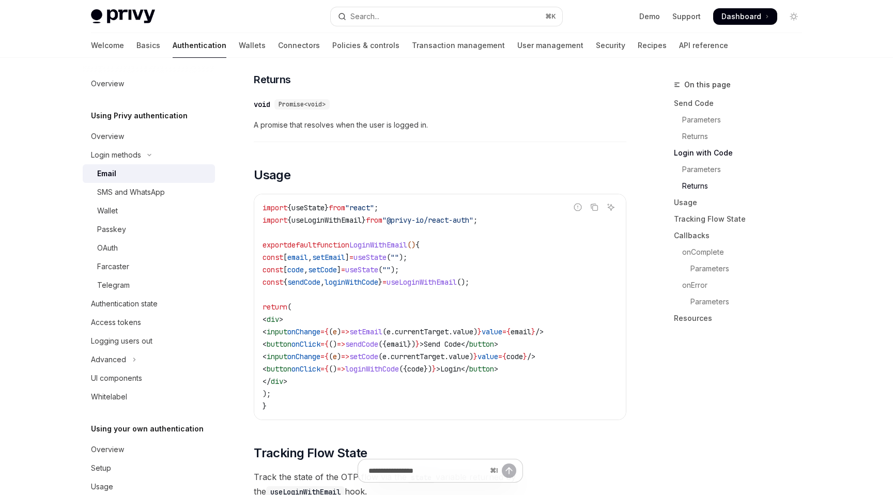
click at [320, 353] on span "onChange" at bounding box center [303, 356] width 33 height 9
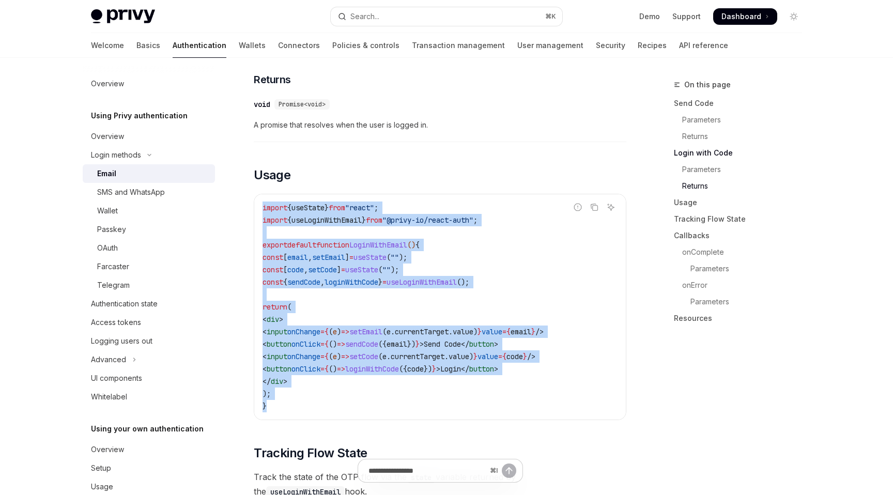
drag, startPoint x: 276, startPoint y: 404, endPoint x: 258, endPoint y: 202, distance: 202.9
click at [258, 202] on div "import { useState } from "react" ; import { useLoginWithEmail } from "@privy-io…" at bounding box center [440, 306] width 372 height 225
click at [267, 333] on span "<" at bounding box center [265, 331] width 4 height 9
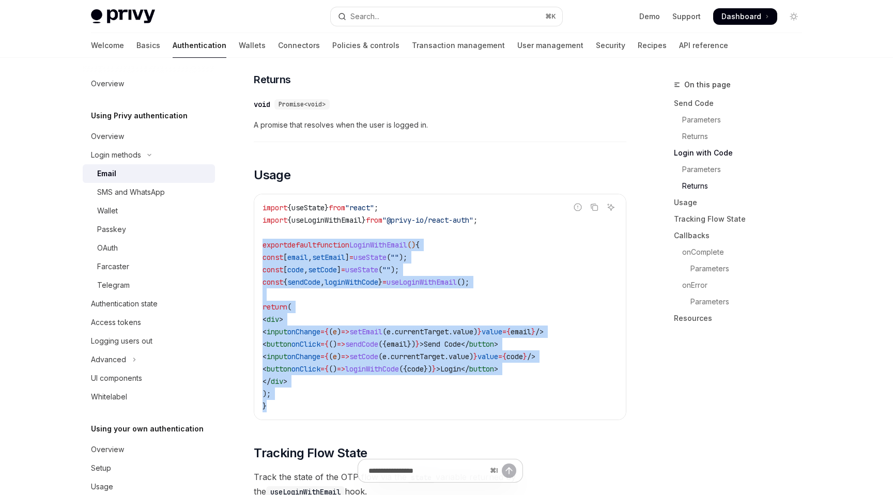
drag, startPoint x: 273, startPoint y: 407, endPoint x: 258, endPoint y: 247, distance: 160.9
click at [258, 247] on div "import { useState } from "react" ; import { useLoginWithEmail } from "@privy-io…" at bounding box center [440, 306] width 372 height 225
copy code "export default function LoginWithEmail () { const [ email , setEmail ] = useSta…"
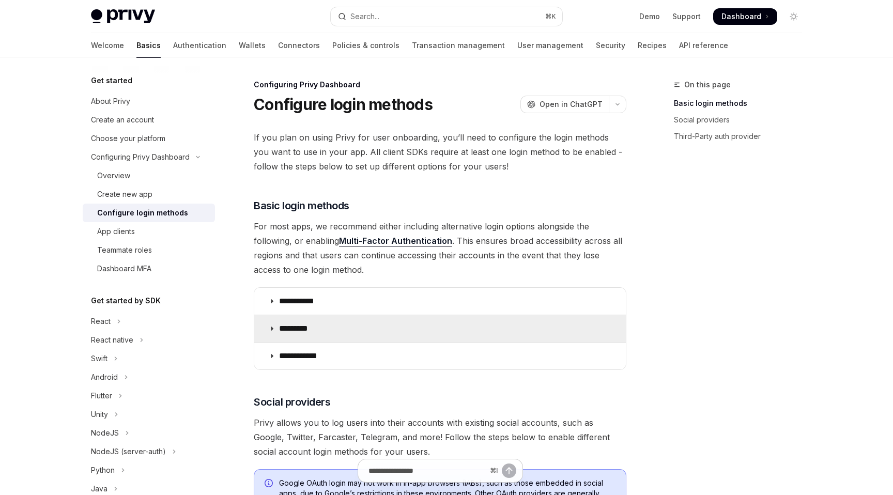
click at [338, 338] on summary "*********" at bounding box center [440, 328] width 372 height 27
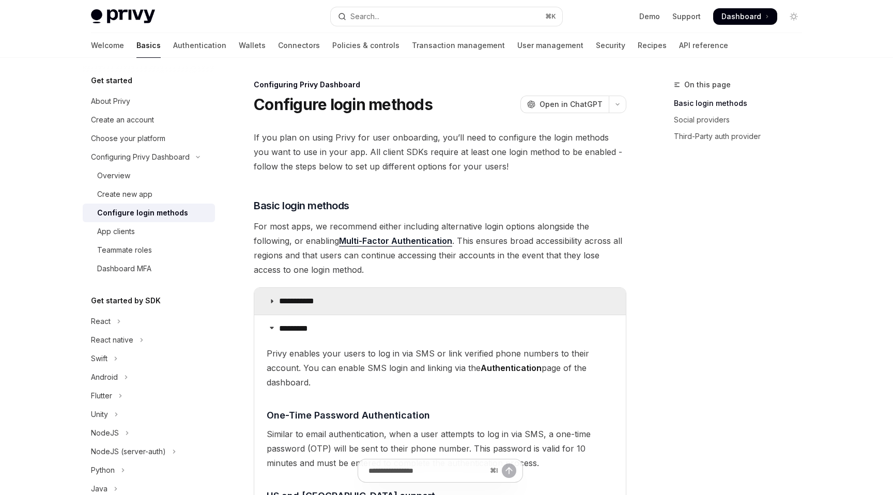
click at [338, 294] on summary "**********" at bounding box center [440, 301] width 372 height 27
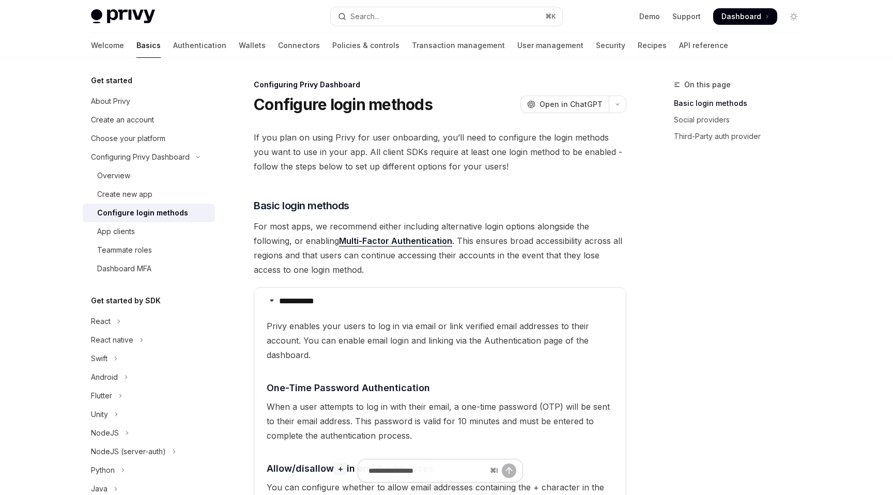
click at [136, 36] on link "Basics" at bounding box center [148, 45] width 24 height 25
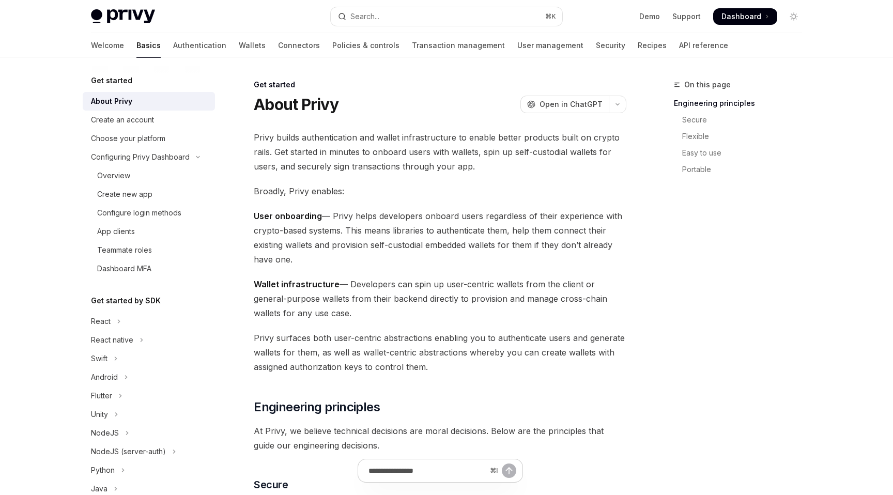
click at [136, 43] on link "Basics" at bounding box center [148, 45] width 24 height 25
click at [149, 198] on div "Create new app" at bounding box center [124, 194] width 55 height 12
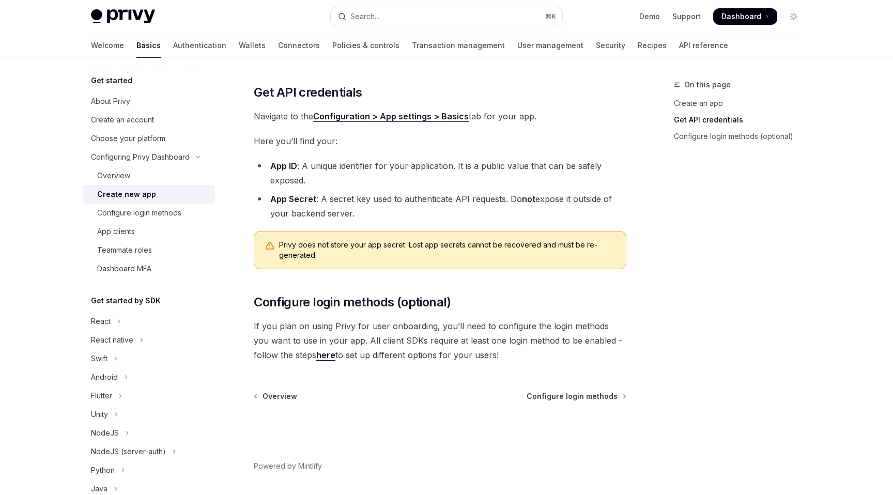
scroll to position [238, 0]
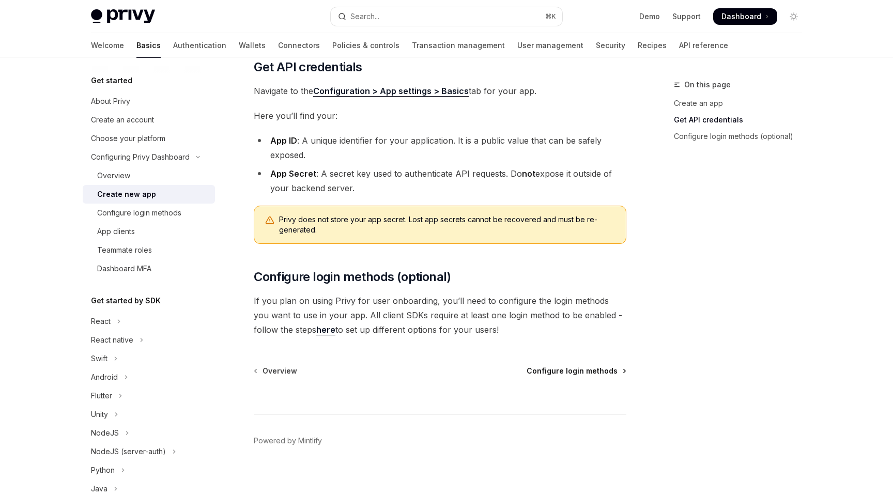
click at [557, 370] on span "Configure login methods" at bounding box center [572, 371] width 91 height 10
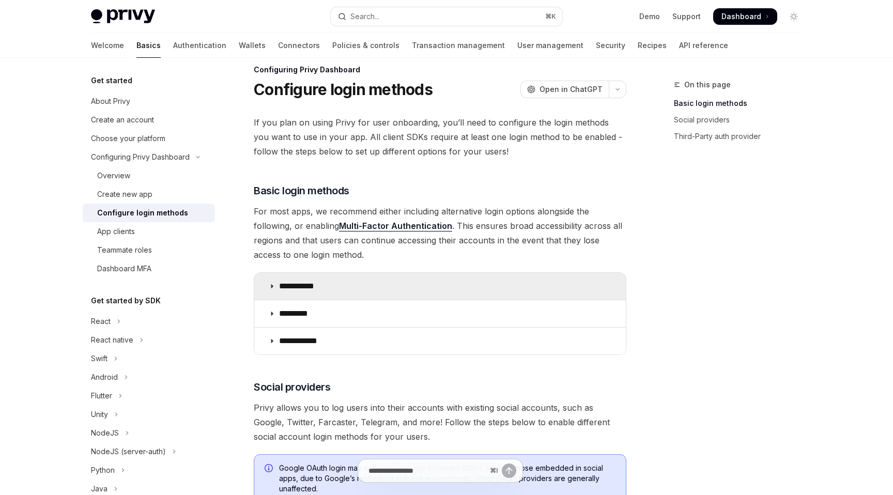
click at [484, 293] on summary "**********" at bounding box center [440, 286] width 372 height 27
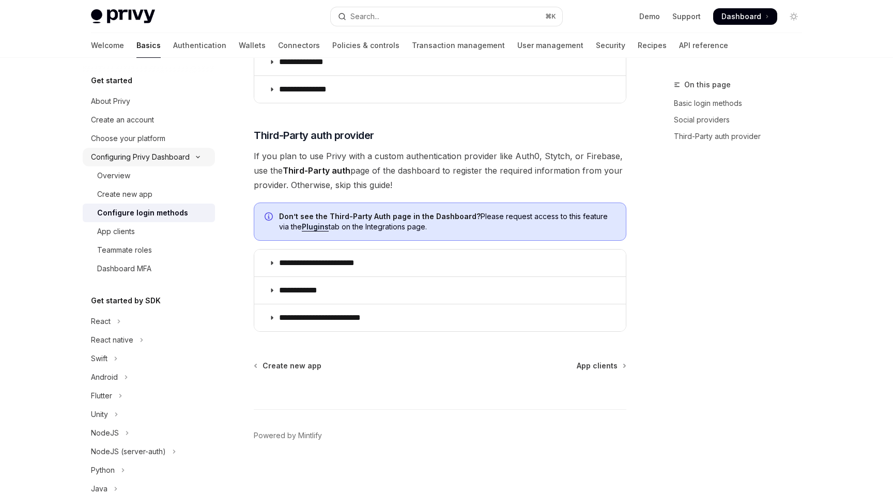
scroll to position [804, 0]
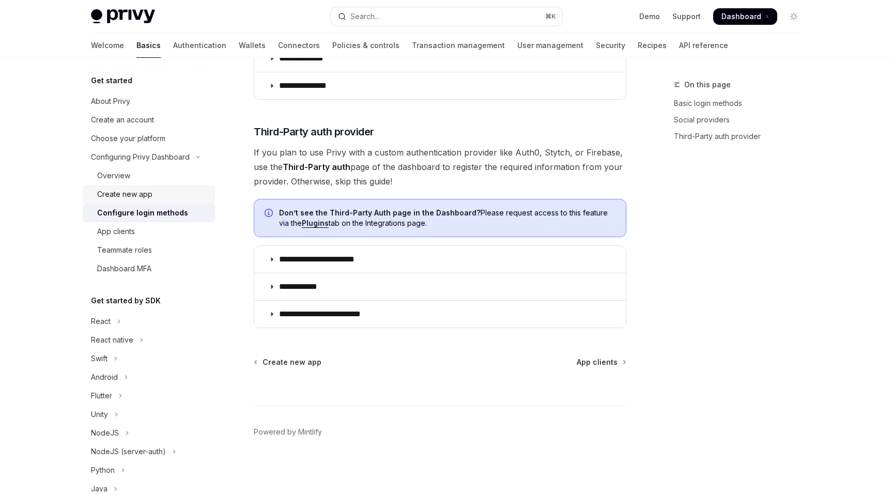
click at [111, 191] on div "Create new app" at bounding box center [124, 194] width 55 height 12
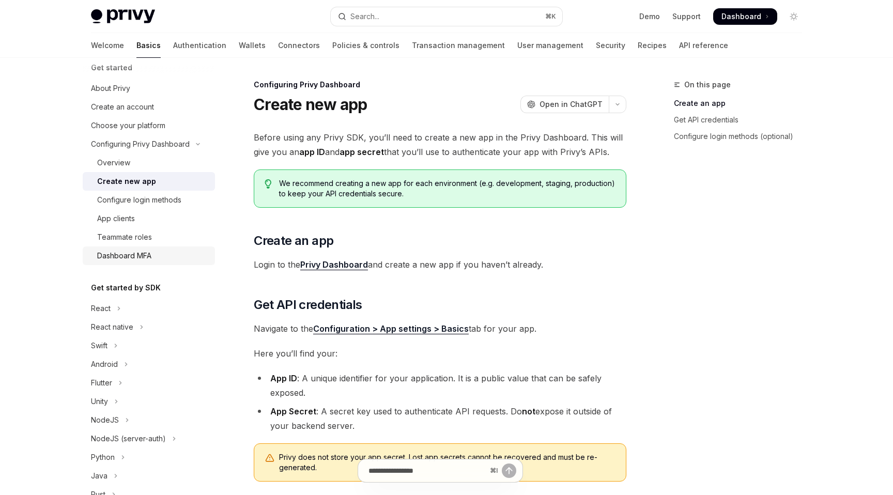
scroll to position [21, 0]
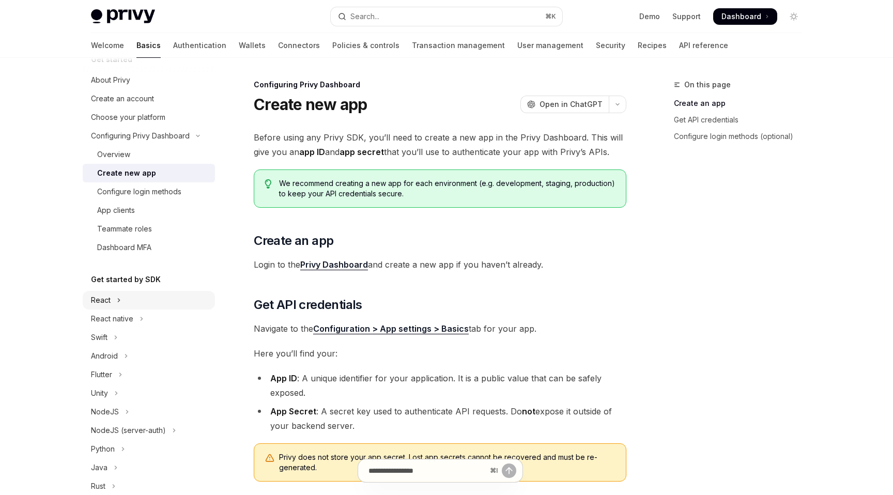
click at [121, 303] on button "React" at bounding box center [149, 300] width 132 height 19
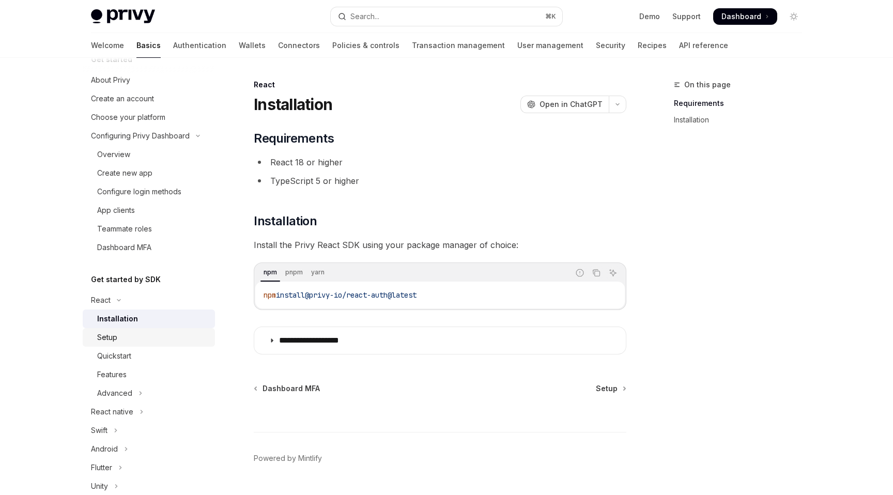
click at [94, 328] on link "Setup" at bounding box center [149, 337] width 132 height 19
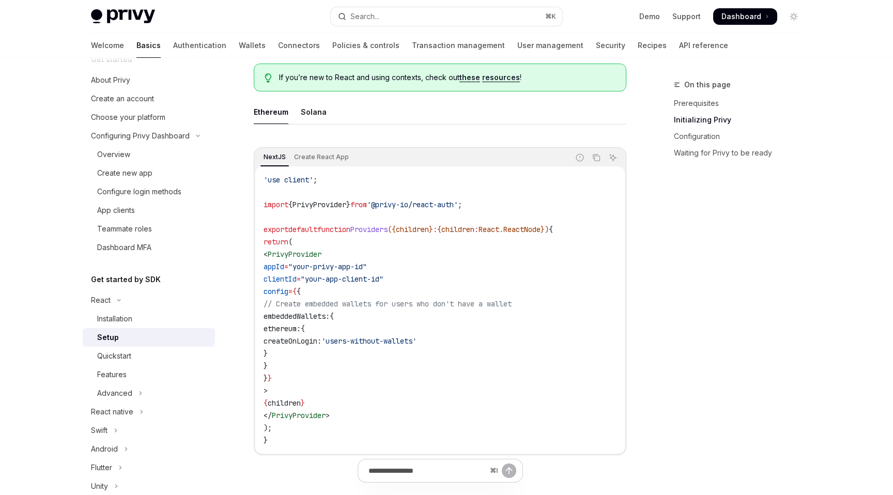
scroll to position [310, 0]
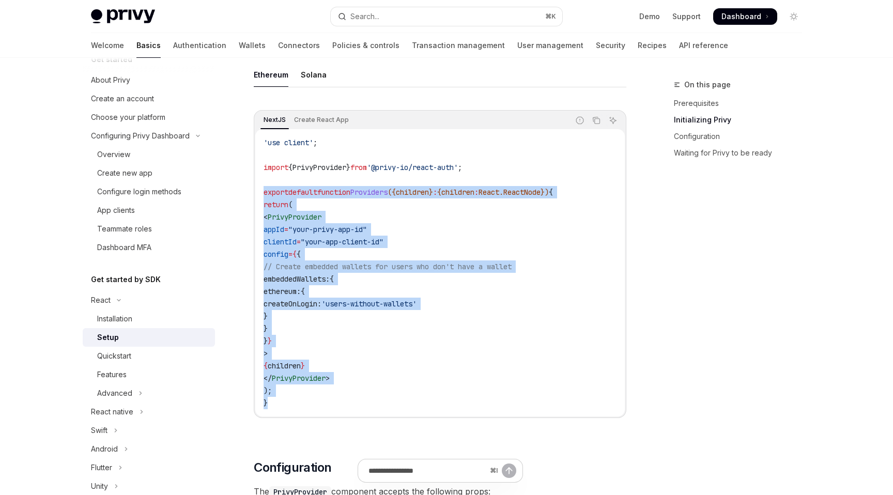
drag, startPoint x: 308, startPoint y: 392, endPoint x: 262, endPoint y: 193, distance: 204.8
click at [262, 193] on div "'use client' ; import { PrivyProvider } from '@privy-io/react-auth' ; export de…" at bounding box center [440, 272] width 370 height 287
copy code "export default function Providers ({ children } : { children : React . ReactNod…"
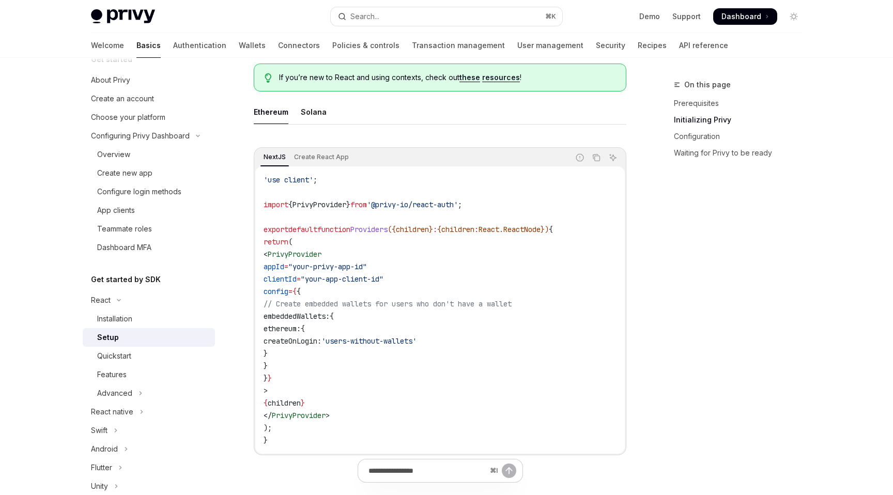
click at [427, 372] on code "'use client' ; import { PrivyProvider } from '@privy-io/react-auth' ; export de…" at bounding box center [440, 310] width 353 height 273
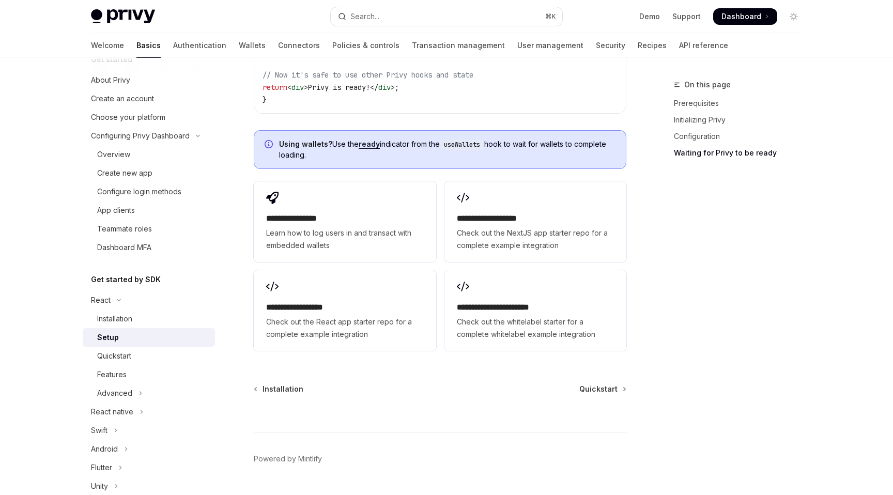
scroll to position [1294, 0]
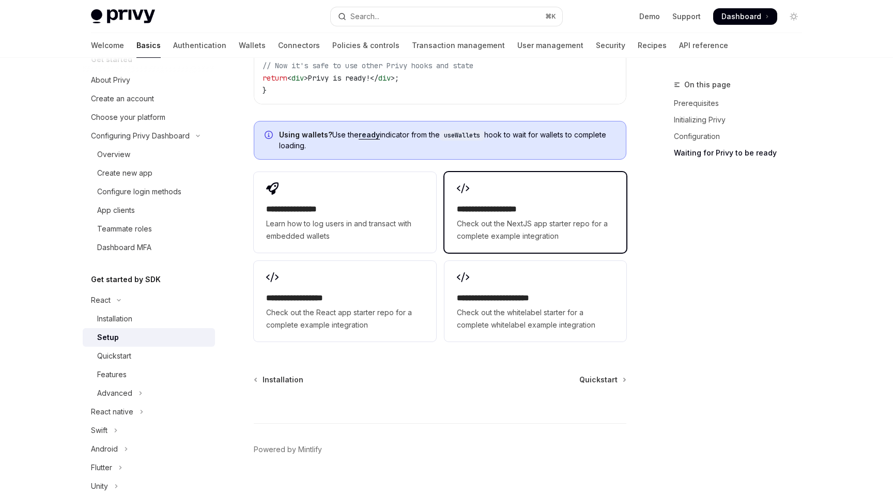
click at [499, 221] on span "Check out the NextJS app starter repo for a complete example integration" at bounding box center [535, 230] width 157 height 25
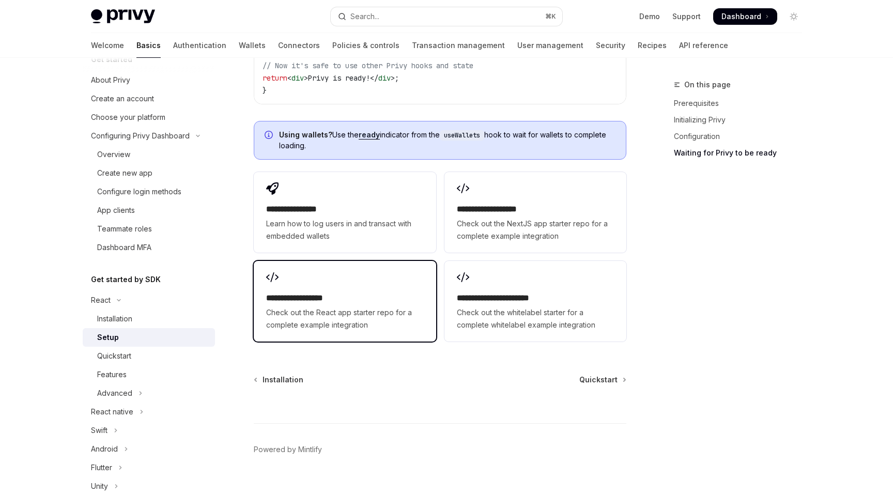
click at [361, 307] on span "Check out the React app starter repo for a complete example integration" at bounding box center [344, 319] width 157 height 25
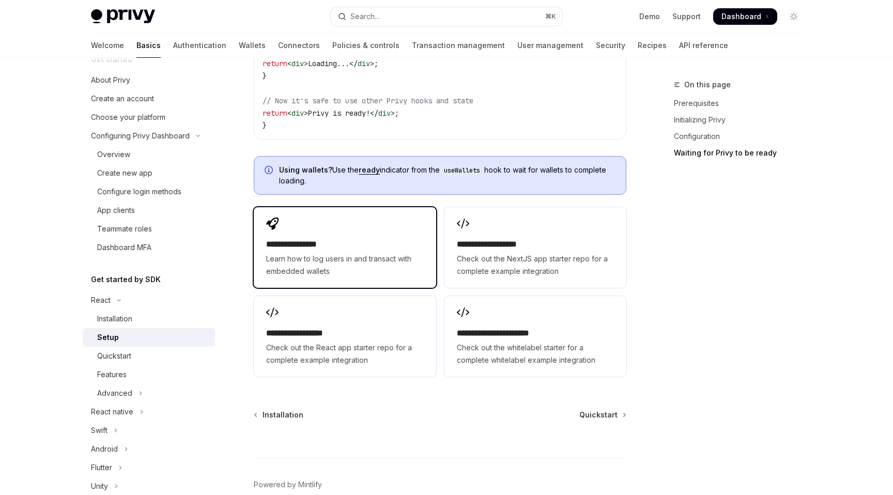
scroll to position [1258, 0]
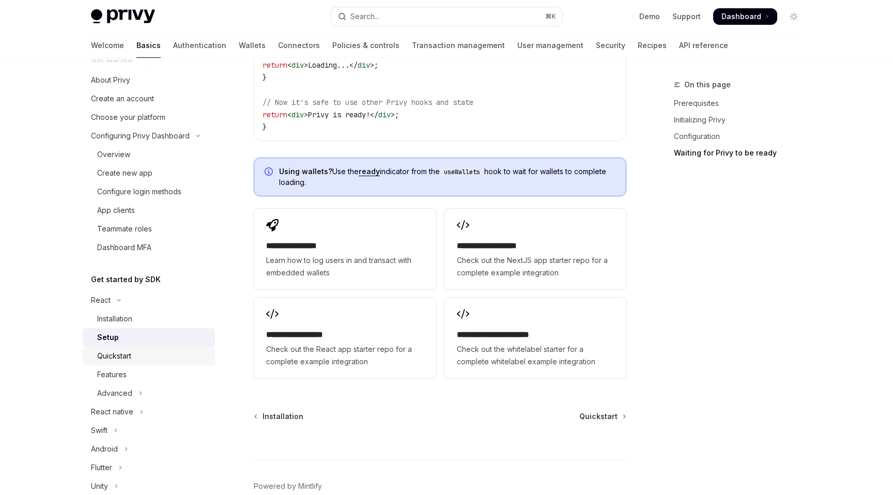
click at [171, 354] on div "Quickstart" at bounding box center [153, 356] width 112 height 12
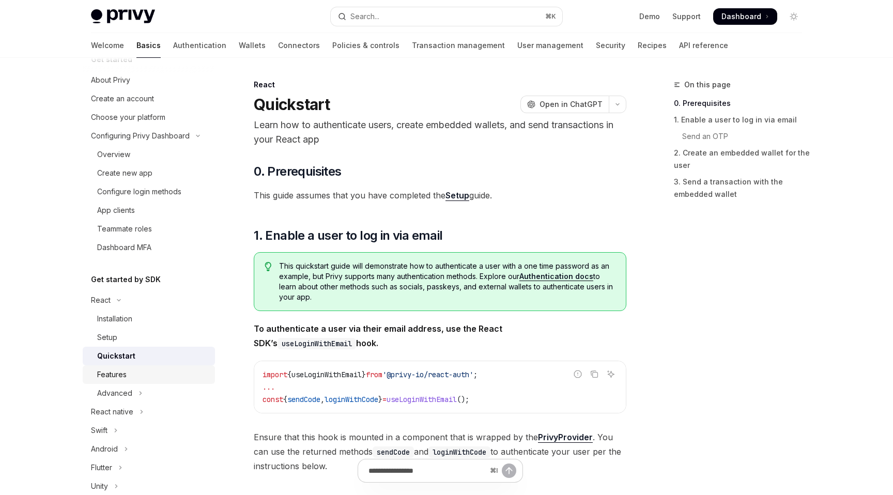
click at [165, 375] on div "Features" at bounding box center [153, 375] width 112 height 12
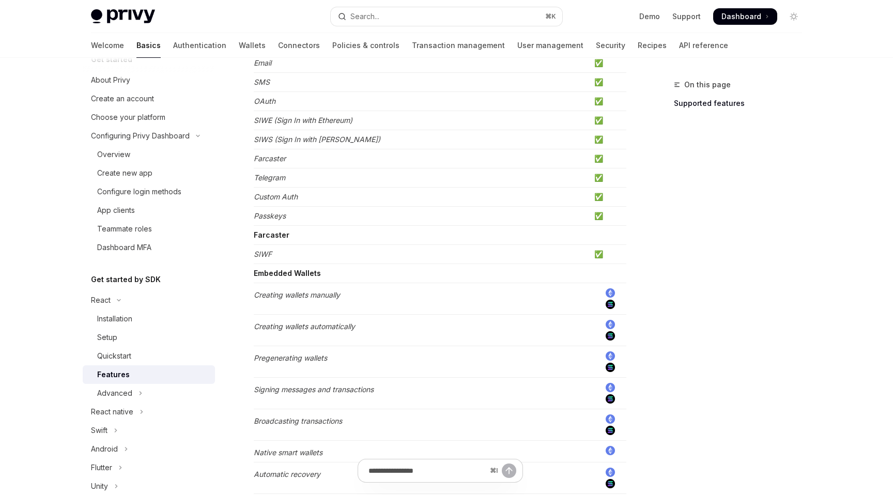
scroll to position [180, 0]
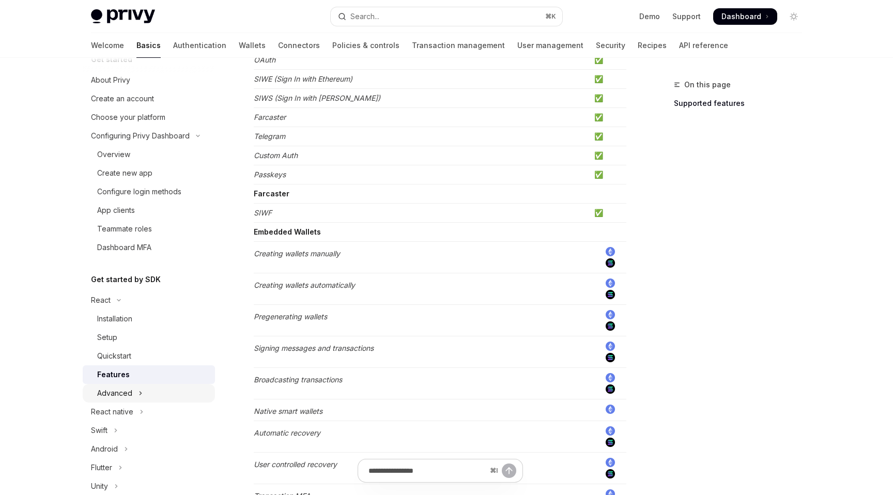
click at [110, 391] on div "Advanced" at bounding box center [114, 393] width 35 height 12
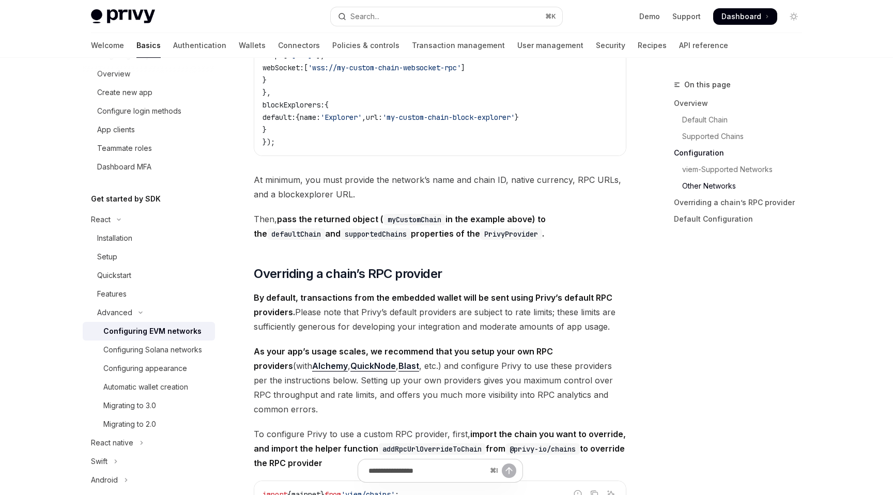
scroll to position [2053, 0]
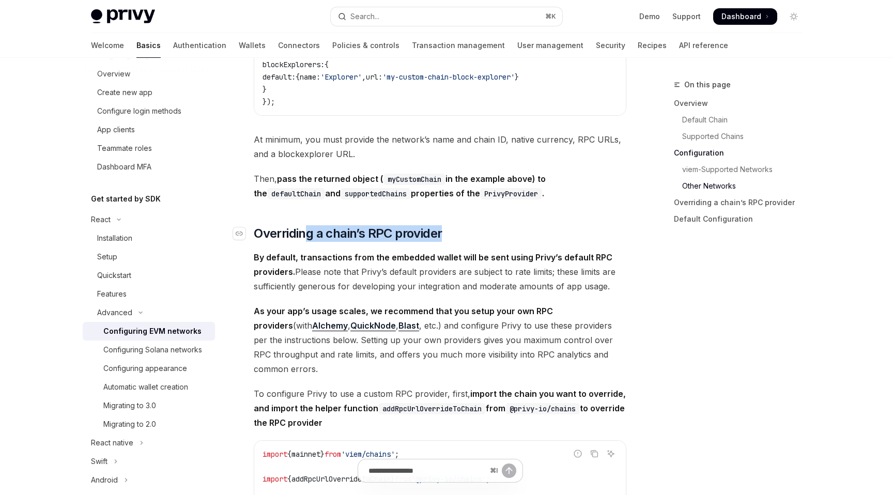
drag, startPoint x: 379, startPoint y: 233, endPoint x: 307, endPoint y: 233, distance: 72.4
click at [307, 233] on h2 "​ Overriding a chain’s RPC provider" at bounding box center [440, 233] width 373 height 17
drag, startPoint x: 507, startPoint y: 235, endPoint x: 259, endPoint y: 232, distance: 247.6
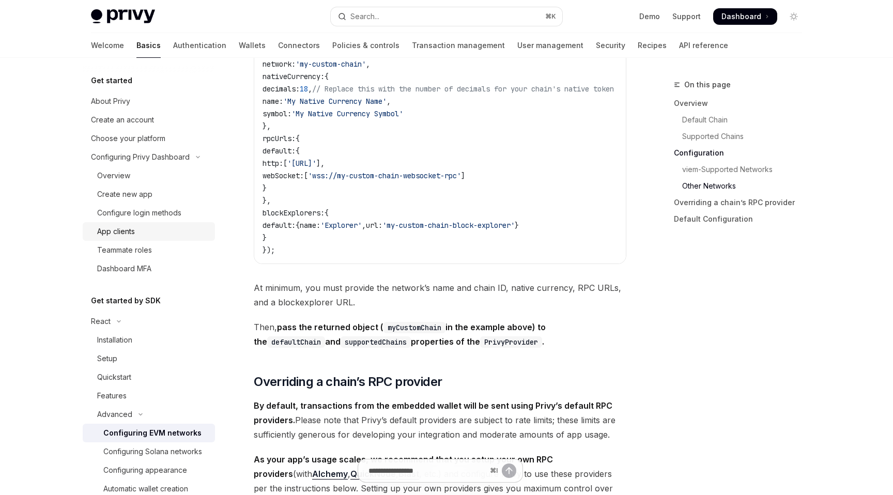
scroll to position [2012, 0]
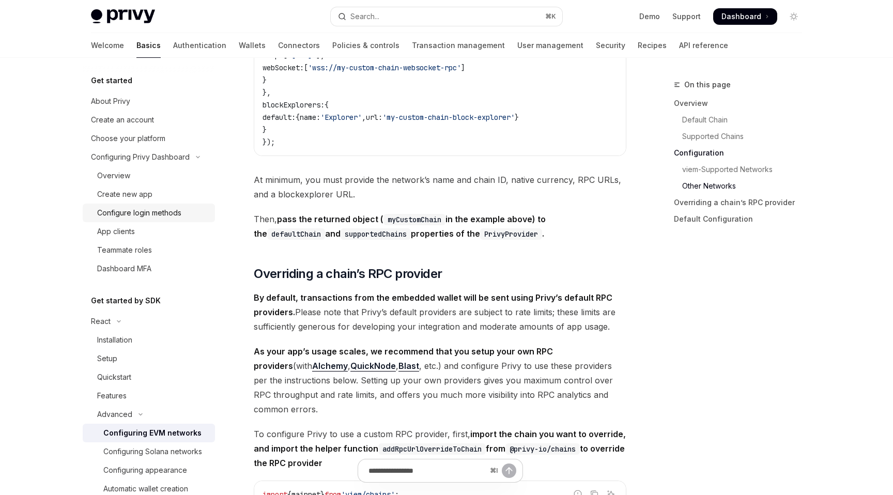
click at [158, 205] on link "Configure login methods" at bounding box center [149, 213] width 132 height 19
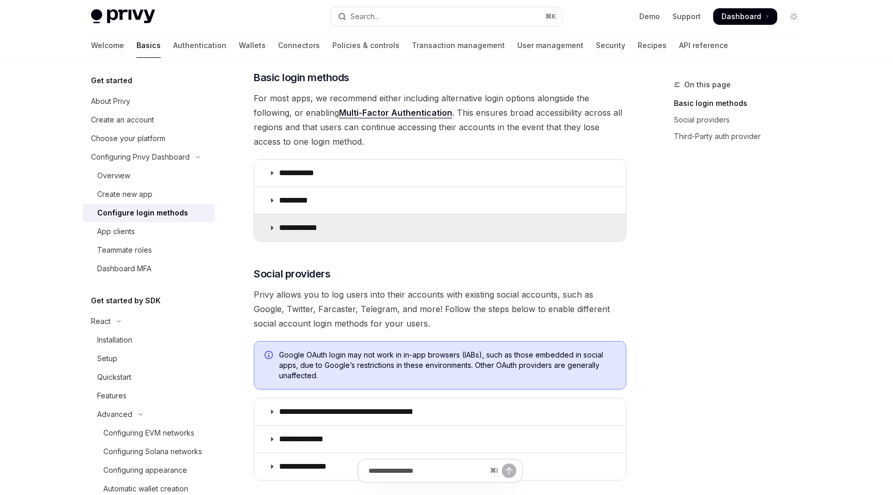
scroll to position [144, 0]
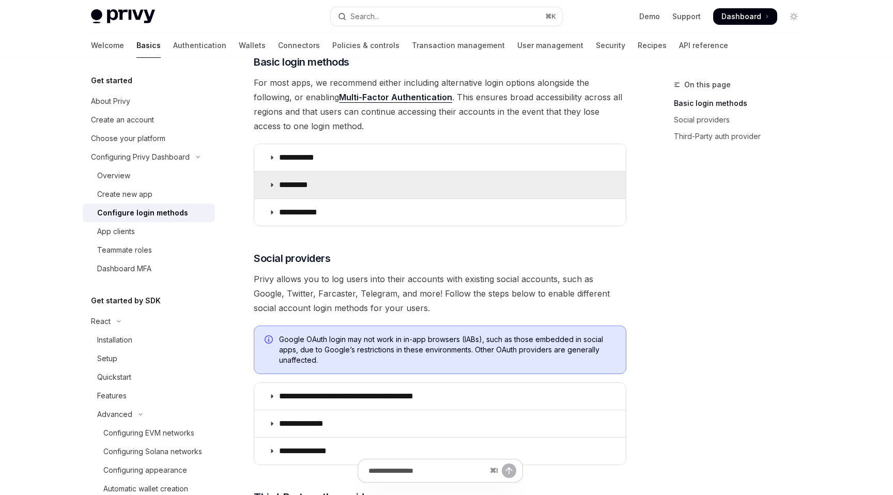
click at [411, 183] on summary "*********" at bounding box center [440, 185] width 372 height 27
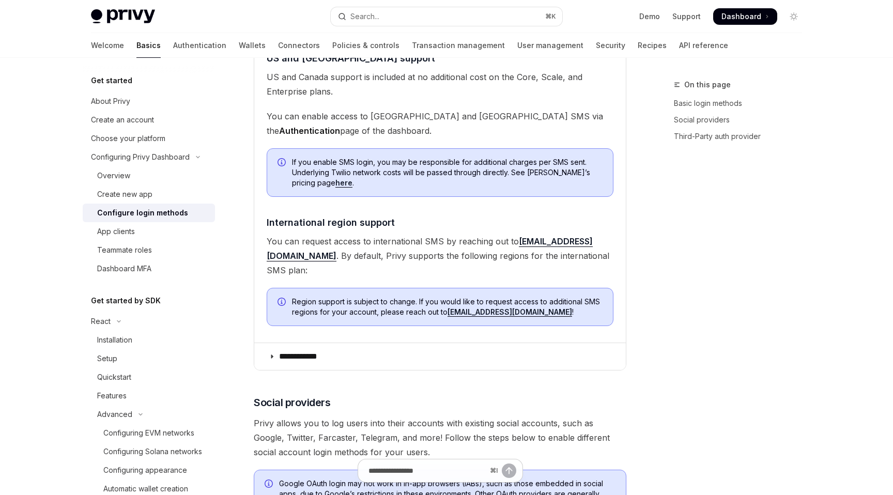
scroll to position [460, 0]
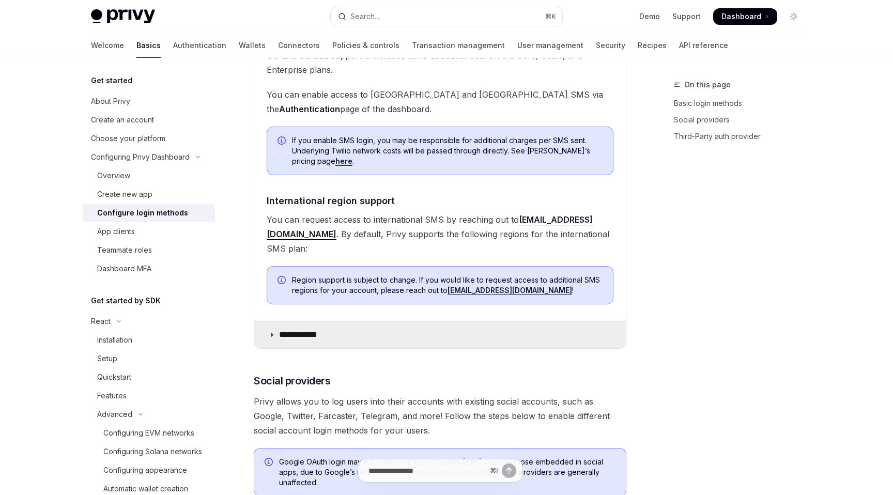
click at [415, 323] on summary "**********" at bounding box center [440, 335] width 372 height 27
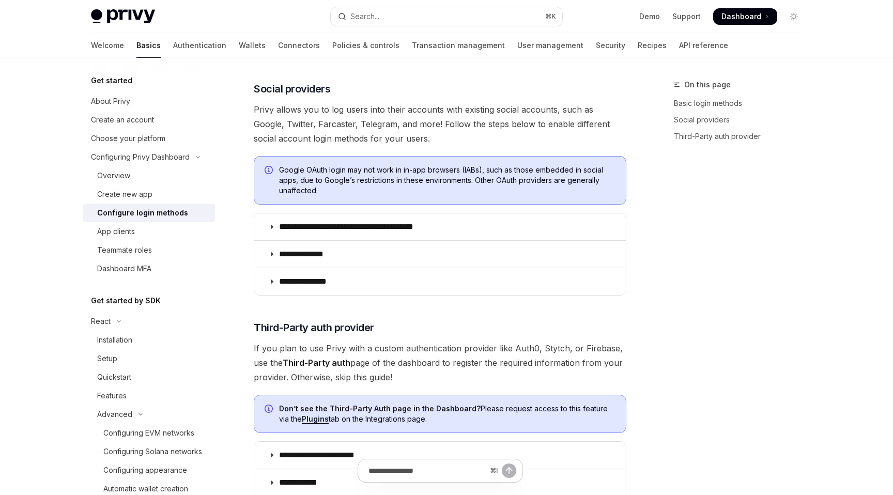
scroll to position [1046, 0]
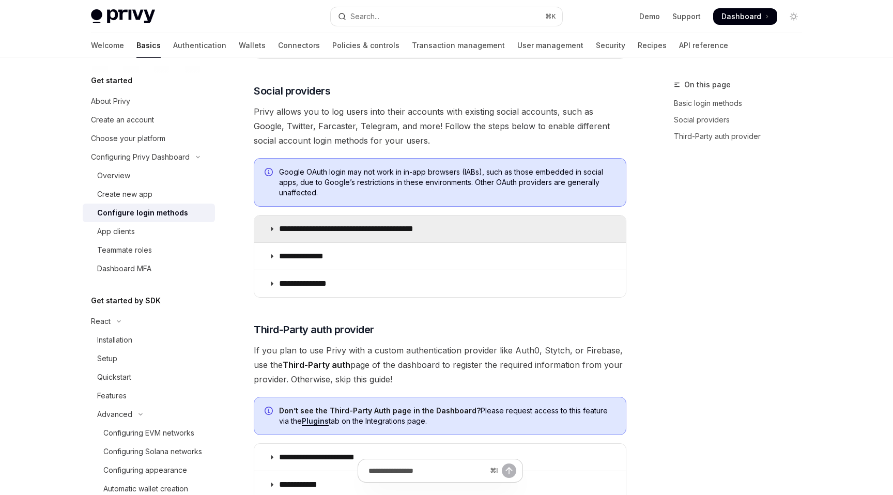
click at [414, 223] on summary "**********" at bounding box center [440, 229] width 372 height 27
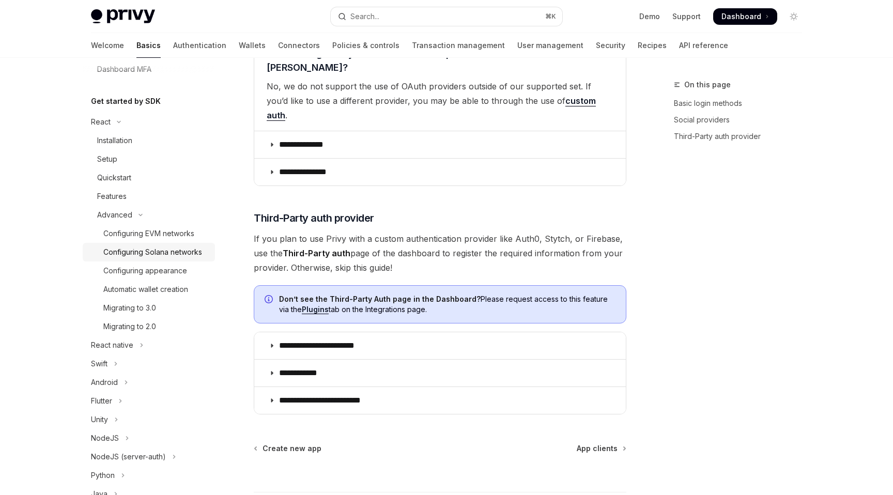
scroll to position [204, 0]
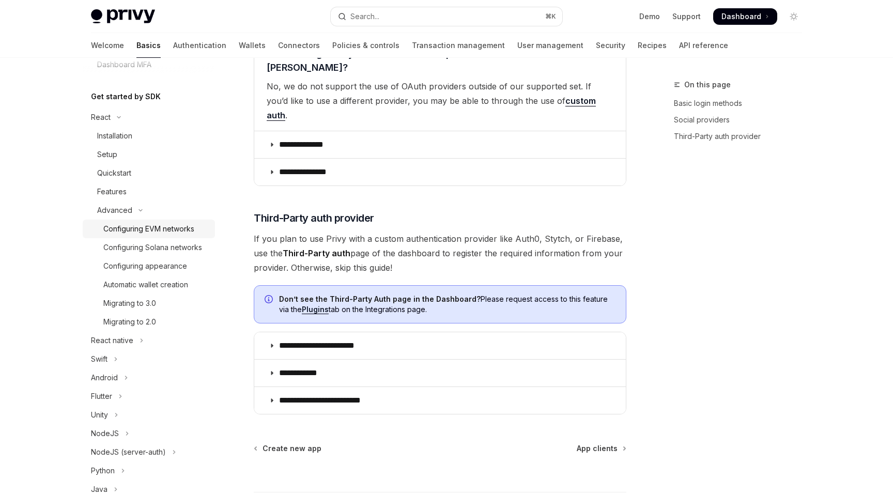
click at [108, 231] on div "Configuring EVM networks" at bounding box center [148, 229] width 91 height 12
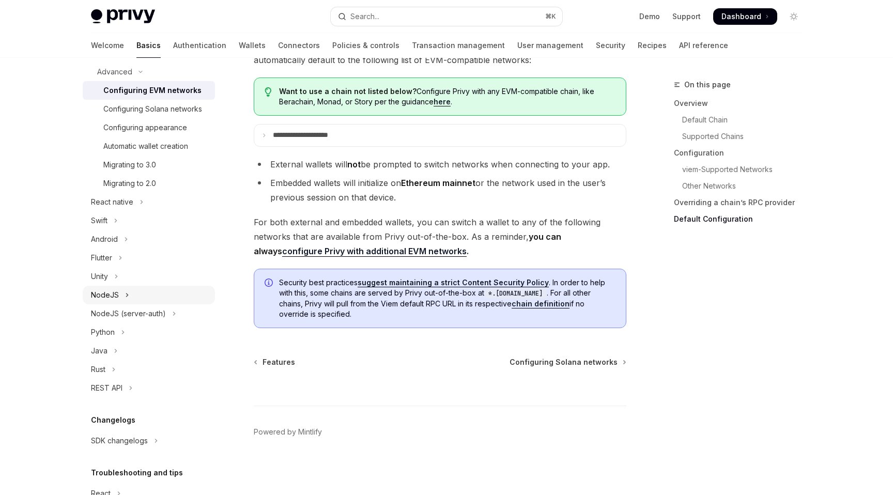
scroll to position [408, 0]
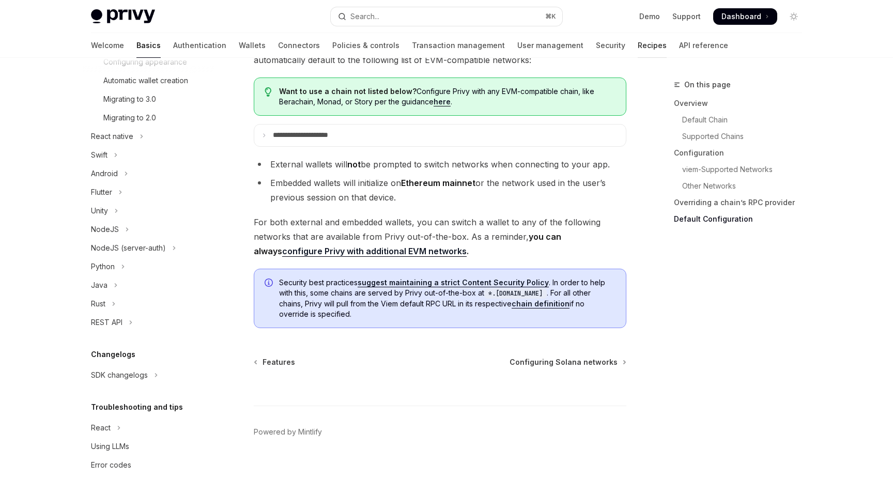
click at [638, 41] on link "Recipes" at bounding box center [652, 45] width 29 height 25
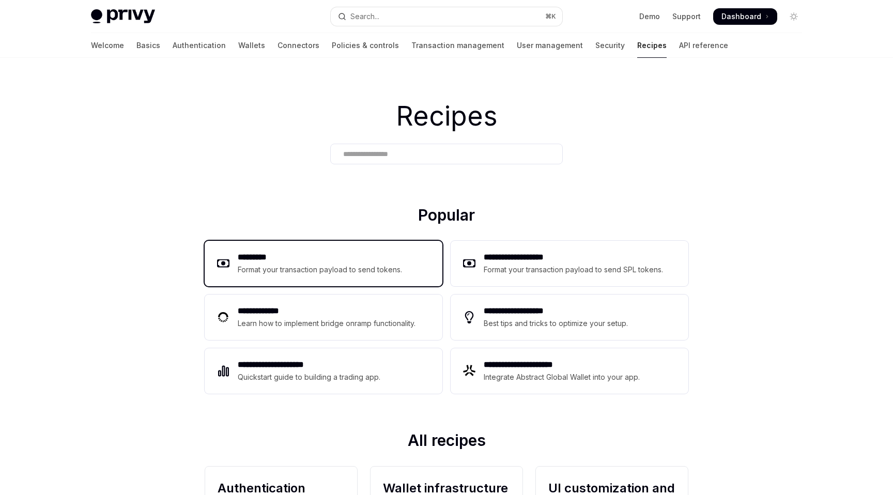
click at [318, 272] on div "Format your transaction payload to send tokens." at bounding box center [320, 270] width 165 height 12
type textarea "*"
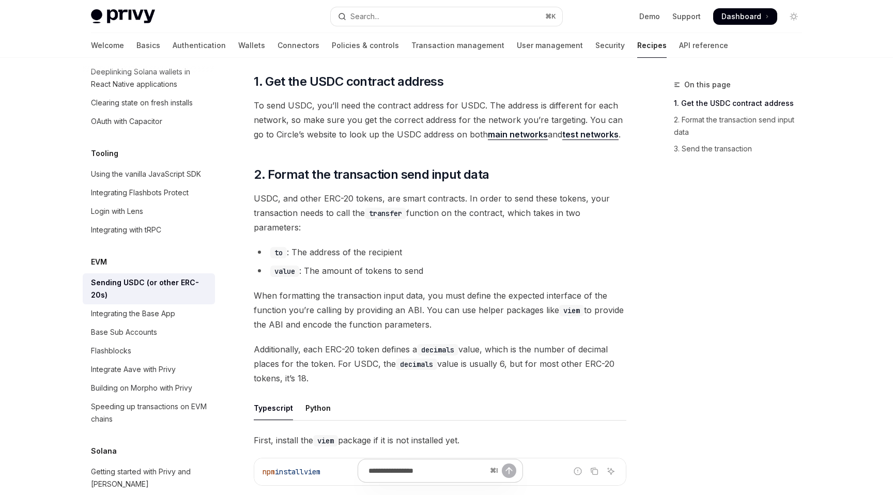
scroll to position [128, 0]
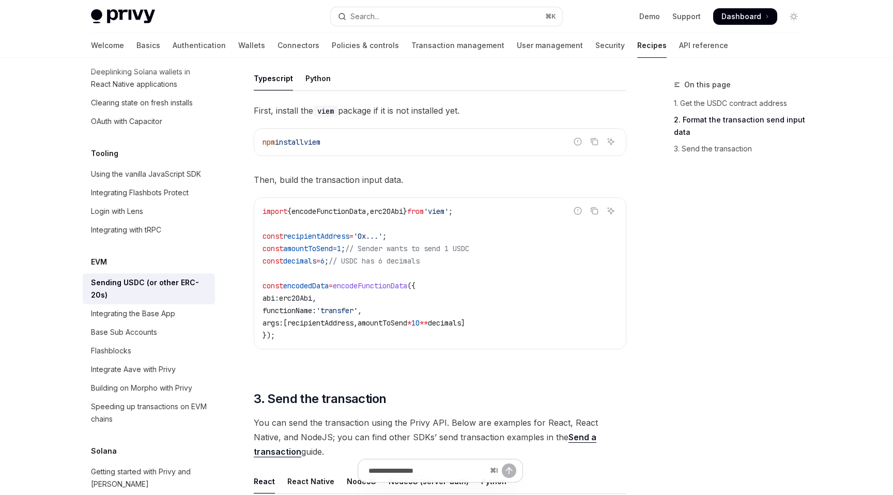
scroll to position [444, 0]
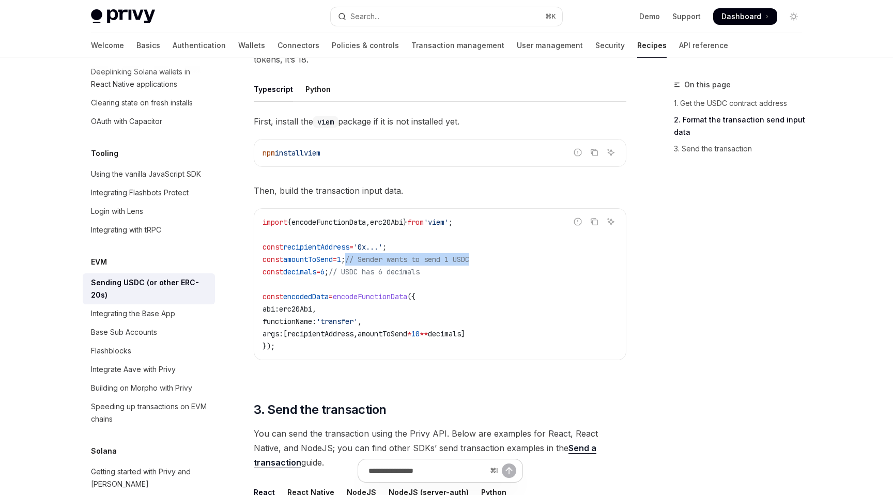
drag, startPoint x: 368, startPoint y: 261, endPoint x: 513, endPoint y: 261, distance: 145.2
click at [513, 261] on code "import { encodeFunctionData , erc20Abi } from 'viem' ; const recipientAddress =…" at bounding box center [440, 284] width 355 height 136
drag, startPoint x: 353, startPoint y: 275, endPoint x: 493, endPoint y: 275, distance: 139.6
click at [493, 275] on code "import { encodeFunctionData , erc20Abi } from 'viem' ; const recipientAddress =…" at bounding box center [440, 284] width 355 height 136
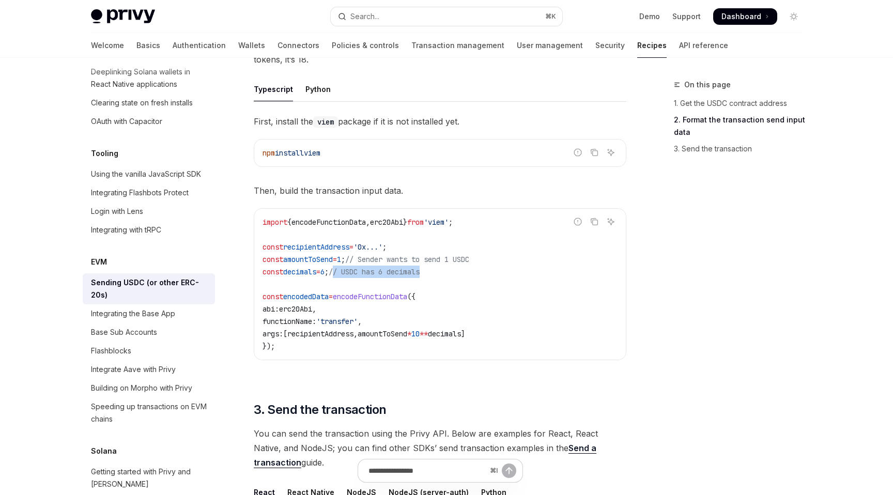
click at [493, 275] on code "import { encodeFunctionData , erc20Abi } from 'viem' ; const recipientAddress =…" at bounding box center [440, 284] width 355 height 136
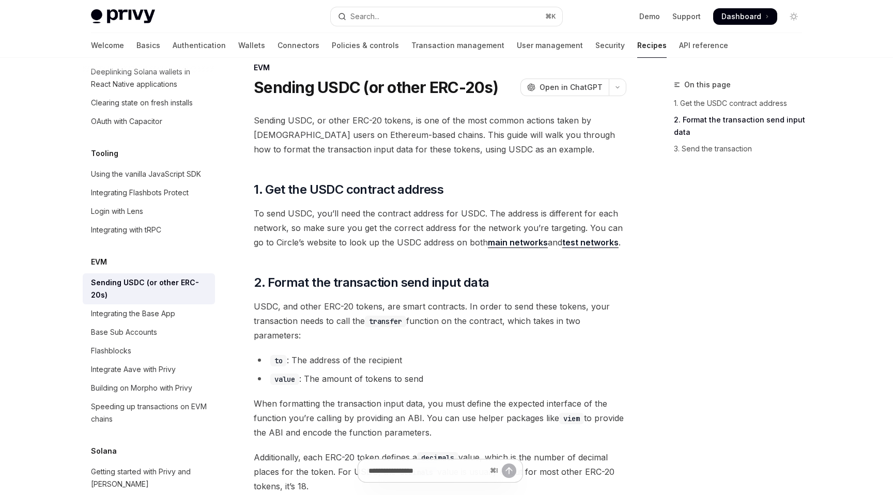
scroll to position [0, 0]
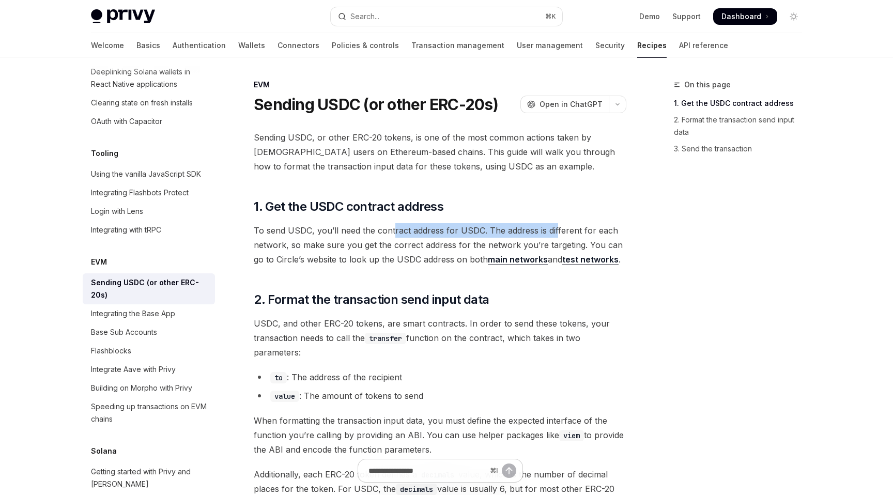
drag, startPoint x: 394, startPoint y: 227, endPoint x: 557, endPoint y: 227, distance: 163.3
click at [557, 227] on span "To send USDC, you’ll need the contract address for USDC. The address is differe…" at bounding box center [440, 244] width 373 height 43
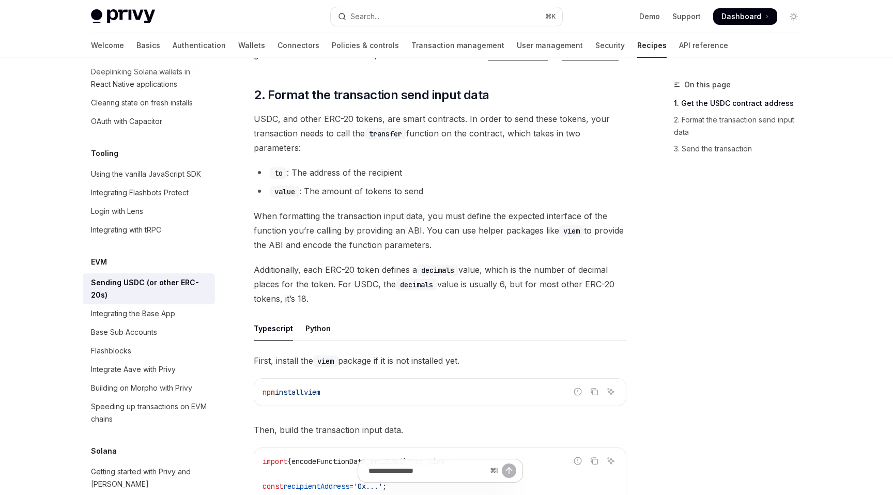
scroll to position [211, 0]
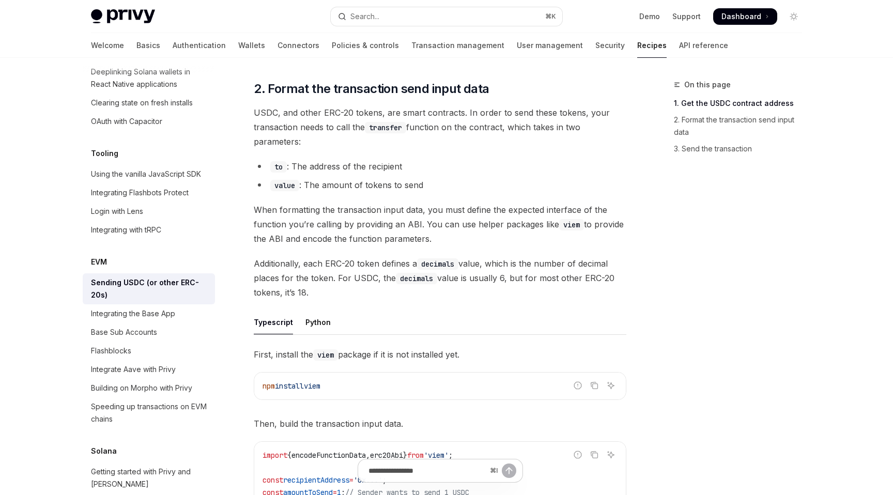
drag, startPoint x: 419, startPoint y: 116, endPoint x: 421, endPoint y: 139, distance: 22.8
click at [421, 139] on span "USDC, and other ERC-20 tokens, are smart contracts. In order to send these toke…" at bounding box center [440, 126] width 373 height 43
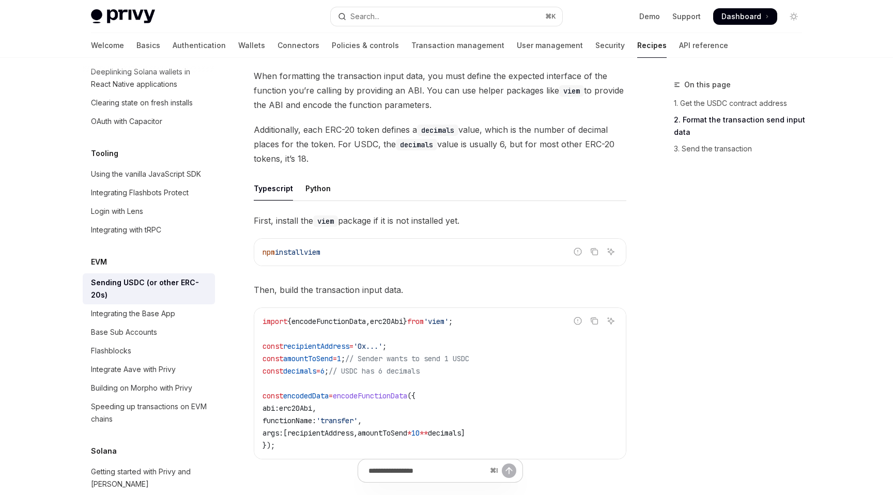
scroll to position [346, 0]
drag, startPoint x: 422, startPoint y: 89, endPoint x: 443, endPoint y: 111, distance: 31.1
click at [443, 111] on div "Sending USDC, or other ERC-20 tokens, is one of the most common actions taken b…" at bounding box center [440, 283] width 373 height 998
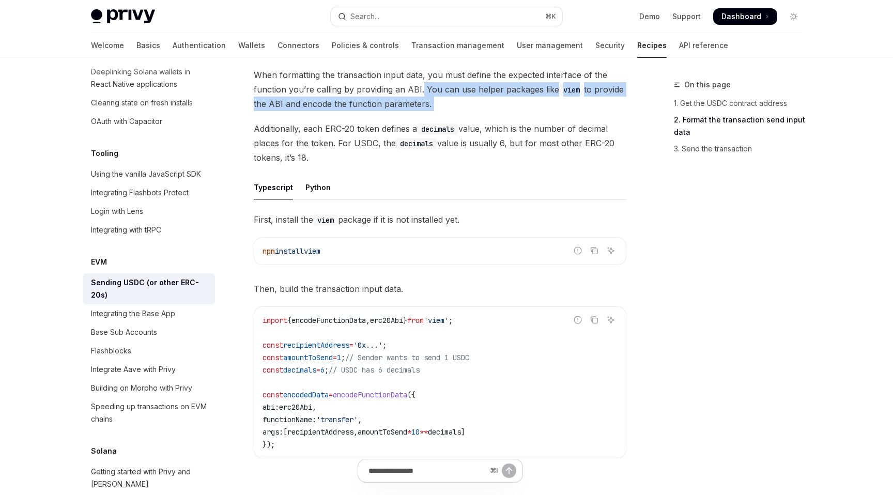
click at [443, 111] on div "Sending USDC, or other ERC-20 tokens, is one of the most common actions taken b…" at bounding box center [440, 283] width 373 height 998
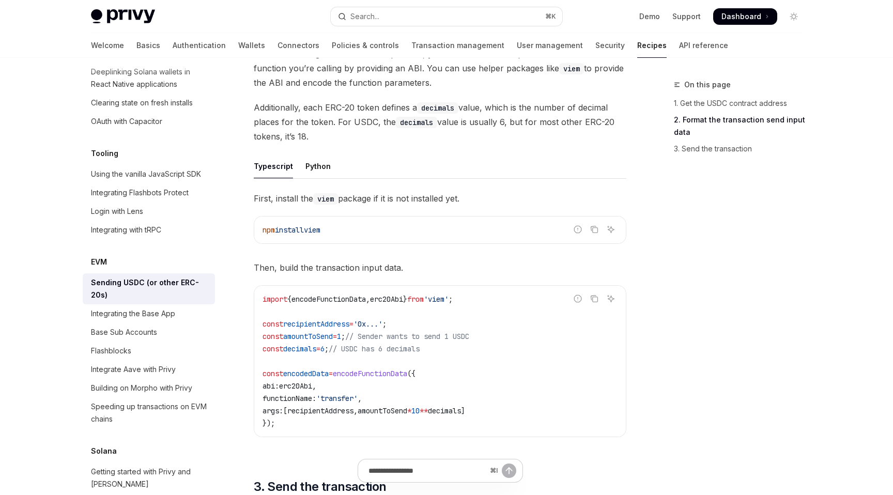
scroll to position [369, 0]
click at [594, 224] on icon "Copy the contents from the code block" at bounding box center [594, 228] width 8 height 8
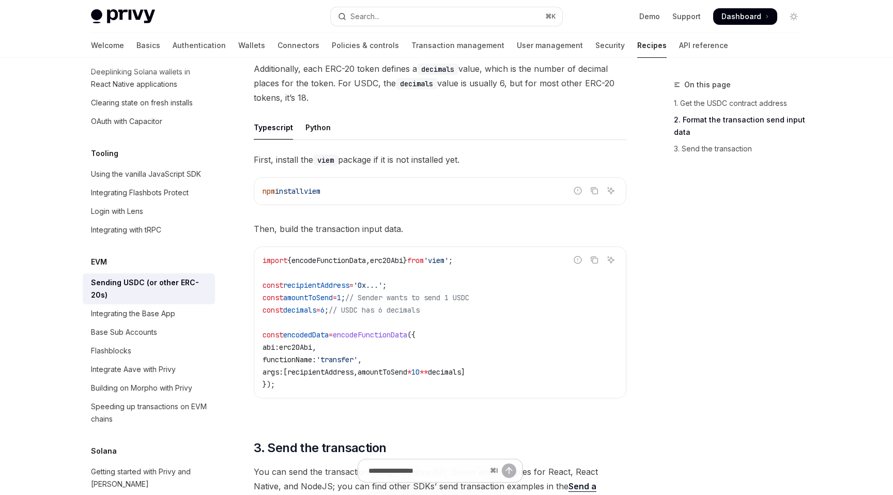
scroll to position [405, 0]
click at [593, 258] on icon "Copy the contents from the code block" at bounding box center [594, 261] width 8 height 8
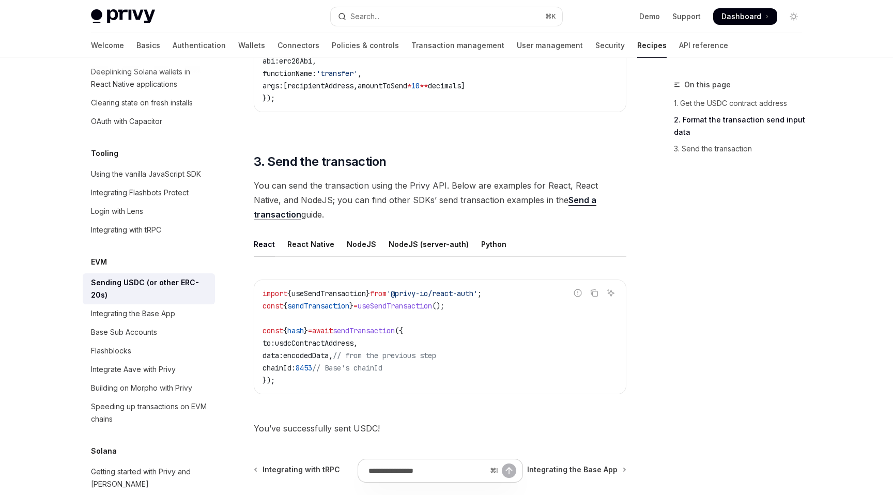
scroll to position [693, 0]
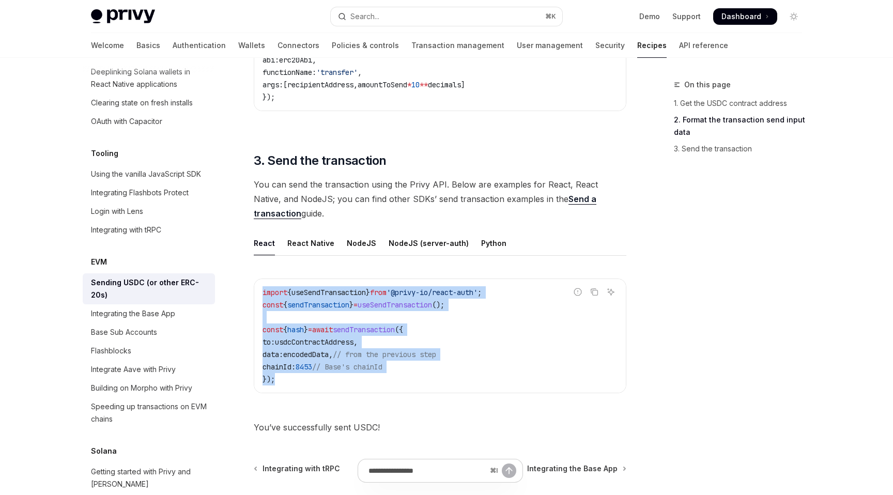
drag, startPoint x: 307, startPoint y: 384, endPoint x: 259, endPoint y: 292, distance: 104.0
click at [259, 292] on div "import { useSendTransaction } from '@privy-io/react-auth' ; const { sendTransac…" at bounding box center [440, 336] width 372 height 114
copy code "import { useSendTransaction } from '@privy-io/react-auth' ; const { sendTransac…"
click at [363, 311] on code "import { useSendTransaction } from '@privy-io/react-auth' ; const { sendTransac…" at bounding box center [440, 335] width 355 height 99
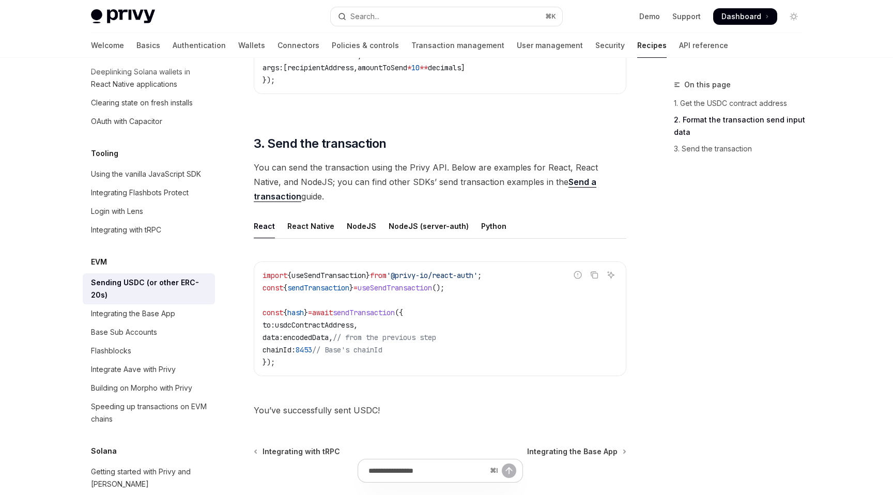
scroll to position [714, 0]
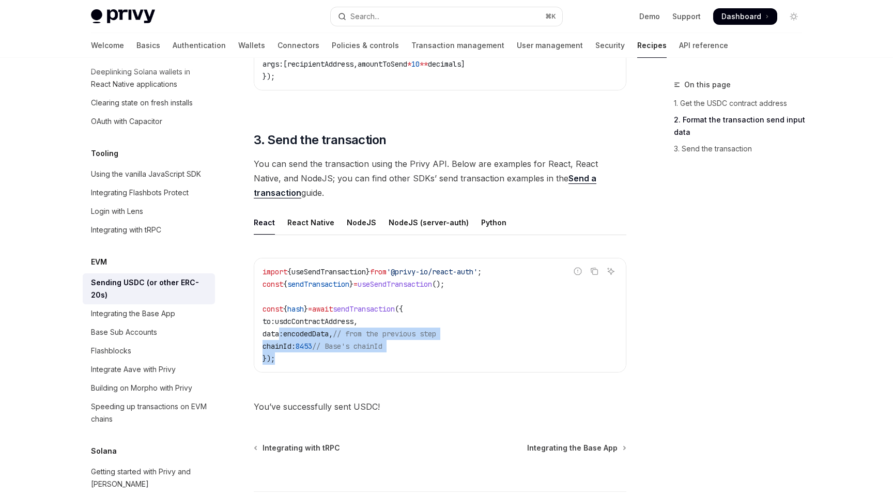
drag, startPoint x: 320, startPoint y: 359, endPoint x: 277, endPoint y: 338, distance: 48.1
click at [277, 338] on code "import { useSendTransaction } from '@privy-io/react-auth' ; const { sendTransac…" at bounding box center [440, 315] width 355 height 99
click at [277, 338] on span "data:" at bounding box center [273, 333] width 21 height 9
click at [311, 368] on div "import { useSendTransaction } from '@privy-io/react-auth' ; const { sendTransac…" at bounding box center [440, 315] width 372 height 114
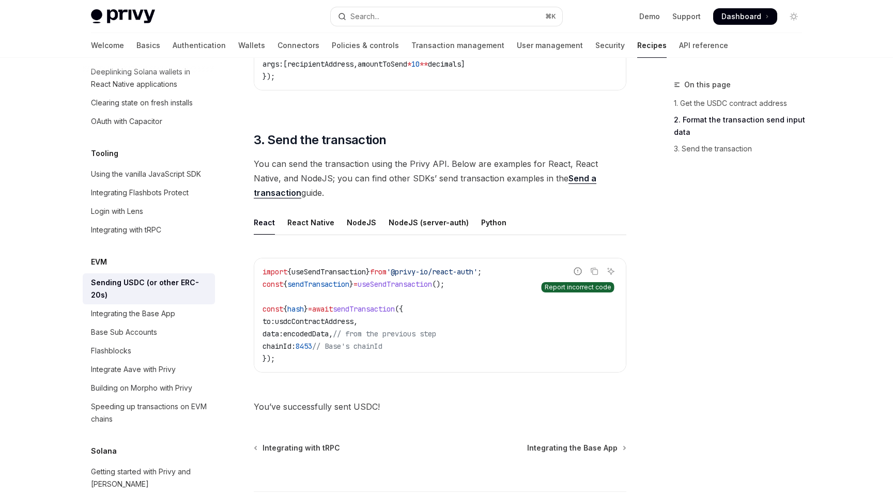
click at [578, 272] on icon "Report incorrect code" at bounding box center [578, 271] width 8 height 8
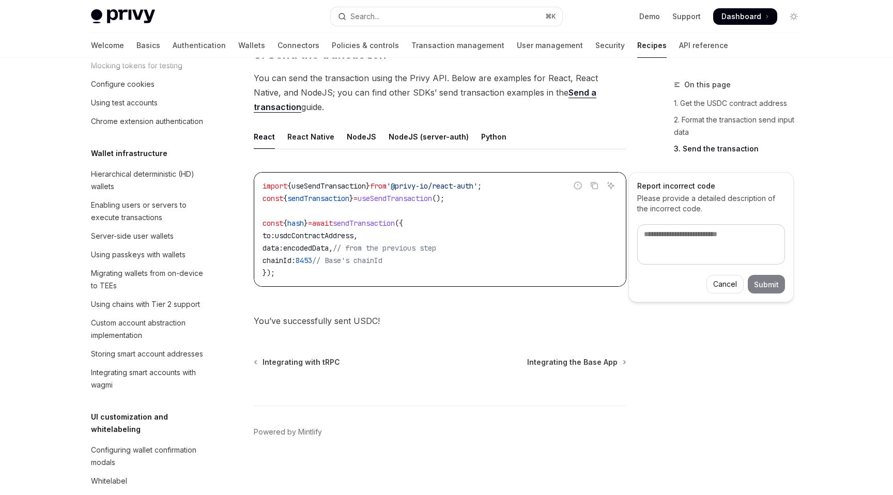
scroll to position [191, 0]
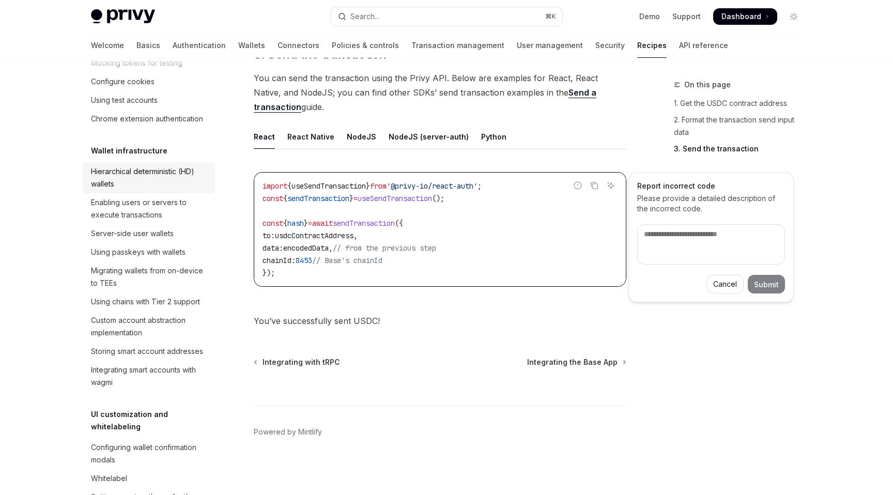
click at [148, 182] on div "Hierarchical deterministic (HD) wallets" at bounding box center [150, 177] width 118 height 25
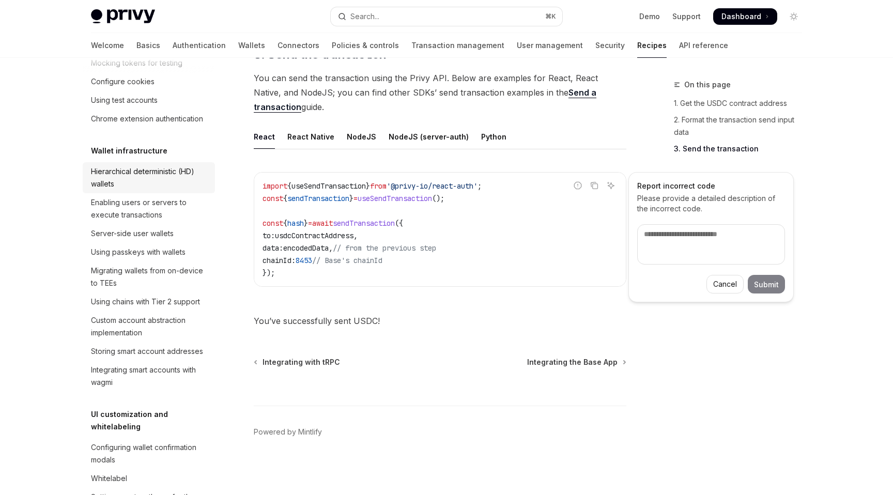
type textarea "*"
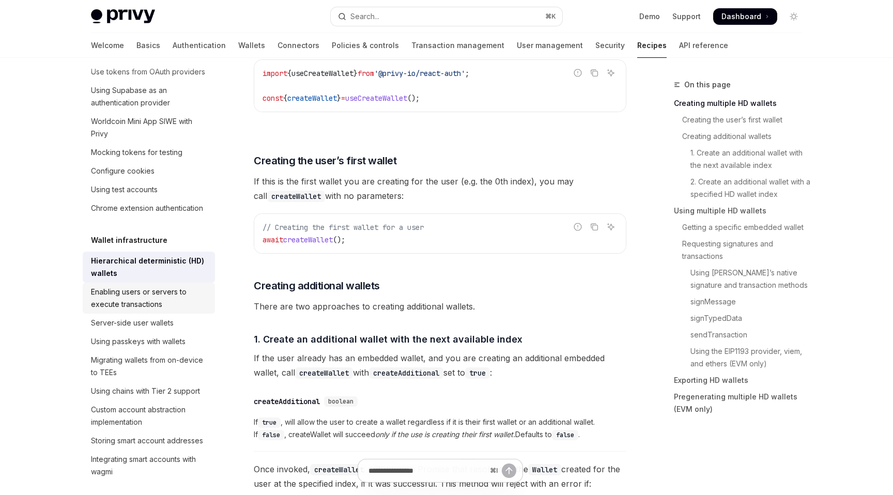
scroll to position [97, 0]
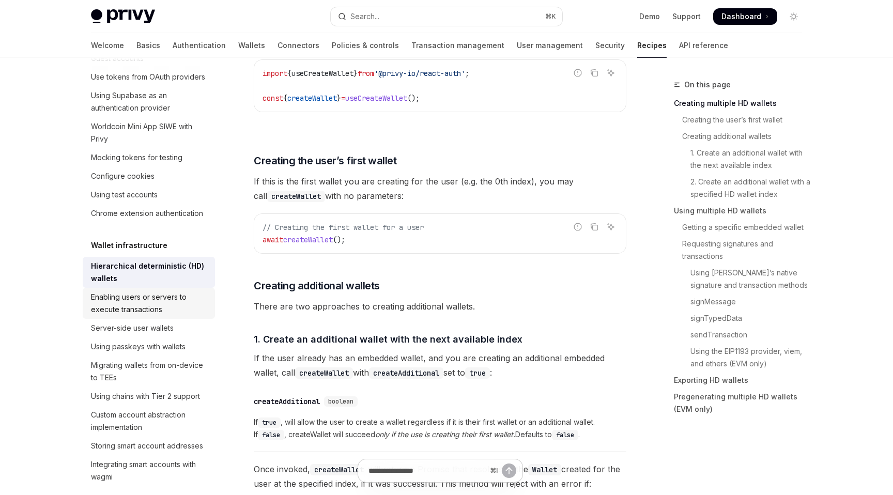
click at [136, 308] on div "Enabling users or servers to execute transactions" at bounding box center [150, 303] width 118 height 25
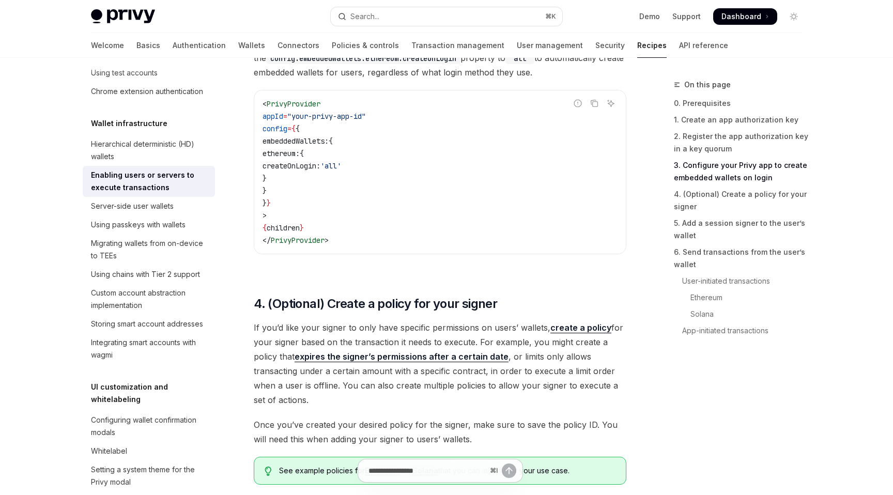
scroll to position [268, 0]
